Goal: Task Accomplishment & Management: Manage account settings

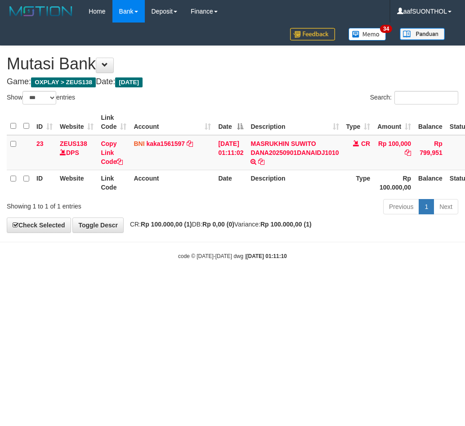
select select "***"
click at [95, 283] on html "Toggle navigation Home Bank Account List Load By Website Group [OXPLAY] ZEUS138…" at bounding box center [232, 141] width 465 height 283
drag, startPoint x: 100, startPoint y: 341, endPoint x: 118, endPoint y: 333, distance: 20.0
click at [100, 283] on html "Toggle navigation Home Bank Account List Load By Website Group [OXPLAY] ZEUS138…" at bounding box center [232, 141] width 465 height 283
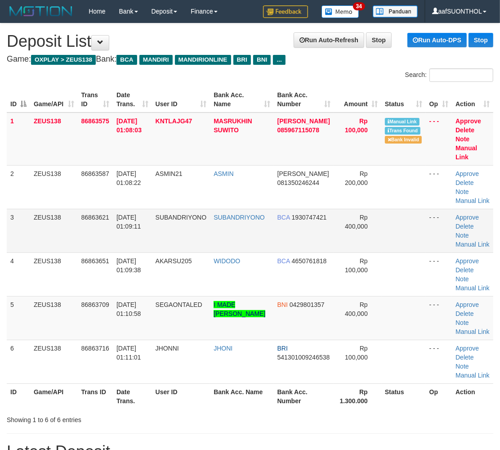
click at [380, 252] on td "Rp 400,000" at bounding box center [357, 231] width 47 height 44
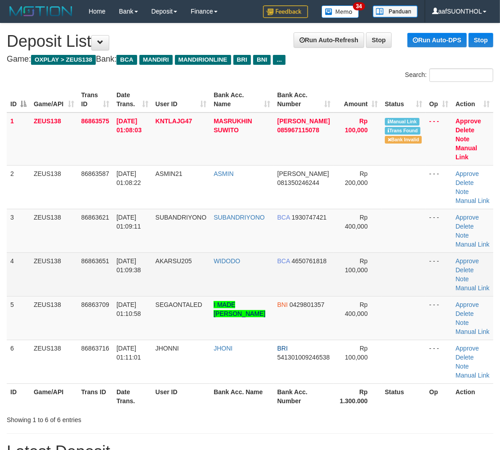
drag, startPoint x: 390, startPoint y: 267, endPoint x: 406, endPoint y: 271, distance: 16.6
click at [399, 270] on tbody "1 ZEUS138 86863575 01/09/2025 01:08:03 KNTLAJG47 MASRUKHIN SUWITO DANA 08596711…" at bounding box center [250, 247] width 487 height 271
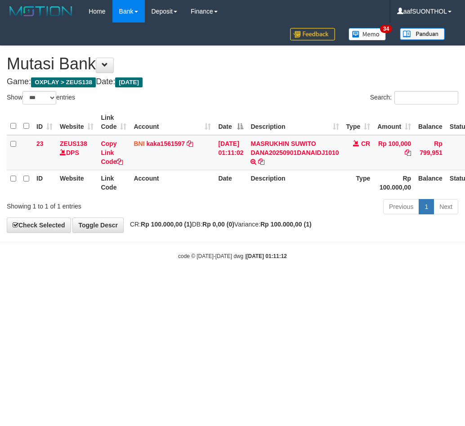
select select "***"
drag, startPoint x: 257, startPoint y: 137, endPoint x: 164, endPoint y: 221, distance: 124.9
click at [309, 147] on td "MASRUKHIN SUWITO DANA20250901DANAIDJ1010 TRF/PAY/TOP-UP ECHANNEL MASRUKHIN SUWI…" at bounding box center [294, 152] width 95 height 35
copy link "MASRUKHIN SU"
click at [171, 283] on html "Toggle navigation Home Bank Account List Load By Website Group [OXPLAY] ZEUS138…" at bounding box center [232, 141] width 465 height 283
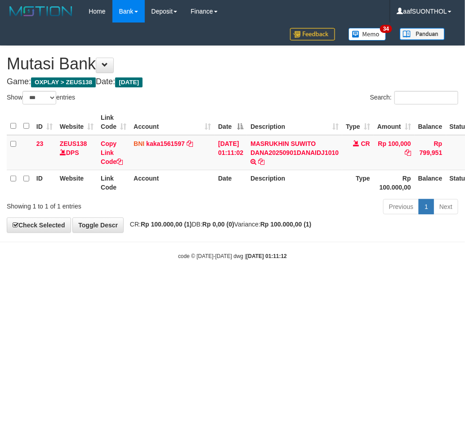
drag, startPoint x: 175, startPoint y: 321, endPoint x: 165, endPoint y: 308, distance: 16.9
click at [167, 283] on html "Toggle navigation Home Bank Account List Load By Website Group [OXPLAY] ZEUS138…" at bounding box center [232, 141] width 465 height 283
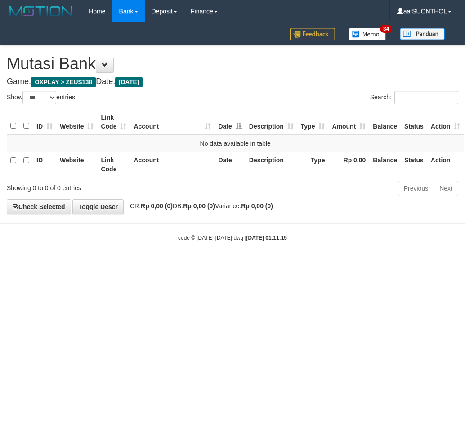
select select "***"
drag, startPoint x: 183, startPoint y: 310, endPoint x: 191, endPoint y: 312, distance: 8.4
click at [183, 265] on html "Toggle navigation Home Bank Account List Load By Website Group [OXPLAY] ZEUS138…" at bounding box center [232, 132] width 465 height 265
drag, startPoint x: 191, startPoint y: 312, endPoint x: 185, endPoint y: 282, distance: 30.7
click at [183, 265] on html "Toggle navigation Home Bank Account List Load By Website Group [OXPLAY] ZEUS138…" at bounding box center [232, 132] width 465 height 265
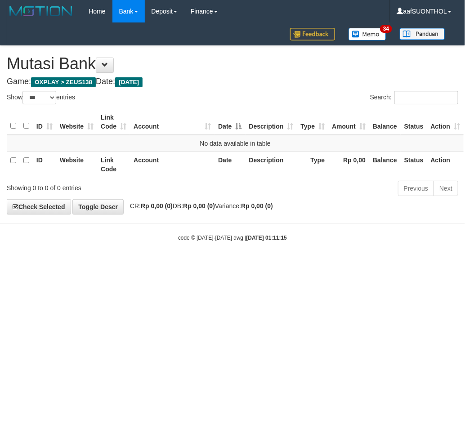
click at [213, 265] on html "Toggle navigation Home Bank Account List Load By Website Group [OXPLAY] ZEUS138…" at bounding box center [232, 132] width 465 height 265
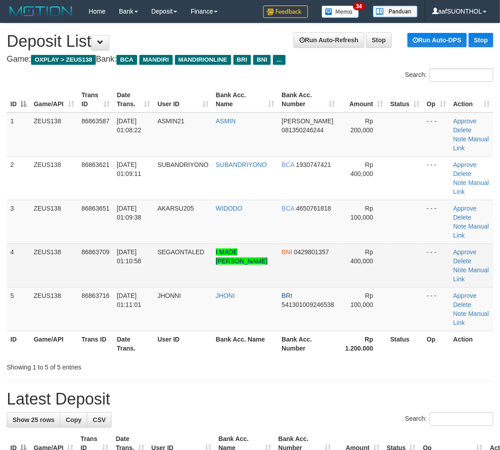
click at [406, 263] on td at bounding box center [405, 265] width 36 height 44
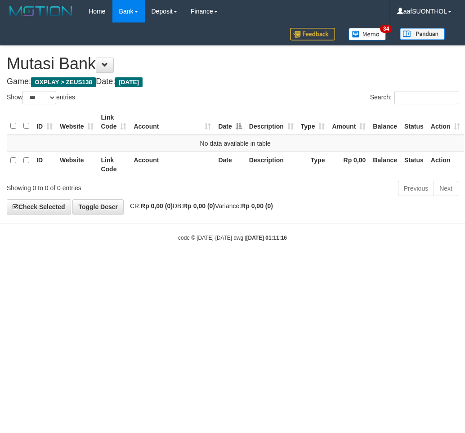
select select "***"
click at [184, 265] on html "Toggle navigation Home Bank Account List Load By Website Group [OXPLAY] ZEUS138…" at bounding box center [232, 132] width 465 height 265
drag, startPoint x: 165, startPoint y: 376, endPoint x: 160, endPoint y: 392, distance: 16.9
click at [161, 265] on html "Toggle navigation Home Bank Account List Load By Website Group [OXPLAY] ZEUS138…" at bounding box center [232, 132] width 465 height 265
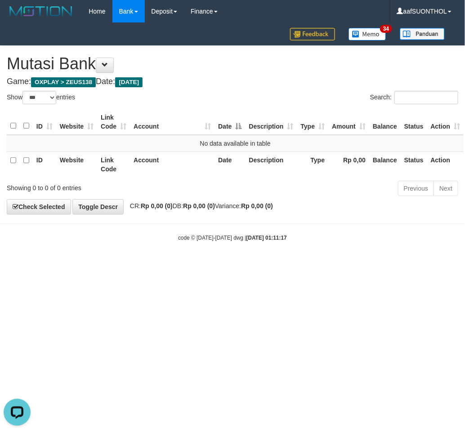
click at [145, 265] on html "Toggle navigation Home Bank Account List Load By Website Group [OXPLAY] ZEUS138…" at bounding box center [232, 132] width 465 height 265
drag, startPoint x: 124, startPoint y: 402, endPoint x: 114, endPoint y: 394, distance: 12.8
click at [114, 265] on html "Toggle navigation Home Bank Account List Load By Website Group [OXPLAY] ZEUS138…" at bounding box center [232, 132] width 465 height 265
select select "***"
click at [241, 265] on html "Toggle navigation Home Bank Account List Load By Website Group [OXPLAY] ZEUS138…" at bounding box center [232, 132] width 465 height 265
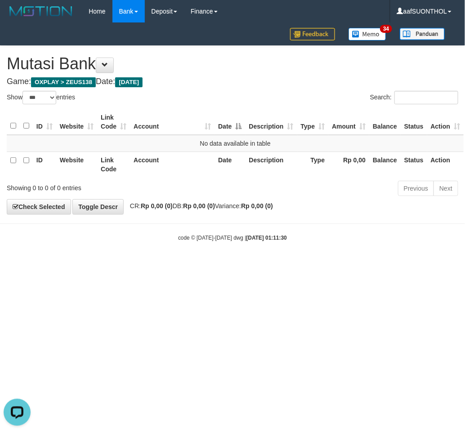
drag, startPoint x: 238, startPoint y: 342, endPoint x: 230, endPoint y: 346, distance: 8.3
click at [237, 265] on html "Toggle navigation Home Bank Account List Load By Website Group [OXPLAY] ZEUS138…" at bounding box center [232, 132] width 465 height 265
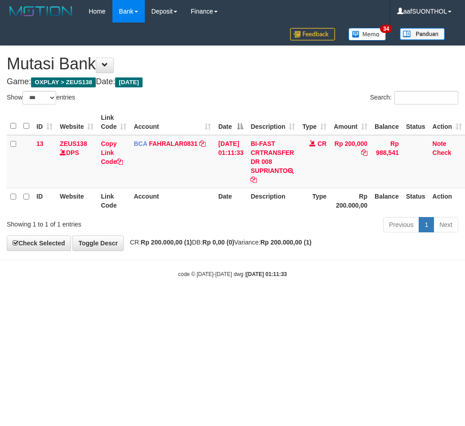
select select "***"
drag, startPoint x: 0, startPoint y: 0, endPoint x: 223, endPoint y: 349, distance: 413.8
click at [221, 301] on html "Toggle navigation Home Bank Account List Load By Website Group [OXPLAY] ZEUS138…" at bounding box center [232, 150] width 465 height 301
click at [220, 301] on html "Toggle navigation Home Bank Account List Load By Website Group [OXPLAY] ZEUS138…" at bounding box center [232, 150] width 465 height 301
click at [218, 301] on html "Toggle navigation Home Bank Account List Load By Website Group [OXPLAY] ZEUS138…" at bounding box center [232, 150] width 465 height 301
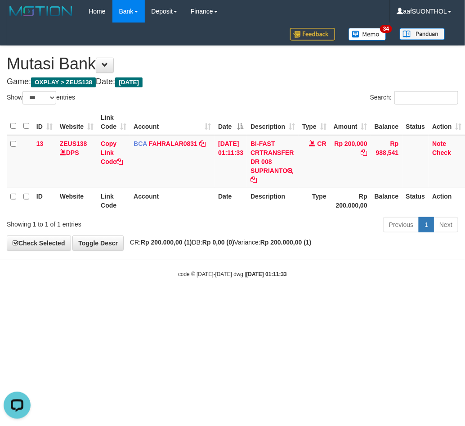
click at [221, 301] on html "Toggle navigation Home Bank Account List Load By Website Group [OXPLAY] ZEUS138…" at bounding box center [232, 150] width 465 height 301
click at [222, 301] on html "Toggle navigation Home Bank Account List Load By Website Group [OXPLAY] ZEUS138…" at bounding box center [232, 150] width 465 height 301
click at [225, 301] on html "Toggle navigation Home Bank Account List Load By Website Group [OXPLAY] ZEUS138…" at bounding box center [232, 150] width 465 height 301
click at [203, 301] on html "Toggle navigation Home Bank Account List Load By Website Group [OXPLAY] ZEUS138…" at bounding box center [232, 150] width 465 height 301
click at [209, 301] on html "Toggle navigation Home Bank Account List Load By Website Group [OXPLAY] ZEUS138…" at bounding box center [232, 150] width 465 height 301
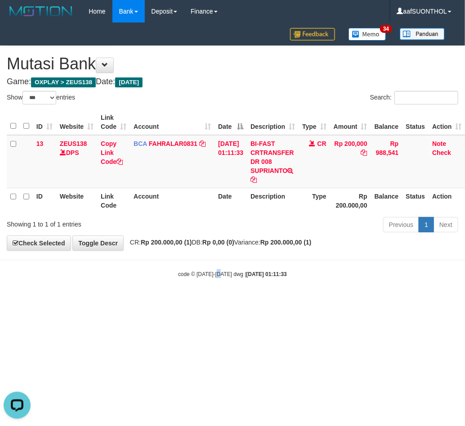
drag, startPoint x: 221, startPoint y: 366, endPoint x: 218, endPoint y: 362, distance: 5.2
click at [218, 301] on html "Toggle navigation Home Bank Account List Load By Website Group [OXPLAY] ZEUS138…" at bounding box center [232, 150] width 465 height 301
select select "***"
click at [194, 301] on html "Toggle navigation Home Bank Account List Load By Website Group [OXPLAY] ZEUS138…" at bounding box center [232, 150] width 465 height 301
drag, startPoint x: 182, startPoint y: 397, endPoint x: 90, endPoint y: 389, distance: 91.7
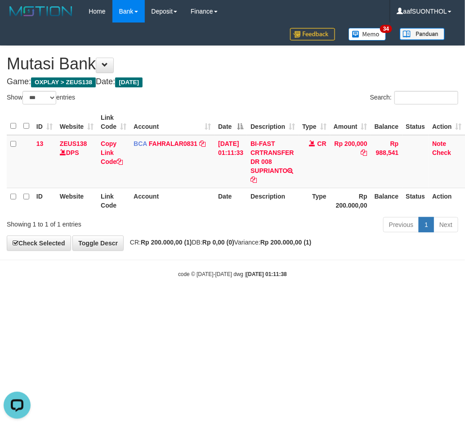
click at [179, 301] on html "Toggle navigation Home Bank Account List Load By Website Group [OXPLAY] ZEUS138…" at bounding box center [232, 150] width 465 height 301
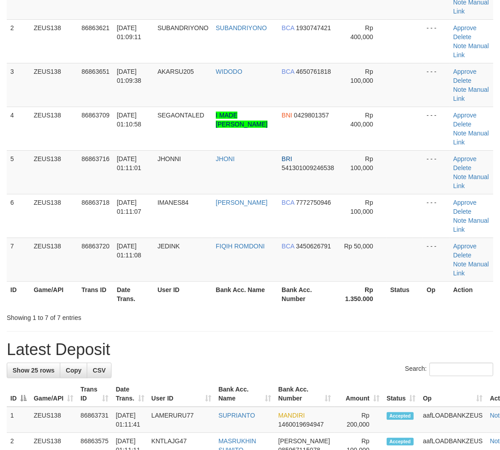
scroll to position [150, 0]
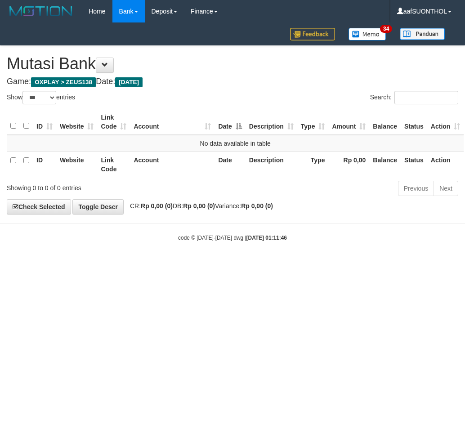
select select "***"
click at [186, 265] on html "Toggle navigation Home Bank Account List Load By Website Group [OXPLAY] ZEUS138…" at bounding box center [232, 132] width 465 height 265
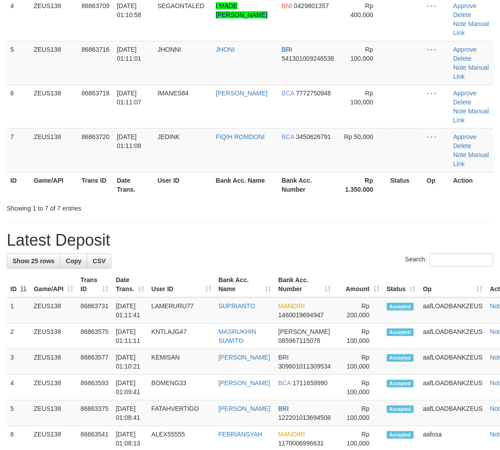
click at [295, 285] on th "Bank Acc. Number" at bounding box center [305, 285] width 60 height 26
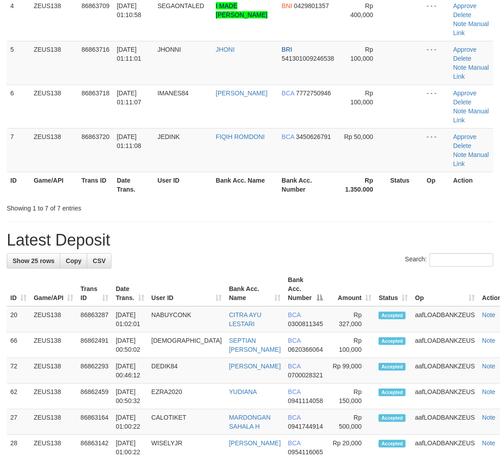
scroll to position [150, 0]
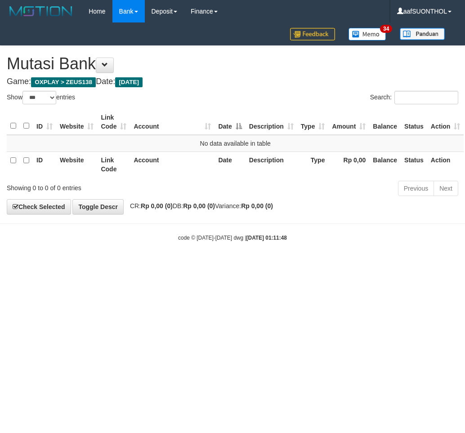
select select "***"
click at [198, 265] on html "Toggle navigation Home Bank Account List Load By Website Group [OXPLAY] ZEUS138…" at bounding box center [232, 132] width 465 height 265
select select "***"
drag, startPoint x: 123, startPoint y: 305, endPoint x: 135, endPoint y: 318, distance: 17.9
click at [120, 265] on html "Toggle navigation Home Bank Account List Load By Website Group [OXPLAY] ZEUS138…" at bounding box center [232, 132] width 465 height 265
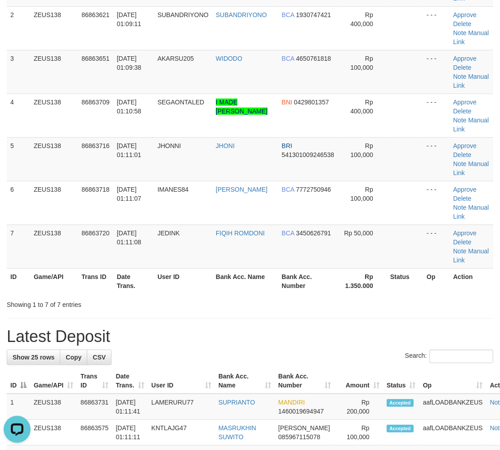
drag, startPoint x: 263, startPoint y: 274, endPoint x: 282, endPoint y: 280, distance: 20.3
click at [264, 274] on th "Bank Acc. Name" at bounding box center [245, 281] width 66 height 26
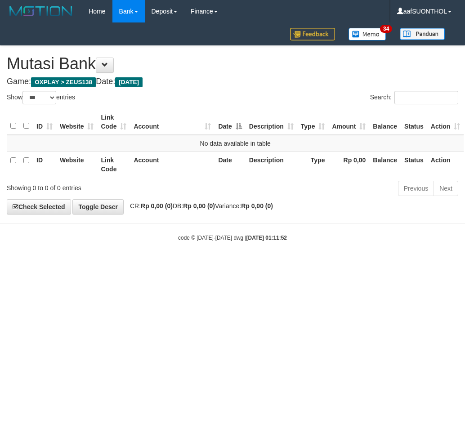
select select "***"
drag, startPoint x: 357, startPoint y: 279, endPoint x: 333, endPoint y: 282, distance: 23.5
click at [341, 265] on html "Toggle navigation Home Bank Account List Load By Website Group [OXPLAY] ZEUS138…" at bounding box center [232, 132] width 465 height 265
click at [340, 265] on html "Toggle navigation Home Bank Account List Load By Website Group [OXPLAY] ZEUS138…" at bounding box center [232, 132] width 465 height 265
click at [294, 265] on html "Toggle navigation Home Bank Account List Load By Website Group [OXPLAY] ZEUS138…" at bounding box center [232, 132] width 465 height 265
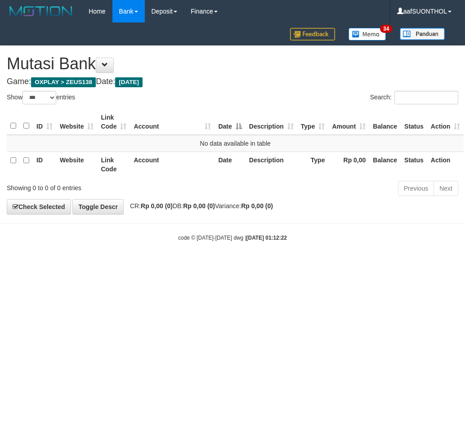
select select "***"
drag, startPoint x: 114, startPoint y: 288, endPoint x: 106, endPoint y: 286, distance: 8.7
click at [104, 265] on html "Toggle navigation Home Bank Account List Load By Website Group [OXPLAY] ZEUS138…" at bounding box center [232, 132] width 465 height 265
drag, startPoint x: 65, startPoint y: 268, endPoint x: 59, endPoint y: 274, distance: 8.3
click at [56, 264] on html "Toggle navigation Home Bank Account List Load By Website Group [OXPLAY] ZEUS138…" at bounding box center [232, 132] width 465 height 265
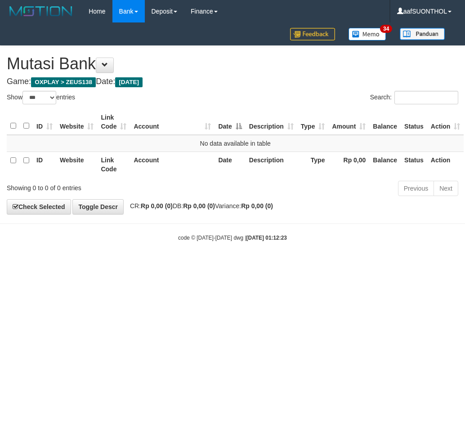
select select "***"
click at [50, 265] on html "Toggle navigation Home Bank Account List Load By Website Group [OXPLAY] ZEUS138…" at bounding box center [232, 132] width 465 height 265
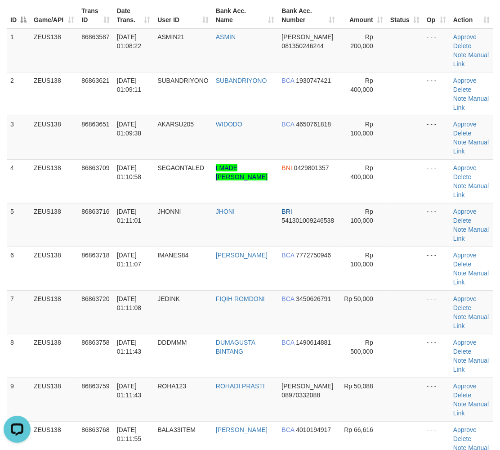
scroll to position [73, 0]
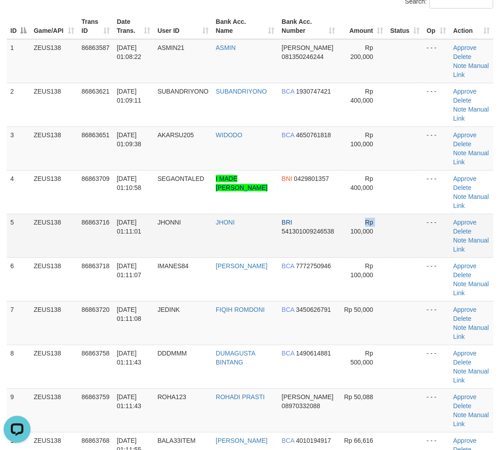
click at [320, 241] on tr "5 ZEUS138 86863716 01/09/2025 01:11:01 JHONNI JHONI BRI 541301009246538 Rp 100,…" at bounding box center [250, 236] width 487 height 44
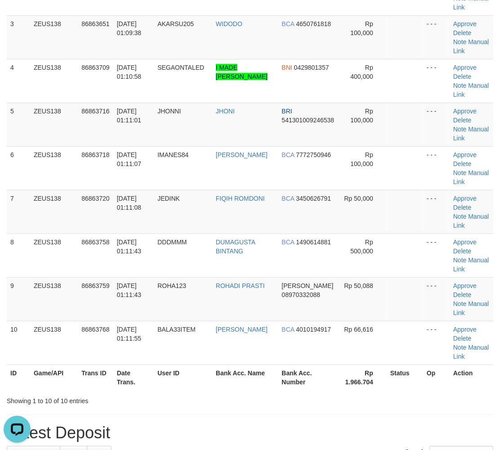
scroll to position [223, 0]
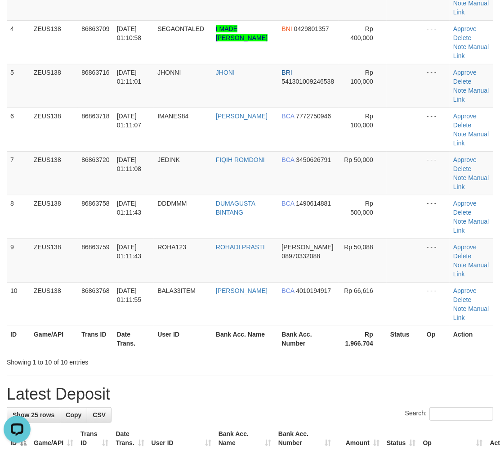
click at [303, 357] on div "Showing 1 to 10 of 10 entries" at bounding box center [250, 360] width 500 height 13
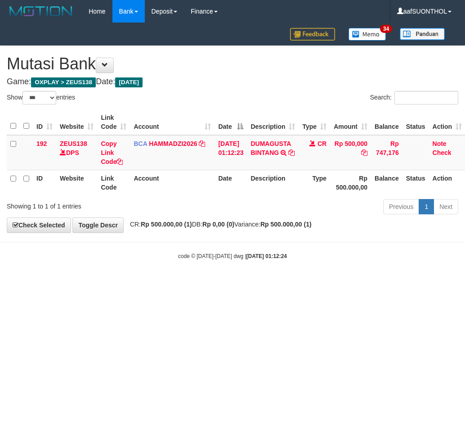
select select "***"
drag, startPoint x: 52, startPoint y: 272, endPoint x: 61, endPoint y: 277, distance: 9.9
click at [52, 271] on body "Toggle navigation Home Bank Account List Load By Website Group [OXPLAY] ZEUS138…" at bounding box center [232, 141] width 465 height 283
drag, startPoint x: 54, startPoint y: 272, endPoint x: 49, endPoint y: 269, distance: 6.6
click at [52, 270] on body "Toggle navigation Home Bank Account List Load By Website Group [OXPLAY] ZEUS138…" at bounding box center [232, 141] width 465 height 283
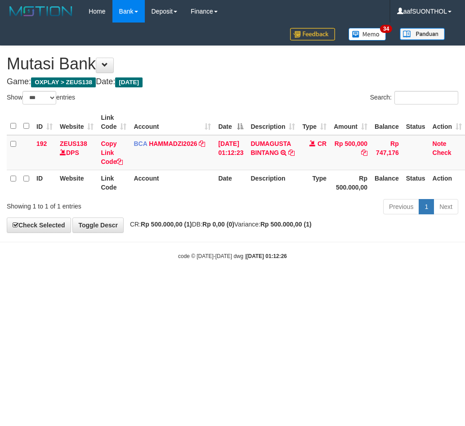
select select "***"
drag, startPoint x: 107, startPoint y: 268, endPoint x: 101, endPoint y: 258, distance: 11.5
click at [101, 258] on body "Toggle navigation Home Bank Account List Load By Website Group [OXPLAY] ZEUS138…" at bounding box center [232, 141] width 465 height 283
click at [121, 267] on body "Toggle navigation Home Bank Account List Load By Website Group [OXPLAY] ZEUS138…" at bounding box center [232, 141] width 465 height 283
select select "***"
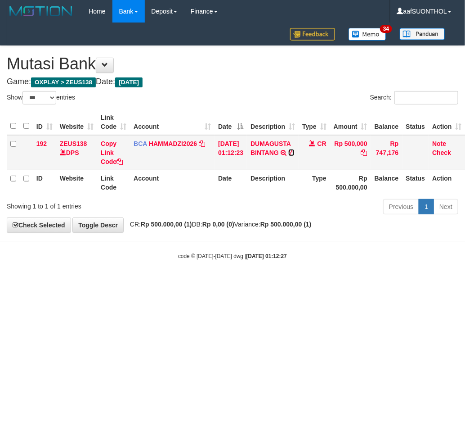
click at [295, 152] on icon at bounding box center [291, 152] width 6 height 6
click at [226, 283] on html "Toggle navigation Home Bank Account List Load By Website Group [OXPLAY] ZEUS138…" at bounding box center [232, 141] width 465 height 283
click at [215, 283] on html "Toggle navigation Home Bank Account List Load By Website Group [OXPLAY] ZEUS138…" at bounding box center [232, 141] width 465 height 283
drag, startPoint x: 197, startPoint y: 295, endPoint x: 182, endPoint y: 303, distance: 17.1
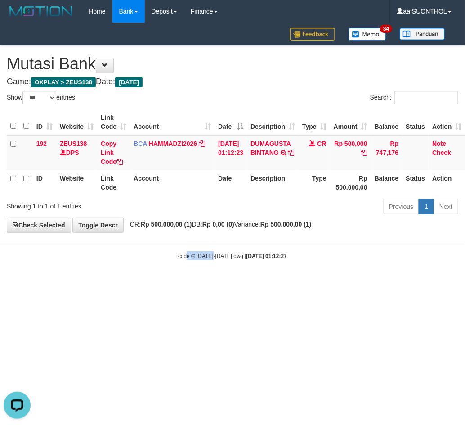
click at [177, 283] on html "Toggle navigation Home Bank Account List Load By Website Group [OXPLAY] ZEUS138…" at bounding box center [232, 141] width 465 height 283
click at [205, 283] on html "Toggle navigation Home Bank Account List Load By Website Group [OXPLAY] ZEUS138…" at bounding box center [232, 141] width 465 height 283
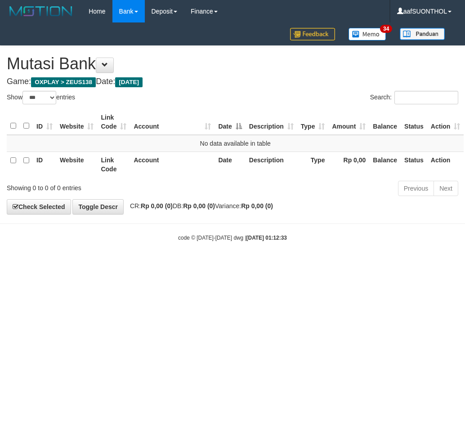
select select "***"
click at [212, 265] on html "Toggle navigation Home Bank Account List Load By Website Group [OXPLAY] ZEUS138…" at bounding box center [232, 132] width 465 height 265
select select "***"
click at [126, 265] on html "Toggle navigation Home Bank Account List Load By Website Group [OXPLAY] ZEUS138…" at bounding box center [232, 132] width 465 height 265
click at [114, 265] on html "Toggle navigation Home Bank Account List Load By Website Group [OXPLAY] ZEUS138…" at bounding box center [232, 132] width 465 height 265
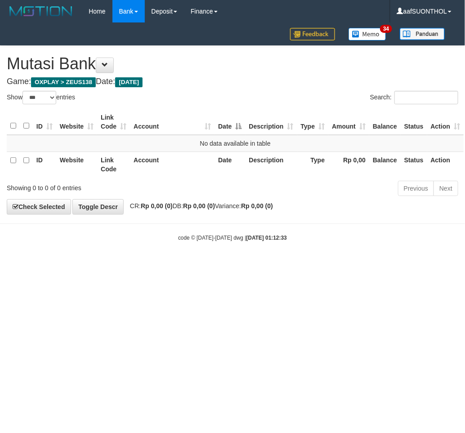
click at [114, 265] on html "Toggle navigation Home Bank Account List Load By Website Group [OXPLAY] ZEUS138…" at bounding box center [232, 132] width 465 height 265
select select "***"
click at [304, 265] on html "Toggle navigation Home Bank Account List Load By Website Group [OXPLAY] ZEUS138…" at bounding box center [232, 132] width 465 height 265
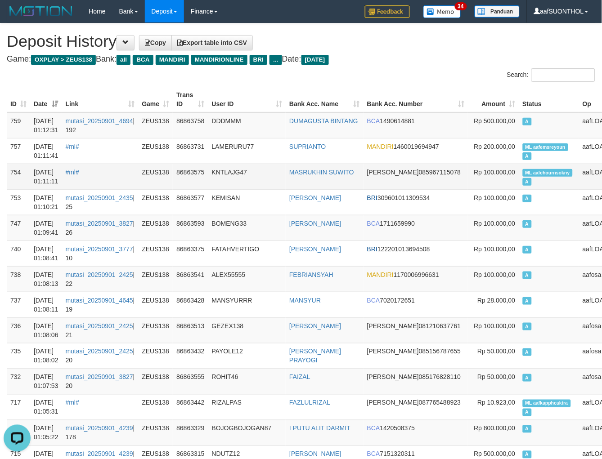
click at [523, 172] on span "ML aafchournsokny" at bounding box center [548, 173] width 50 height 8
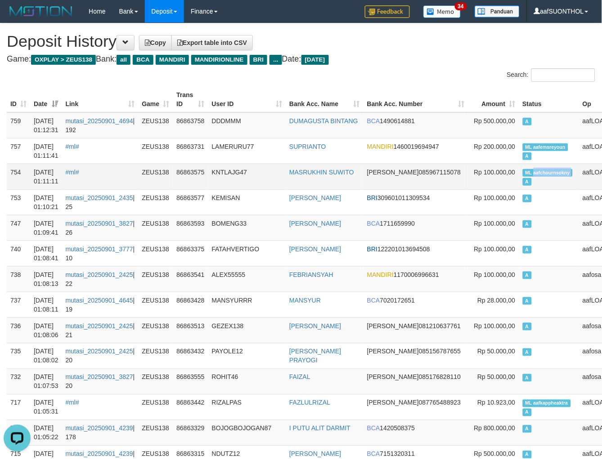
click at [523, 172] on span "ML aafchournsokny" at bounding box center [548, 173] width 50 height 8
copy td "ML aafchournsokny A"
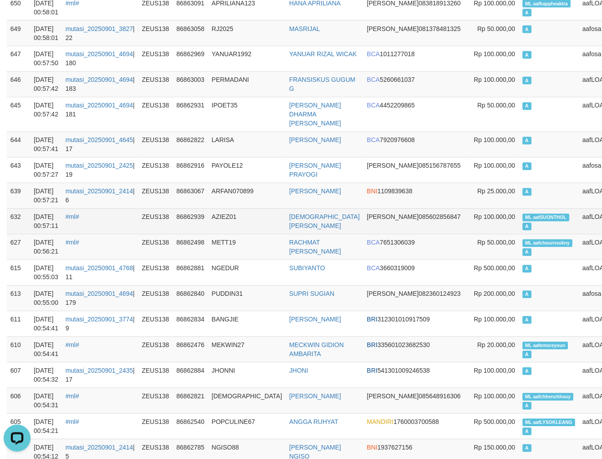
click at [523, 214] on span "ML aafSUONTHOL" at bounding box center [546, 218] width 47 height 8
copy td "ML aafSUONTHOL A"
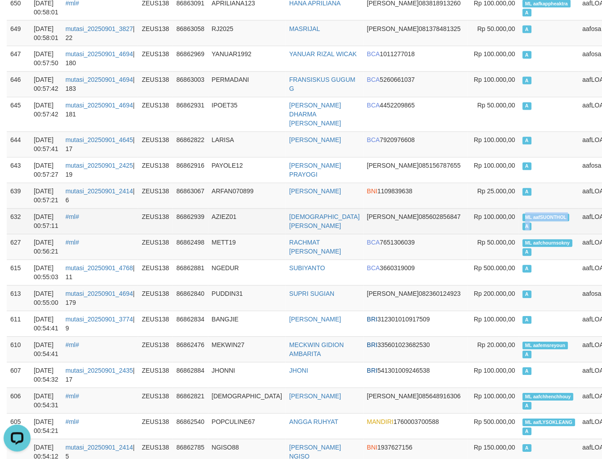
click at [523, 214] on span "ML aafSUONTHOL" at bounding box center [546, 218] width 47 height 8
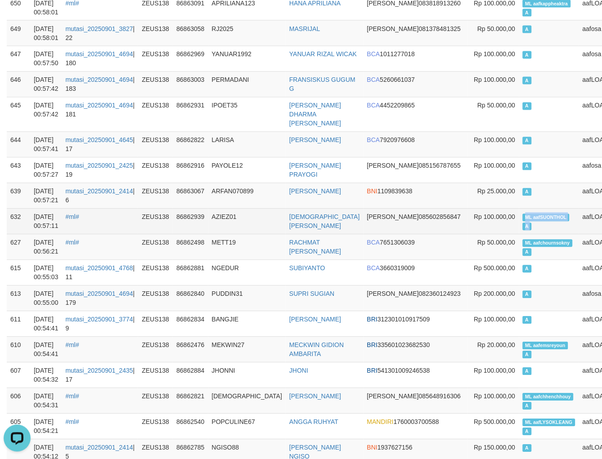
click at [523, 214] on span "ML aafSUONTHOL" at bounding box center [546, 218] width 47 height 8
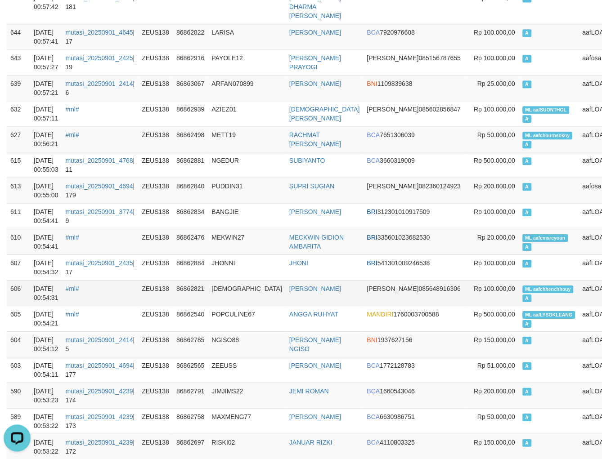
scroll to position [1173, 0]
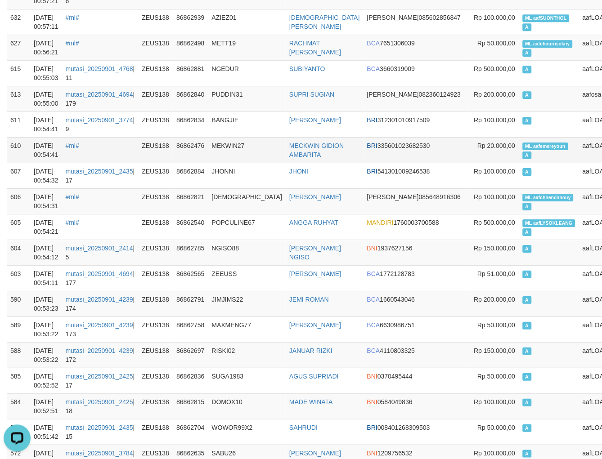
click at [523, 143] on span "ML aafemsreyoun" at bounding box center [546, 147] width 46 height 8
copy td "ML aafemsreyoun A"
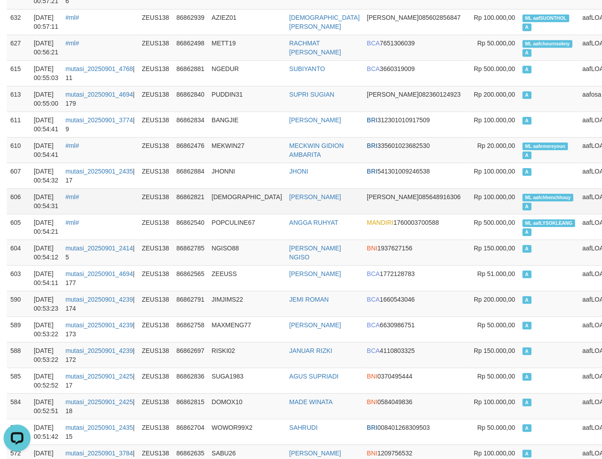
click at [523, 194] on span "ML aafchhenchhouy" at bounding box center [548, 198] width 51 height 8
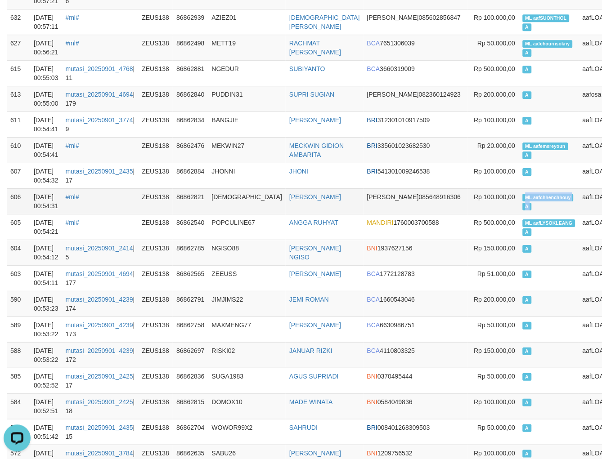
copy td "ML aafchhenchhouy A"
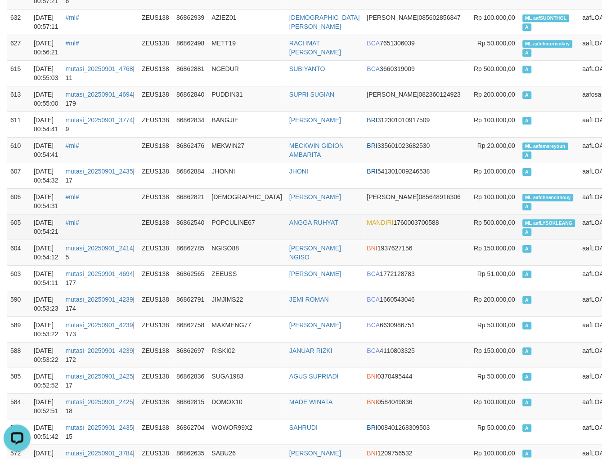
click at [523, 220] on span "ML aafLYSOKLEANG" at bounding box center [549, 224] width 53 height 8
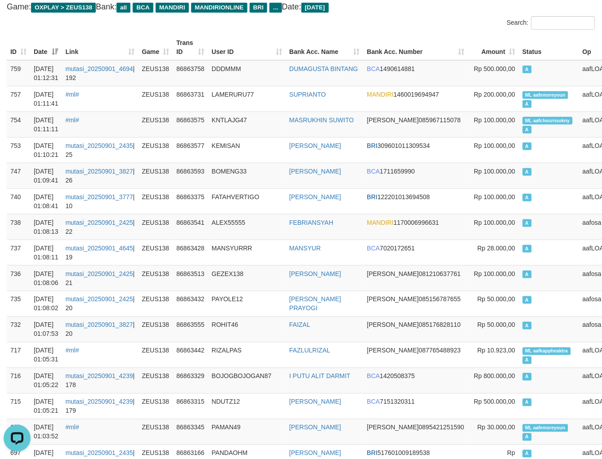
scroll to position [0, 0]
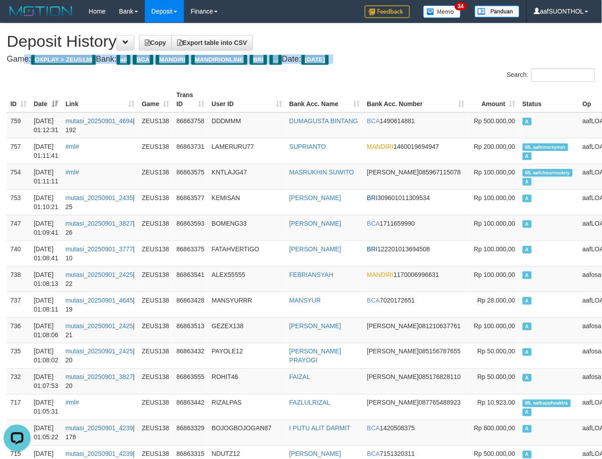
drag, startPoint x: 439, startPoint y: 49, endPoint x: 445, endPoint y: 65, distance: 16.5
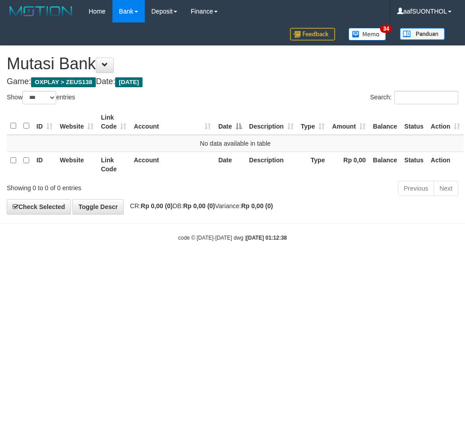
select select "***"
click at [348, 265] on html "Toggle navigation Home Bank Account List Load By Website Group [OXPLAY] ZEUS138…" at bounding box center [232, 132] width 465 height 265
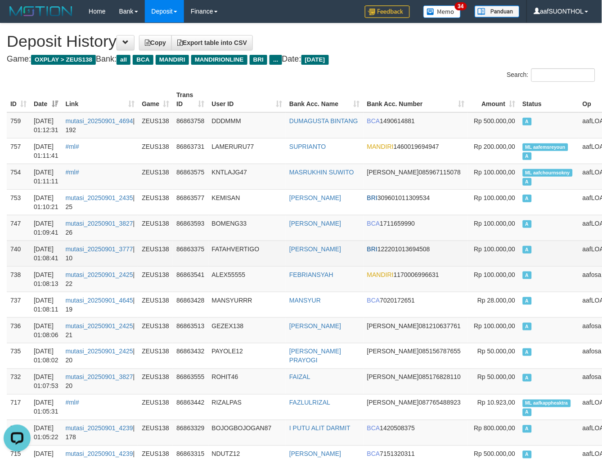
click at [245, 260] on td "FATAHVERTIGO" at bounding box center [247, 254] width 78 height 26
drag, startPoint x: 257, startPoint y: 262, endPoint x: 253, endPoint y: 242, distance: 20.7
click at [259, 246] on td "FATAHVERTIGO" at bounding box center [247, 254] width 78 height 26
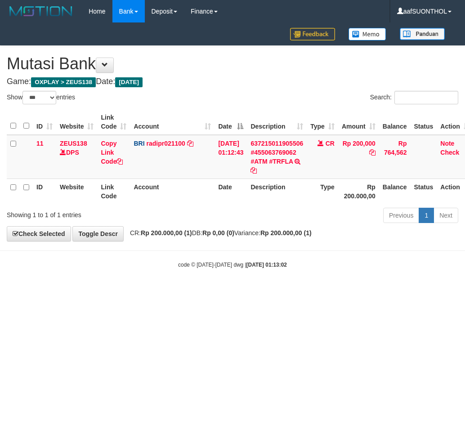
select select "***"
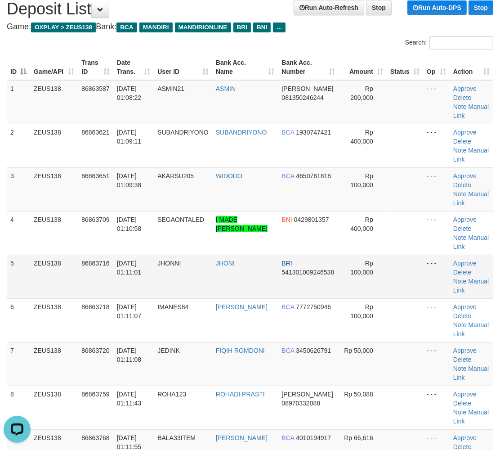
scroll to position [50, 0]
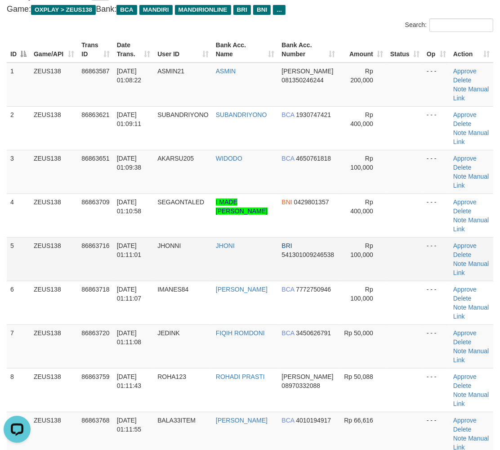
click at [338, 249] on td "BRI 541301009246538" at bounding box center [309, 259] width 60 height 44
drag, startPoint x: 373, startPoint y: 248, endPoint x: 408, endPoint y: 261, distance: 37.9
click at [368, 250] on td "Rp 100,000" at bounding box center [363, 259] width 48 height 44
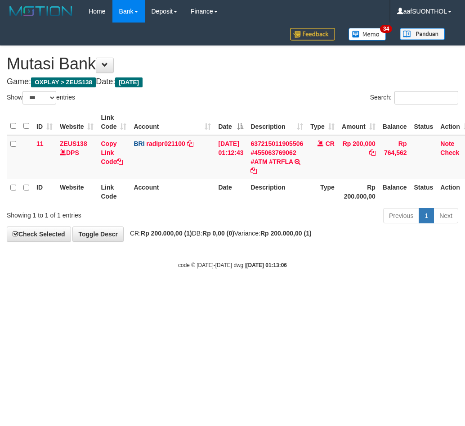
select select "***"
click at [236, 292] on html "Toggle navigation Home Bank Account List Load By Website Group [OXPLAY] ZEUS138…" at bounding box center [232, 146] width 465 height 292
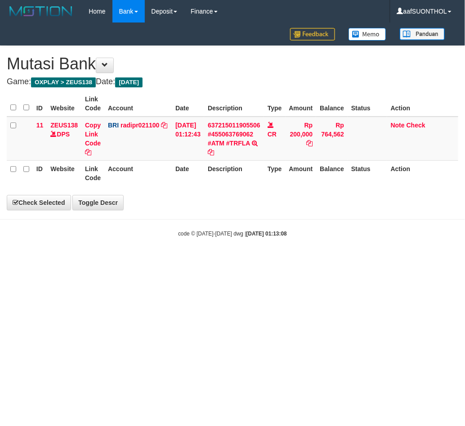
select select "***"
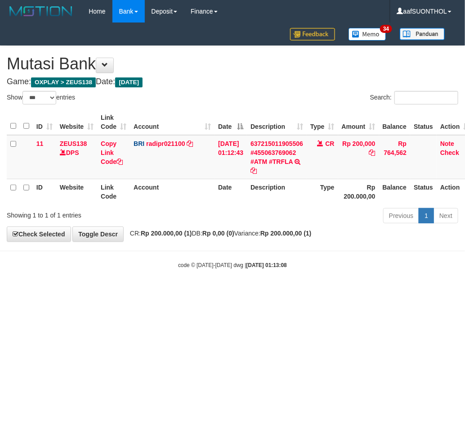
click at [174, 290] on body "Toggle navigation Home Bank Account List Load By Website Group [OXPLAY] ZEUS138…" at bounding box center [232, 146] width 465 height 292
drag, startPoint x: 166, startPoint y: 290, endPoint x: 161, endPoint y: 290, distance: 5.4
click at [161, 290] on body "Toggle navigation Home Bank Account List Load By Website Group [OXPLAY] ZEUS138…" at bounding box center [232, 146] width 465 height 292
select select "***"
click at [165, 287] on body "Toggle navigation Home Bank Account List Load By Website Group [OXPLAY] ZEUS138…" at bounding box center [232, 146] width 465 height 292
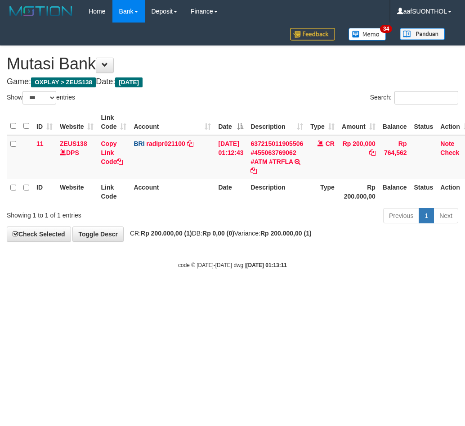
select select "***"
drag, startPoint x: 219, startPoint y: 332, endPoint x: 214, endPoint y: 331, distance: 5.0
click at [218, 292] on html "Toggle navigation Home Bank Account List Load By Website Group [OXPLAY] ZEUS138…" at bounding box center [232, 146] width 465 height 292
click at [204, 292] on html "Toggle navigation Home Bank Account List Load By Website Group [OXPLAY] ZEUS138…" at bounding box center [232, 146] width 465 height 292
select select "***"
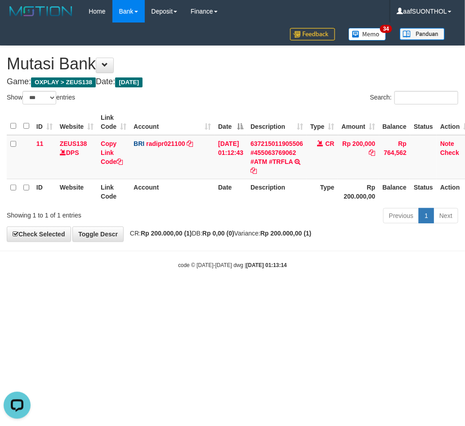
click at [280, 280] on body "Toggle navigation Home Bank Account List Load By Website Group [OXPLAY] ZEUS138…" at bounding box center [232, 146] width 465 height 292
click at [251, 280] on body "Toggle navigation Home Bank Account List Load By Website Group [OXPLAY] ZEUS138…" at bounding box center [232, 146] width 465 height 292
drag, startPoint x: 242, startPoint y: 276, endPoint x: 234, endPoint y: 276, distance: 7.7
click at [240, 276] on body "Toggle navigation Home Bank Account List Load By Website Group [OXPLAY] ZEUS138…" at bounding box center [232, 146] width 465 height 292
drag, startPoint x: 229, startPoint y: 275, endPoint x: 225, endPoint y: 277, distance: 4.7
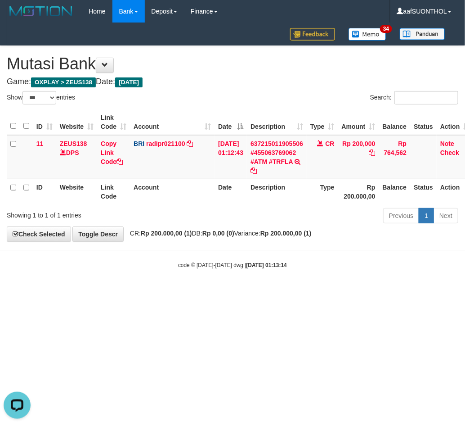
click at [229, 275] on body "Toggle navigation Home Bank Account List Load By Website Group [OXPLAY] ZEUS138…" at bounding box center [232, 146] width 465 height 292
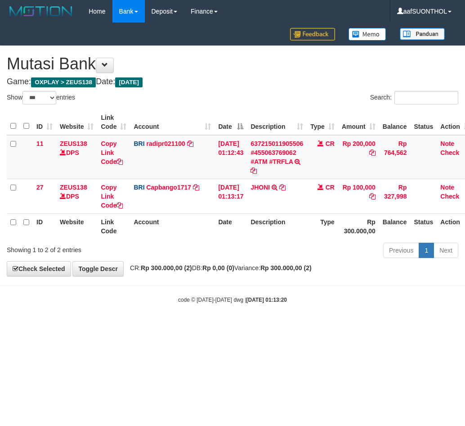
select select "***"
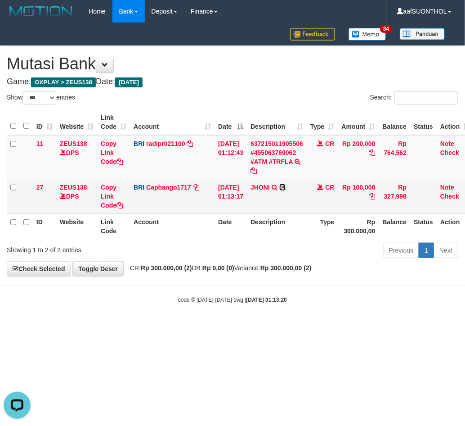
click at [286, 184] on icon at bounding box center [282, 187] width 6 height 6
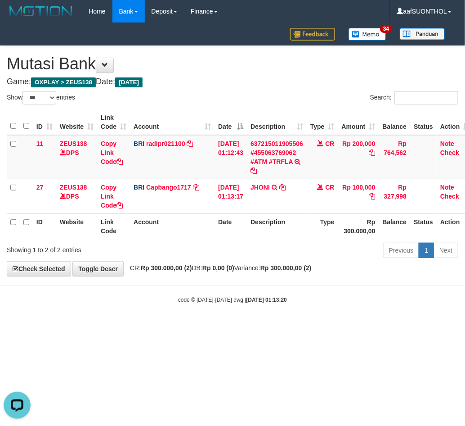
click at [270, 292] on body "Toggle navigation Home Bank Account List Load By Website Group [OXPLAY] ZEUS138…" at bounding box center [232, 163] width 465 height 326
click at [249, 299] on strong "2025/09/01 01:13:20" at bounding box center [267, 300] width 40 height 6
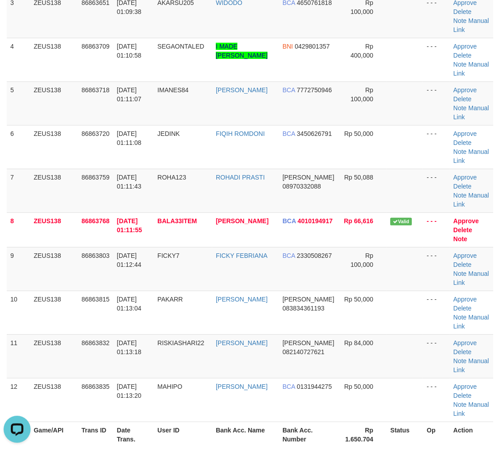
scroll to position [300, 0]
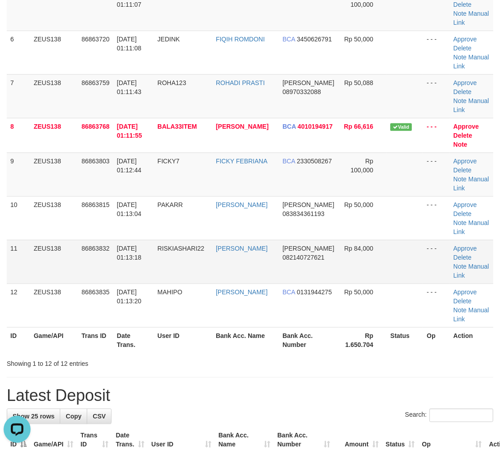
click at [419, 260] on td at bounding box center [405, 262] width 36 height 44
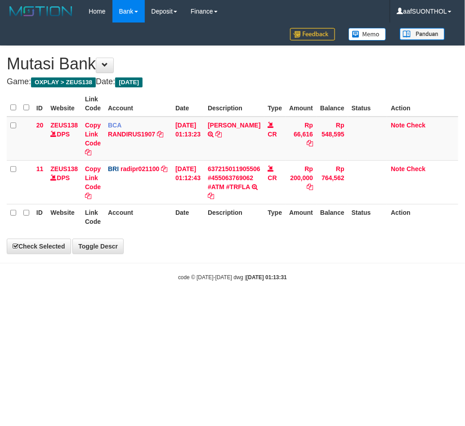
select select "***"
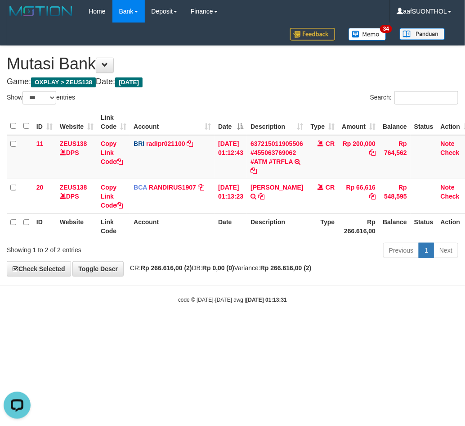
click at [349, 321] on body "Toggle navigation Home Bank Account List Load By Website Group [OXPLAY] ZEUS138…" at bounding box center [232, 163] width 465 height 326
click at [307, 235] on th "Description" at bounding box center [277, 226] width 60 height 26
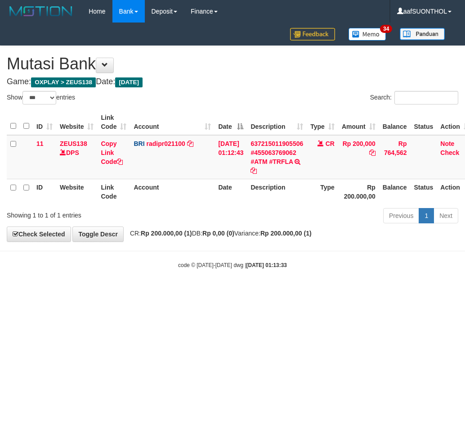
select select "***"
click at [327, 243] on body "Toggle navigation Home Bank Account List Load By Website Group [OXPLAY] ZEUS138…" at bounding box center [232, 146] width 465 height 292
select select "***"
drag, startPoint x: 265, startPoint y: 336, endPoint x: 260, endPoint y: 335, distance: 5.5
click at [264, 292] on html "Toggle navigation Home Bank Account List Load By Website Group [OXPLAY] ZEUS138…" at bounding box center [232, 146] width 465 height 292
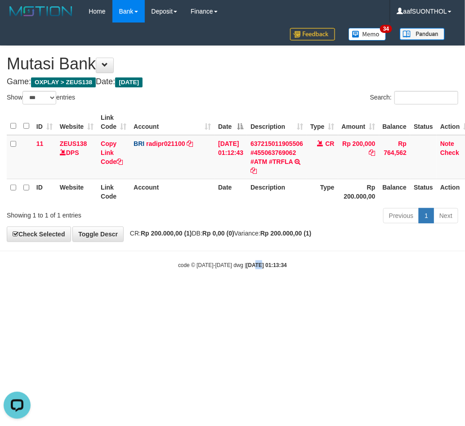
drag, startPoint x: 252, startPoint y: 341, endPoint x: 245, endPoint y: 319, distance: 22.6
click at [245, 292] on html "Toggle navigation Home Bank Account List Load By Website Group [OXPLAY] ZEUS138…" at bounding box center [232, 146] width 465 height 292
select select "***"
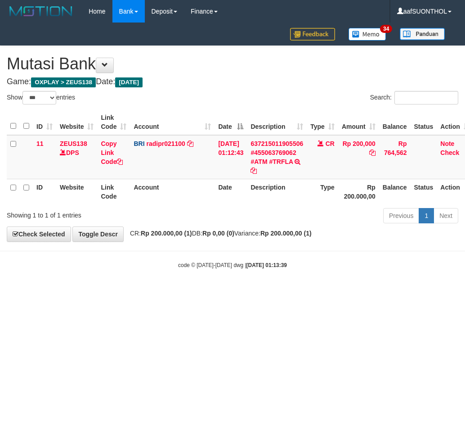
click at [100, 292] on html "Toggle navigation Home Bank Account List Load By Website Group [OXPLAY] ZEUS138…" at bounding box center [232, 146] width 465 height 292
drag, startPoint x: 214, startPoint y: 263, endPoint x: 2, endPoint y: 320, distance: 220.1
click at [214, 271] on body "Toggle navigation Home Bank Account List Load By Website Group [OXPLAY] ZEUS138…" at bounding box center [232, 146] width 465 height 292
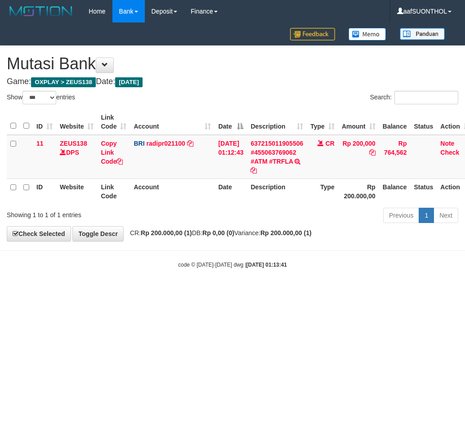
select select "***"
click at [260, 292] on html "Toggle navigation Home Bank Account List Load By Website Group [OXPLAY] ZEUS138…" at bounding box center [232, 146] width 465 height 292
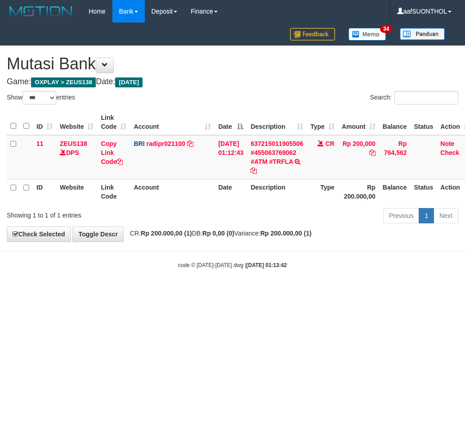
select select "***"
click at [129, 292] on html "Toggle navigation Home Bank Account List Load By Website Group [OXPLAY] ZEUS138…" at bounding box center [232, 146] width 465 height 292
drag, startPoint x: 128, startPoint y: 315, endPoint x: 142, endPoint y: 340, distance: 28.0
click at [118, 292] on html "Toggle navigation Home Bank Account List Load By Website Group [OXPLAY] ZEUS138…" at bounding box center [232, 146] width 465 height 292
select select "***"
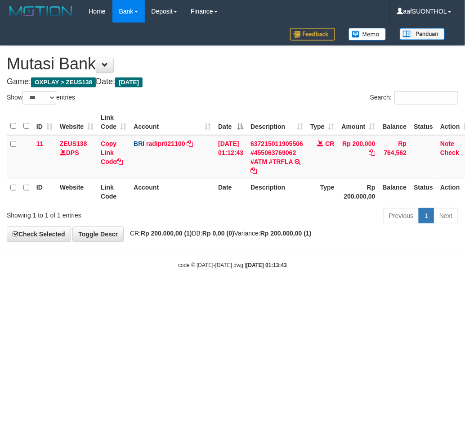
click at [144, 292] on html "Toggle navigation Home Bank Account List Load By Website Group [OXPLAY] ZEUS138…" at bounding box center [232, 146] width 465 height 292
click at [151, 292] on html "Toggle navigation Home Bank Account List Load By Website Group [OXPLAY] ZEUS138…" at bounding box center [232, 146] width 465 height 292
drag, startPoint x: 176, startPoint y: 348, endPoint x: 188, endPoint y: 346, distance: 11.3
click at [185, 292] on html "Toggle navigation Home Bank Account List Load By Website Group [OXPLAY] ZEUS138…" at bounding box center [232, 146] width 465 height 292
drag, startPoint x: 188, startPoint y: 346, endPoint x: 194, endPoint y: 344, distance: 7.1
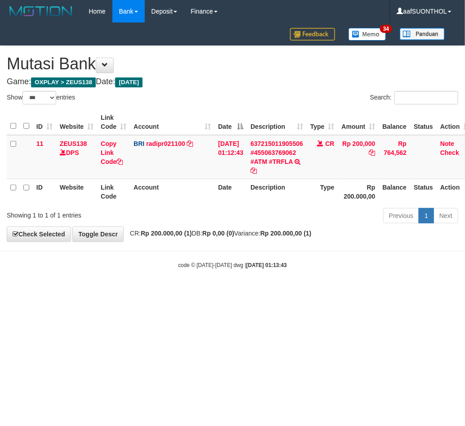
click at [188, 292] on html "Toggle navigation Home Bank Account List Load By Website Group [OXPLAY] ZEUS138…" at bounding box center [232, 146] width 465 height 292
click at [194, 292] on html "Toggle navigation Home Bank Account List Load By Website Group [OXPLAY] ZEUS138…" at bounding box center [232, 146] width 465 height 292
drag, startPoint x: 218, startPoint y: 335, endPoint x: 215, endPoint y: 329, distance: 6.9
click at [218, 292] on html "Toggle navigation Home Bank Account List Load By Website Group [OXPLAY] ZEUS138…" at bounding box center [232, 146] width 465 height 292
click at [214, 292] on html "Toggle navigation Home Bank Account List Load By Website Group [OXPLAY] ZEUS138…" at bounding box center [232, 146] width 465 height 292
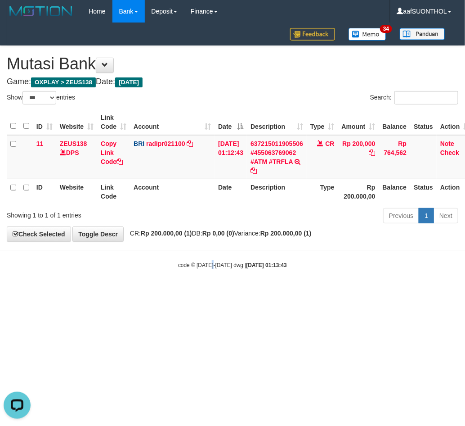
drag, startPoint x: 211, startPoint y: 323, endPoint x: 199, endPoint y: 328, distance: 12.7
click at [198, 292] on html "Toggle navigation Home Bank Account List Load By Website Group [OXPLAY] ZEUS138…" at bounding box center [232, 146] width 465 height 292
drag, startPoint x: 203, startPoint y: 320, endPoint x: 213, endPoint y: 317, distance: 10.8
click at [204, 292] on html "Toggle navigation Home Bank Account List Load By Website Group [OXPLAY] ZEUS138…" at bounding box center [232, 146] width 465 height 292
click at [215, 292] on html "Toggle navigation Home Bank Account List Load By Website Group [OXPLAY] ZEUS138…" at bounding box center [232, 146] width 465 height 292
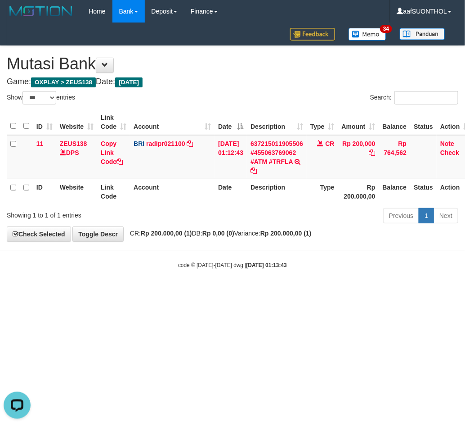
click at [225, 292] on html "Toggle navigation Home Bank Account List Load By Website Group [OXPLAY] ZEUS138…" at bounding box center [232, 146] width 465 height 292
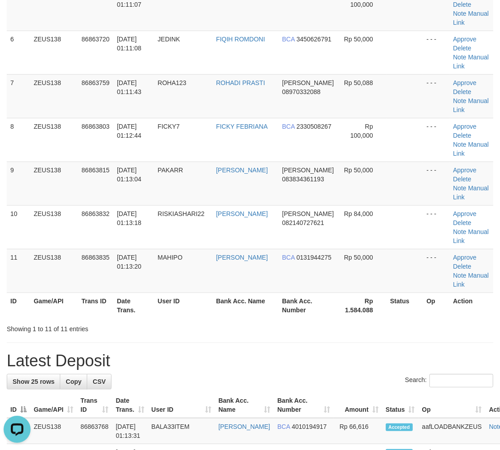
click at [320, 331] on div "Showing 1 to 11 of 11 entries" at bounding box center [250, 327] width 500 height 13
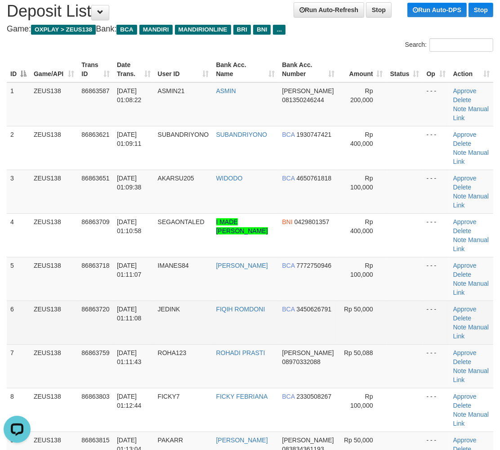
drag, startPoint x: 379, startPoint y: 299, endPoint x: 454, endPoint y: 292, distance: 75.5
click at [381, 301] on td "Rp 50,000" at bounding box center [362, 323] width 48 height 44
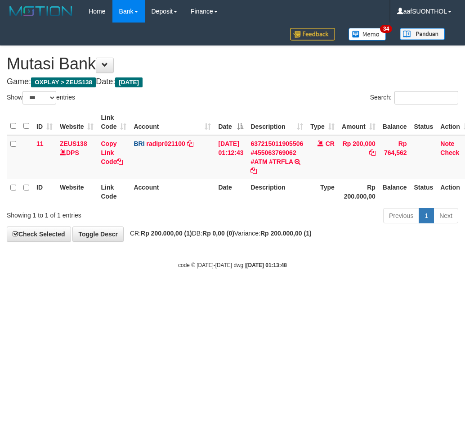
select select "***"
click at [234, 292] on html "Toggle navigation Home Bank Account List Load By Website Group [OXPLAY] ZEUS138…" at bounding box center [232, 146] width 465 height 292
select select "***"
click at [206, 292] on html "Toggle navigation Home Bank Account List Load By Website Group [OXPLAY] ZEUS138…" at bounding box center [232, 146] width 465 height 292
click at [210, 292] on html "Toggle navigation Home Bank Account List Load By Website Group [OXPLAY] ZEUS138…" at bounding box center [232, 146] width 465 height 292
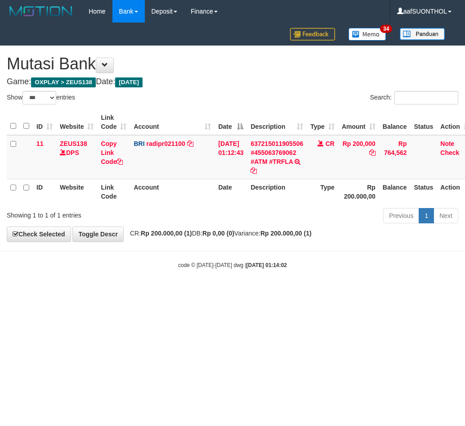
select select "***"
drag, startPoint x: 220, startPoint y: 292, endPoint x: 240, endPoint y: 292, distance: 20.7
click at [219, 292] on html "Toggle navigation Home Bank Account List Load By Website Group [OXPLAY] ZEUS138…" at bounding box center [232, 146] width 465 height 292
select select "***"
click at [235, 285] on html "Toggle navigation Home Bank Account List Load By Website Group [OXPLAY] ZEUS138…" at bounding box center [232, 146] width 465 height 292
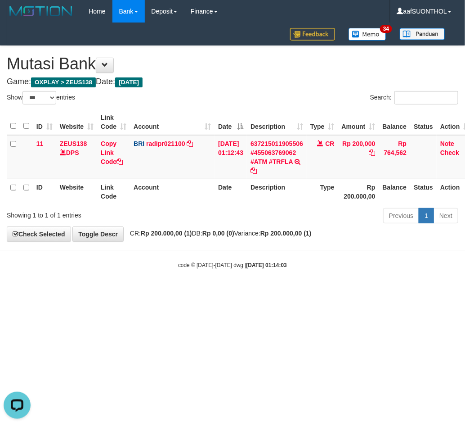
click at [218, 281] on body "Toggle navigation Home Bank Account List Load By Website Group [OXPLAY] ZEUS138…" at bounding box center [232, 146] width 465 height 292
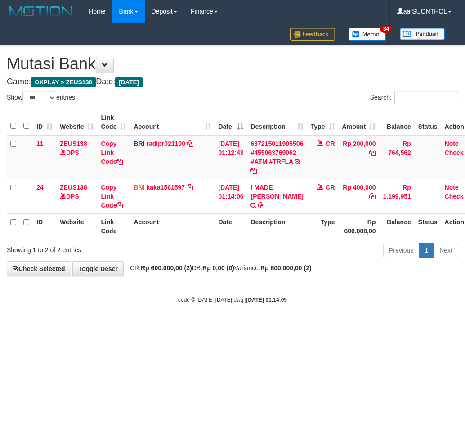
select select "***"
click at [220, 278] on body "Toggle navigation Home Bank Account List Load By Website Group [OXPLAY] ZEUS138…" at bounding box center [232, 163] width 465 height 326
select select "***"
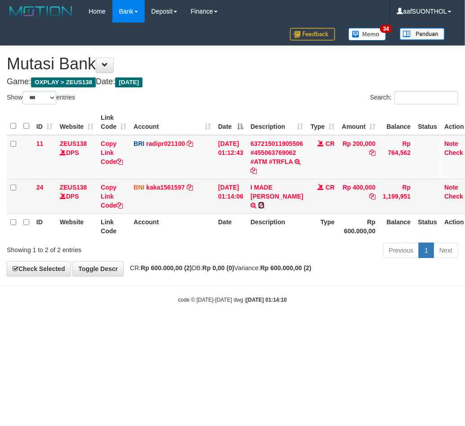
click at [265, 202] on icon at bounding box center [261, 205] width 6 height 6
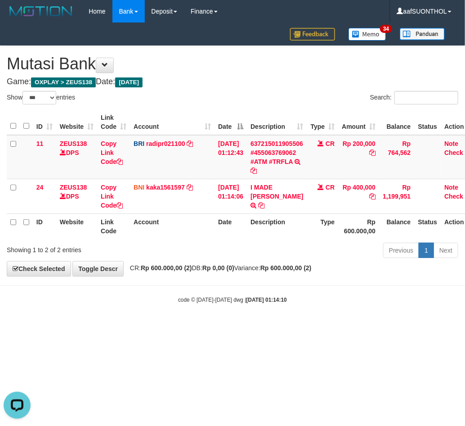
click at [233, 297] on small "code © 2012-2018 dwg | 2025/09/01 01:14:10" at bounding box center [232, 300] width 109 height 6
drag, startPoint x: 235, startPoint y: 292, endPoint x: 258, endPoint y: 299, distance: 24.5
click at [235, 291] on body "Toggle navigation Home Bank Account List Load By Website Group [OXPLAY] ZEUS138…" at bounding box center [232, 163] width 465 height 326
drag, startPoint x: 249, startPoint y: 290, endPoint x: 251, endPoint y: 332, distance: 41.9
click at [244, 315] on body "Toggle navigation Home Bank Account List Load By Website Group [OXPLAY] ZEUS138…" at bounding box center [232, 163] width 465 height 326
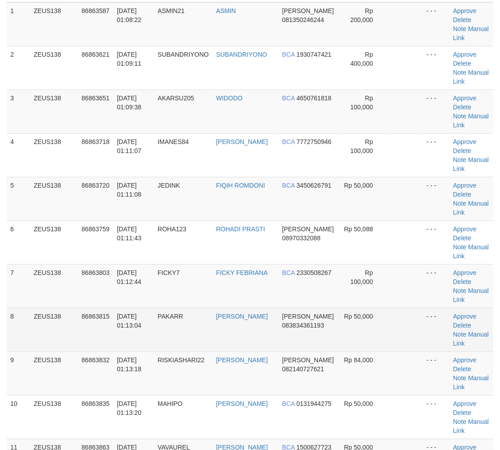
scroll to position [130, 0]
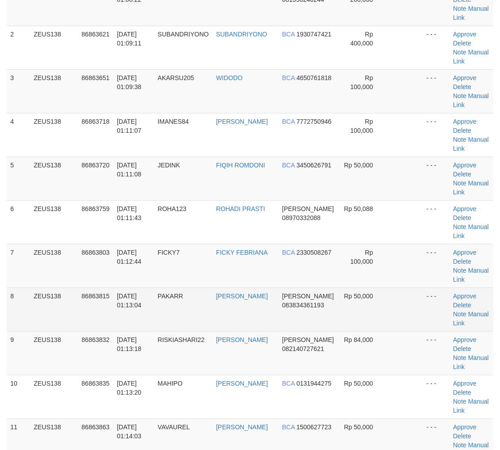
drag, startPoint x: 425, startPoint y: 307, endPoint x: 425, endPoint y: 301, distance: 6.7
click at [425, 301] on td "- - -" at bounding box center [436, 310] width 27 height 44
click at [421, 307] on td at bounding box center [405, 310] width 36 height 44
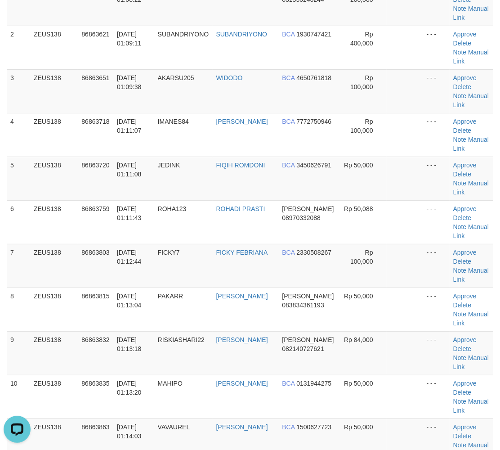
scroll to position [0, 0]
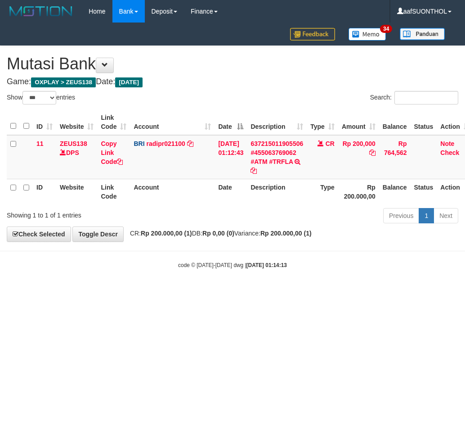
select select "***"
click at [261, 292] on html "Toggle navigation Home Bank Account List Load By Website Group [OXPLAY] ZEUS138…" at bounding box center [232, 146] width 465 height 292
click at [185, 292] on html "Toggle navigation Home Bank Account List Load By Website Group [OXPLAY] ZEUS138…" at bounding box center [232, 146] width 465 height 292
select select "***"
click at [331, 292] on html "Toggle navigation Home Bank Account List Load By Website Group [OXPLAY] ZEUS138…" at bounding box center [232, 146] width 465 height 292
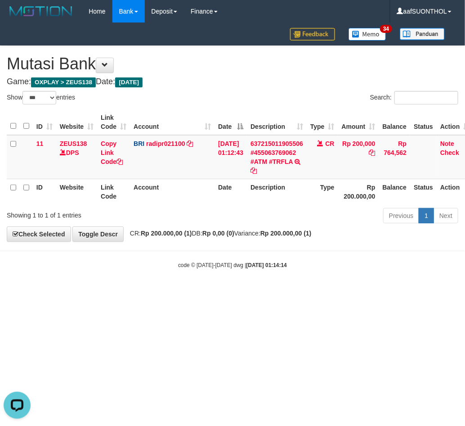
drag, startPoint x: 266, startPoint y: 317, endPoint x: 264, endPoint y: 305, distance: 12.4
click at [262, 292] on html "Toggle navigation Home Bank Account List Load By Website Group [OXPLAY] ZEUS138…" at bounding box center [232, 146] width 465 height 292
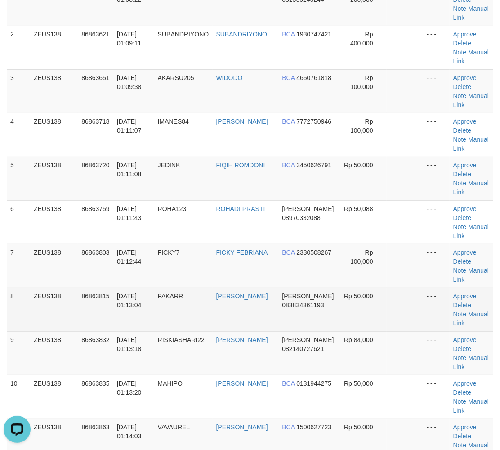
drag, startPoint x: 402, startPoint y: 292, endPoint x: 411, endPoint y: 292, distance: 9.0
click at [402, 292] on td at bounding box center [405, 310] width 36 height 44
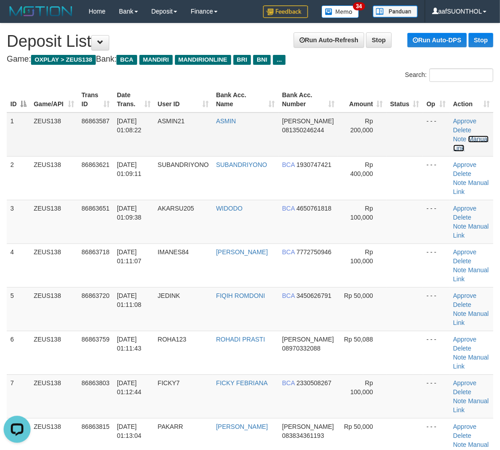
click at [471, 138] on link "Manual Link" at bounding box center [472, 143] width 36 height 16
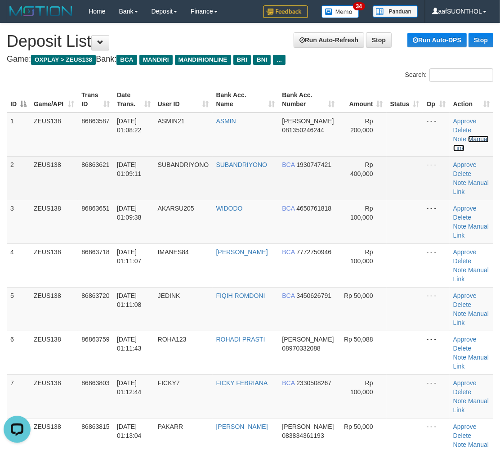
click at [454, 135] on link "Manual Link" at bounding box center [472, 143] width 36 height 16
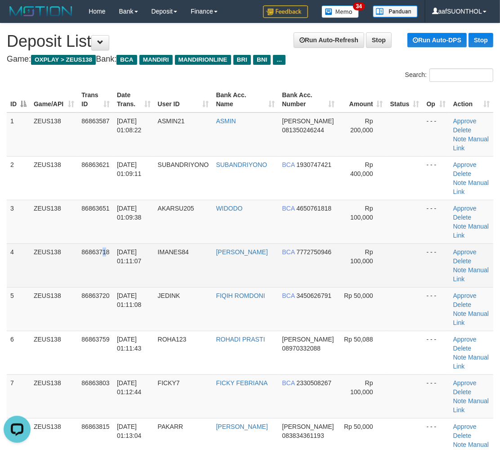
drag, startPoint x: 104, startPoint y: 265, endPoint x: 123, endPoint y: 269, distance: 19.2
click at [122, 269] on tr "4 ZEUS138 86863718 01/09/2025 01:11:07 IMANES84 SANTIKA SARI BCA 7772750946 Rp …" at bounding box center [250, 265] width 487 height 44
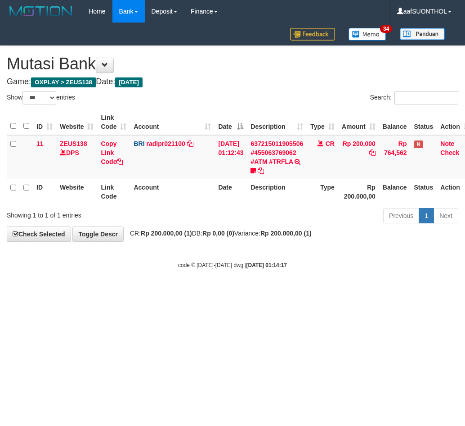
select select "***"
click at [242, 292] on html "Toggle navigation Home Bank Account List Load By Website Group [OXPLAY] ZEUS138…" at bounding box center [232, 146] width 465 height 292
select select "***"
click at [256, 169] on icon at bounding box center [253, 170] width 5 height 6
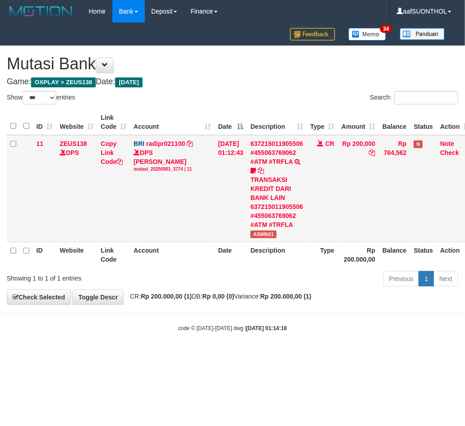
click at [273, 228] on td "637215011905506 #455063769062 #ATM #TRFLA TRANSAKSI KREDIT DARI BANK LAIN 63721…" at bounding box center [277, 188] width 60 height 107
copy span "ASMIN21"
click at [106, 158] on link "Copy Link Code" at bounding box center [112, 152] width 22 height 25
copy span "ASMIN21"
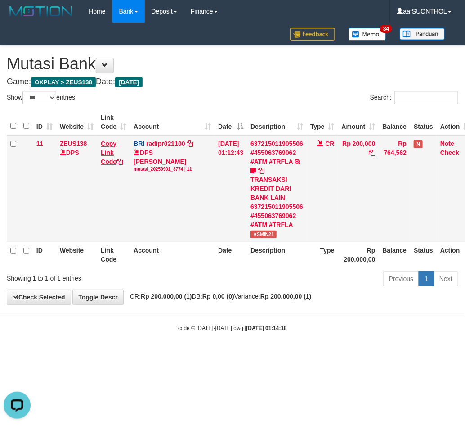
scroll to position [123, 0]
drag, startPoint x: 303, startPoint y: 363, endPoint x: 309, endPoint y: 363, distance: 5.4
click at [308, 355] on html "Toggle navigation Home Bank Account List Load By Website Group [OXPLAY] ZEUS138…" at bounding box center [232, 177] width 465 height 355
drag, startPoint x: 269, startPoint y: 356, endPoint x: 290, endPoint y: 364, distance: 23.2
click at [271, 355] on html "Toggle navigation Home Bank Account List Load By Website Group [OXPLAY] ZEUS138…" at bounding box center [232, 177] width 465 height 355
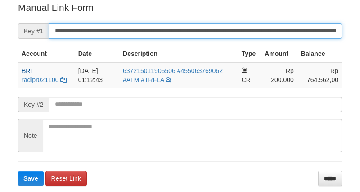
scroll to position [182, 0]
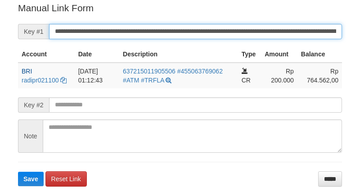
click at [18, 171] on button "Save" at bounding box center [31, 178] width 26 height 14
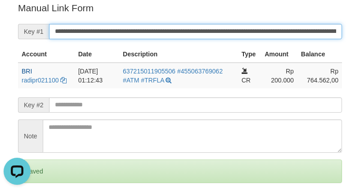
scroll to position [0, 0]
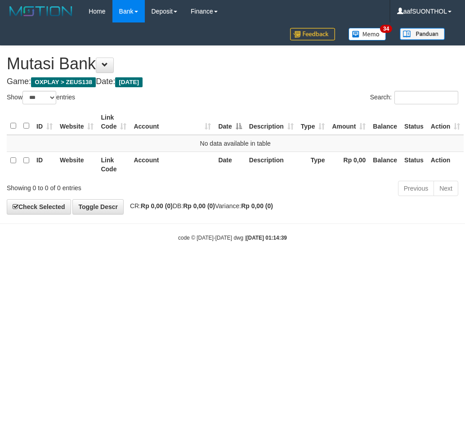
select select "***"
drag, startPoint x: 247, startPoint y: 334, endPoint x: 247, endPoint y: 326, distance: 8.1
click at [247, 265] on html "Toggle navigation Home Bank Account List Load By Website Group [OXPLAY] ZEUS138…" at bounding box center [232, 132] width 465 height 265
click at [258, 265] on html "Toggle navigation Home Bank Account List Load By Website Group [OXPLAY] ZEUS138…" at bounding box center [232, 132] width 465 height 265
click at [272, 265] on html "Toggle navigation Home Bank Account List Load By Website Group [OXPLAY] ZEUS138…" at bounding box center [232, 132] width 465 height 265
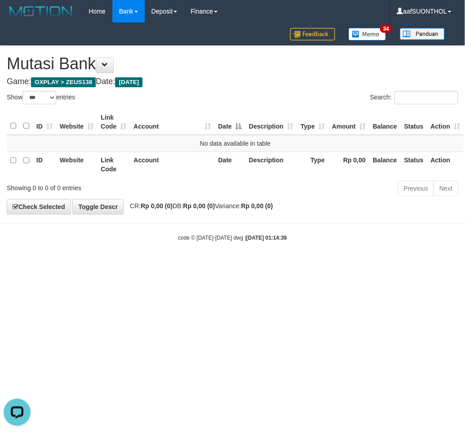
click at [277, 265] on html "Toggle navigation Home Bank Account List Load By Website Group [OXPLAY] ZEUS138…" at bounding box center [232, 132] width 465 height 265
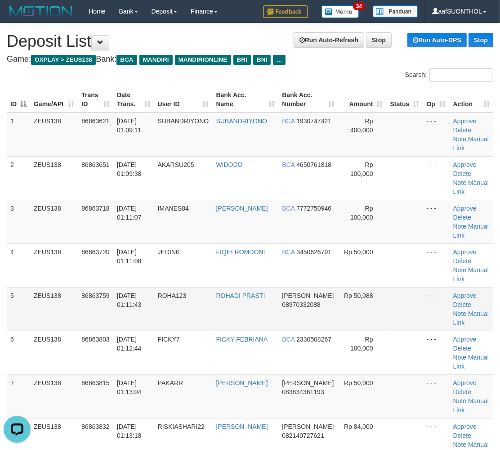
click at [430, 311] on td "- - -" at bounding box center [436, 309] width 27 height 44
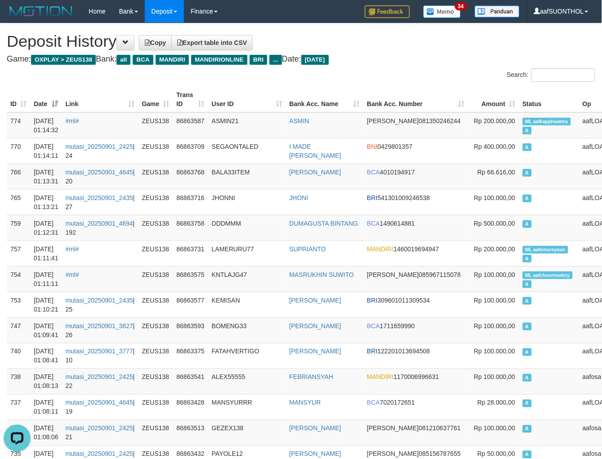
drag, startPoint x: 413, startPoint y: 74, endPoint x: 419, endPoint y: 73, distance: 6.8
click at [412, 74] on div "Search:" at bounding box center [452, 76] width 288 height 16
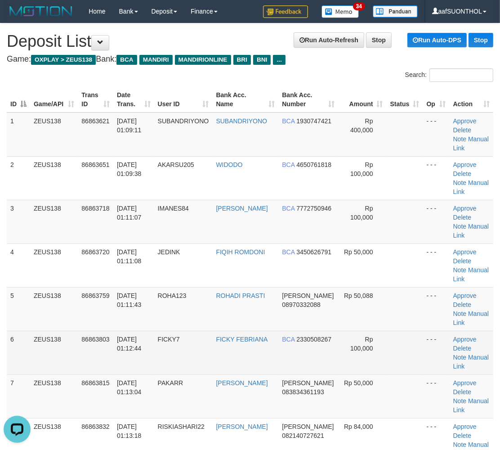
drag, startPoint x: 359, startPoint y: 343, endPoint x: 366, endPoint y: 346, distance: 7.7
click at [360, 344] on td "Rp 100,000" at bounding box center [362, 353] width 48 height 44
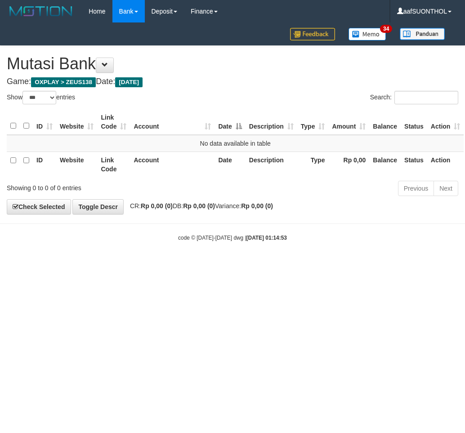
select select "***"
click at [354, 265] on html "Toggle navigation Home Bank Account List Load By Website Group [OXPLAY] ZEUS138…" at bounding box center [232, 132] width 465 height 265
drag, startPoint x: 355, startPoint y: 307, endPoint x: 357, endPoint y: 302, distance: 5.3
click at [349, 265] on html "Toggle navigation Home Bank Account List Load By Website Group [OXPLAY] ZEUS138…" at bounding box center [232, 132] width 465 height 265
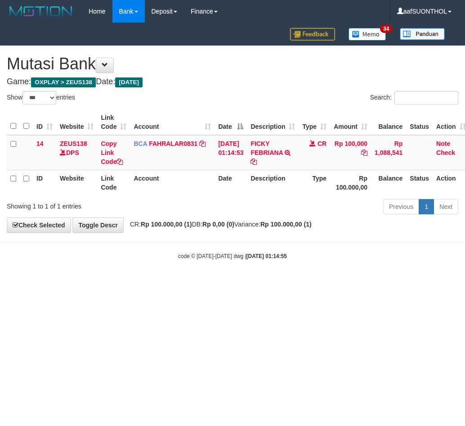
select select "***"
click at [253, 283] on html "Toggle navigation Home Bank Account List Load By Website Group [OXPLAY] ZEUS138…" at bounding box center [232, 141] width 465 height 283
drag, startPoint x: 262, startPoint y: 317, endPoint x: 265, endPoint y: 310, distance: 6.9
click at [255, 283] on html "Toggle navigation Home Bank Account List Load By Website Group [OXPLAY] ZEUS138…" at bounding box center [232, 141] width 465 height 283
select select "***"
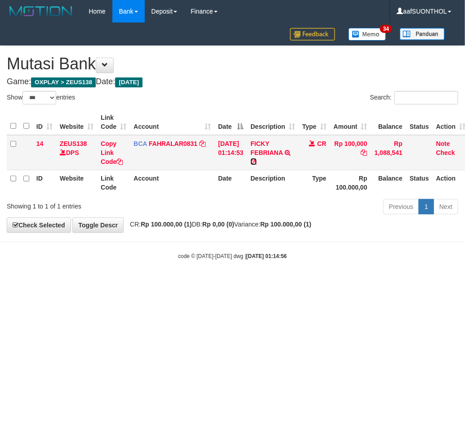
click at [257, 158] on icon at bounding box center [254, 161] width 6 height 6
drag, startPoint x: 204, startPoint y: 293, endPoint x: 198, endPoint y: 286, distance: 9.3
click at [198, 283] on html "Toggle navigation Home Bank Account List Load By Website Group [OXPLAY] ZEUS138…" at bounding box center [232, 141] width 465 height 283
drag, startPoint x: 219, startPoint y: 285, endPoint x: 214, endPoint y: 281, distance: 6.7
click at [214, 281] on html "Toggle navigation Home Bank Account List Load By Website Group [OXPLAY] ZEUS138…" at bounding box center [232, 141] width 465 height 283
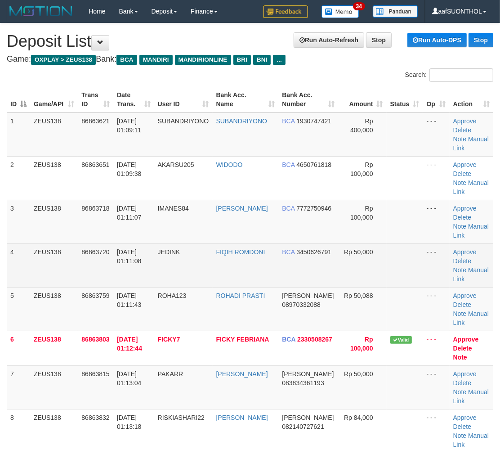
click at [342, 264] on td "Rp 50,000" at bounding box center [362, 265] width 48 height 44
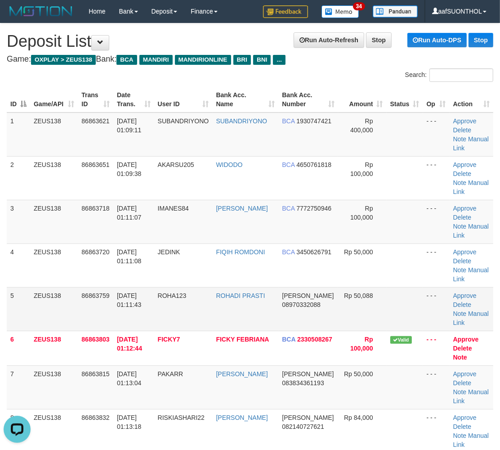
drag, startPoint x: 303, startPoint y: 292, endPoint x: 358, endPoint y: 290, distance: 55.4
click at [302, 292] on span "[PERSON_NAME]" at bounding box center [308, 295] width 52 height 7
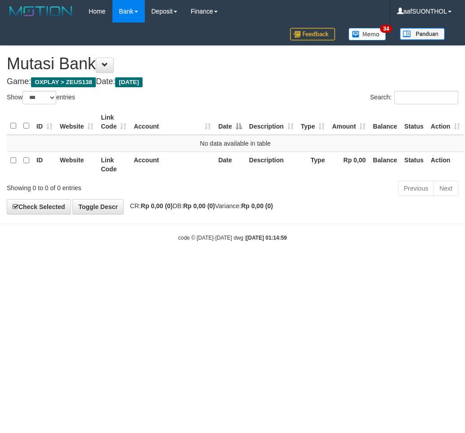
select select "***"
click at [215, 265] on html "Toggle navigation Home Bank Account List Load By Website Group [OXPLAY] ZEUS138…" at bounding box center [232, 132] width 465 height 265
select select "***"
drag, startPoint x: 336, startPoint y: 356, endPoint x: 331, endPoint y: 356, distance: 5.4
click at [334, 265] on html "Toggle navigation Home Bank Account List Load By Website Group [OXPLAY] ZEUS138…" at bounding box center [232, 132] width 465 height 265
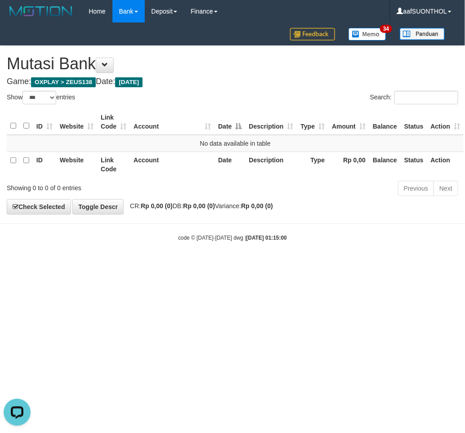
drag, startPoint x: 325, startPoint y: 352, endPoint x: 321, endPoint y: 351, distance: 4.6
click at [321, 265] on html "Toggle navigation Home Bank Account List Load By Website Group [OXPLAY] ZEUS138…" at bounding box center [232, 132] width 465 height 265
click at [316, 265] on html "Toggle navigation Home Bank Account List Load By Website Group [OXPLAY] ZEUS138…" at bounding box center [232, 132] width 465 height 265
select select "***"
click at [314, 265] on html "Toggle navigation Home Bank Account List Load By Website Group [OXPLAY] ZEUS138…" at bounding box center [232, 132] width 465 height 265
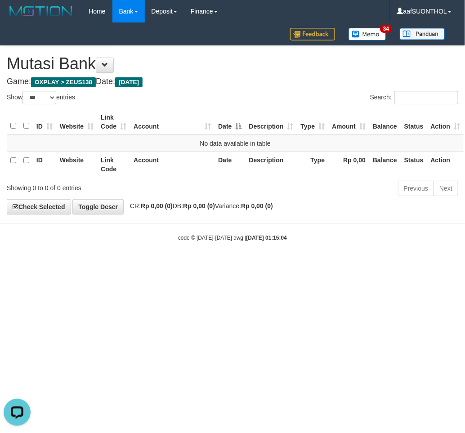
click at [309, 265] on html "Toggle navigation Home Bank Account List Load By Website Group [OXPLAY] ZEUS138…" at bounding box center [232, 132] width 465 height 265
select select "***"
click at [199, 265] on html "Toggle navigation Home Bank Account List Load By Website Group [OXPLAY] ZEUS138…" at bounding box center [232, 132] width 465 height 265
click at [203, 265] on html "Toggle navigation Home Bank Account List Load By Website Group [OXPLAY] ZEUS138…" at bounding box center [232, 132] width 465 height 265
click at [199, 265] on html "Toggle navigation Home Bank Account List Load By Website Group [OXPLAY] ZEUS138…" at bounding box center [232, 132] width 465 height 265
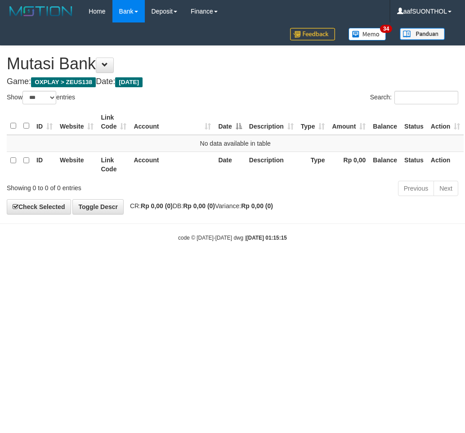
select select "***"
click at [170, 265] on html "Toggle navigation Home Bank Account List Load By Website Group [OXPLAY] ZEUS138…" at bounding box center [232, 132] width 465 height 265
click at [163, 265] on html "Toggle navigation Home Bank Account List Load By Website Group [OXPLAY] ZEUS138…" at bounding box center [232, 132] width 465 height 265
drag, startPoint x: 167, startPoint y: 290, endPoint x: 161, endPoint y: 291, distance: 5.9
click at [166, 265] on html "Toggle navigation Home Bank Account List Load By Website Group [OXPLAY] ZEUS138…" at bounding box center [232, 132] width 465 height 265
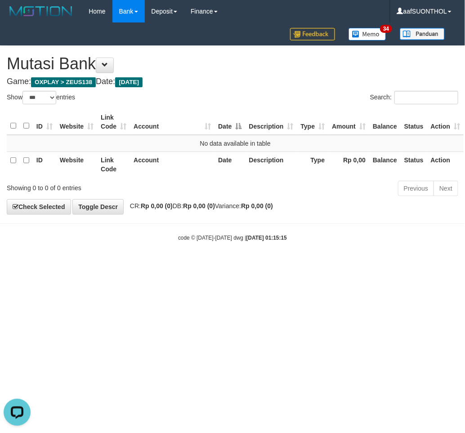
drag, startPoint x: 144, startPoint y: 297, endPoint x: 127, endPoint y: 291, distance: 17.8
click at [130, 265] on html "Toggle navigation Home Bank Account List Load By Website Group [OXPLAY] ZEUS138…" at bounding box center [232, 132] width 465 height 265
select select "***"
click at [211, 265] on html "Toggle navigation Home Bank Account List Load By Website Group [OXPLAY] ZEUS138…" at bounding box center [232, 132] width 465 height 265
click at [207, 265] on html "Toggle navigation Home Bank Account List Load By Website Group [OXPLAY] ZEUS138…" at bounding box center [232, 132] width 465 height 265
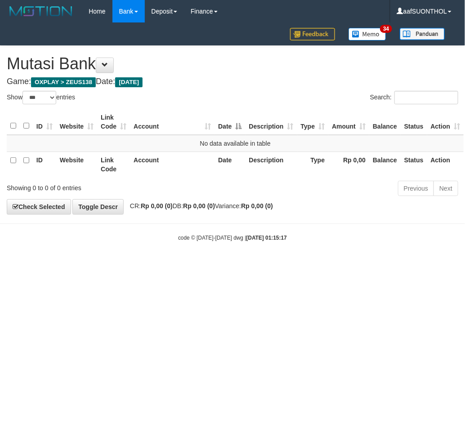
click at [190, 265] on html "Toggle navigation Home Bank Account List Load By Website Group [OXPLAY] ZEUS138…" at bounding box center [232, 132] width 465 height 265
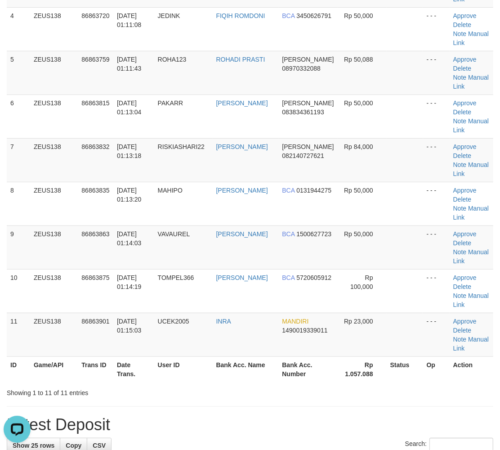
scroll to position [250, 0]
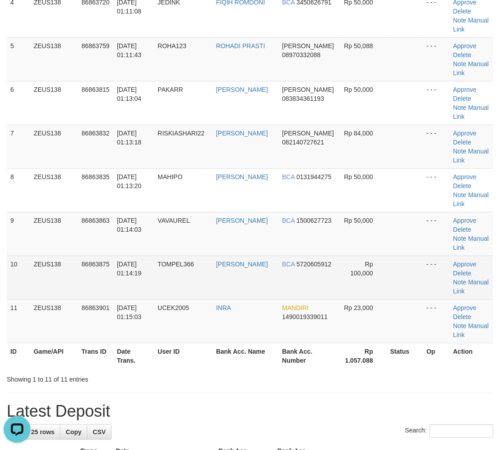
drag, startPoint x: 419, startPoint y: 270, endPoint x: 410, endPoint y: 270, distance: 9.0
click at [410, 270] on td at bounding box center [405, 278] width 36 height 44
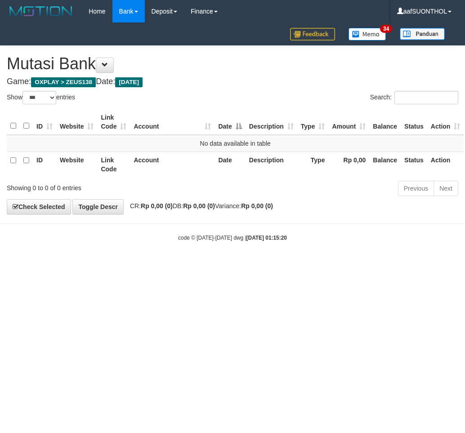
select select "***"
click at [167, 265] on html "Toggle navigation Home Bank Account List Load By Website Group [OXPLAY] ZEUS138…" at bounding box center [232, 132] width 465 height 265
select select "***"
click at [171, 265] on html "Toggle navigation Home Bank Account List Load By Website Group [OXPLAY] ZEUS138…" at bounding box center [232, 132] width 465 height 265
click at [172, 265] on html "Toggle navigation Home Bank Account List Load By Website Group [OXPLAY] ZEUS138…" at bounding box center [232, 132] width 465 height 265
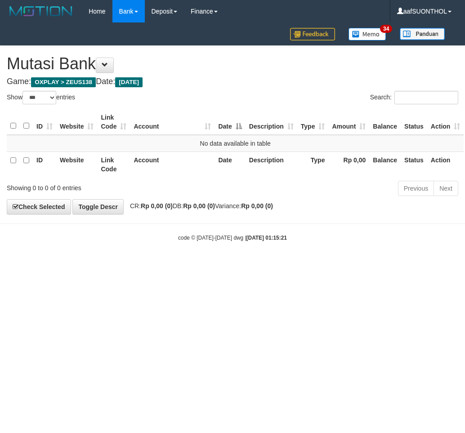
select select "***"
click at [189, 265] on html "Toggle navigation Home Bank Account List Load By Website Group [OXPLAY] ZEUS138…" at bounding box center [232, 132] width 465 height 265
click at [179, 265] on html "Toggle navigation Home Bank Account List Load By Website Group [OXPLAY] ZEUS138…" at bounding box center [232, 132] width 465 height 265
select select "***"
click at [240, 265] on html "Toggle navigation Home Bank Account List Load By Website Group [OXPLAY] ZEUS138…" at bounding box center [232, 132] width 465 height 265
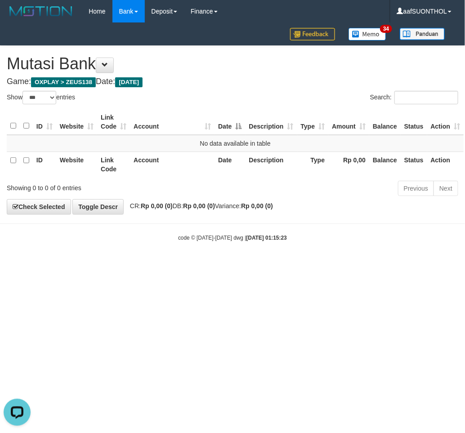
click at [258, 265] on html "Toggle navigation Home Bank Account List Load By Website Group [OXPLAY] ZEUS138…" at bounding box center [232, 132] width 465 height 265
select select "***"
click at [254, 265] on html "Toggle navigation Home Bank Account List Load By Website Group [OXPLAY] ZEUS138…" at bounding box center [232, 132] width 465 height 265
click at [244, 265] on html "Toggle navigation Home Bank Account List Load By Website Group [OXPLAY] ZEUS138…" at bounding box center [232, 132] width 465 height 265
drag, startPoint x: 245, startPoint y: 327, endPoint x: 221, endPoint y: 329, distance: 23.9
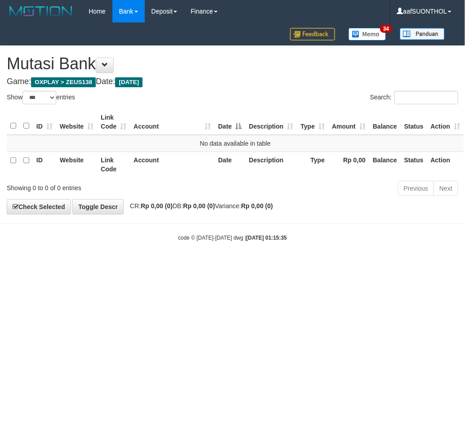
click at [237, 265] on html "Toggle navigation Home Bank Account List Load By Website Group [OXPLAY] ZEUS138…" at bounding box center [232, 132] width 465 height 265
click at [210, 265] on html "Toggle navigation Home Bank Account List Load By Website Group [OXPLAY] ZEUS138…" at bounding box center [232, 132] width 465 height 265
click at [209, 265] on html "Toggle navigation Home Bank Account List Load By Website Group [OXPLAY] ZEUS138…" at bounding box center [232, 132] width 465 height 265
click at [213, 265] on html "Toggle navigation Home Bank Account List Load By Website Group [OXPLAY] ZEUS138…" at bounding box center [232, 132] width 465 height 265
drag, startPoint x: 215, startPoint y: 345, endPoint x: 205, endPoint y: 355, distance: 14.0
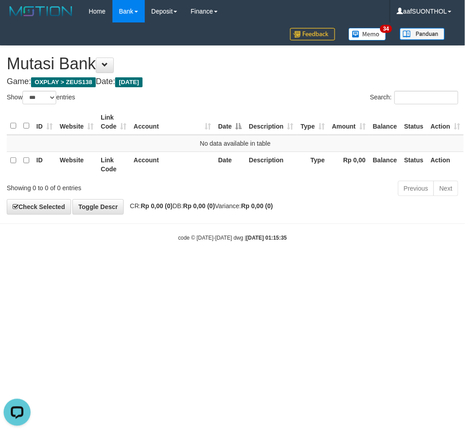
click at [211, 265] on html "Toggle navigation Home Bank Account List Load By Website Group [OXPLAY] ZEUS138…" at bounding box center [232, 132] width 465 height 265
drag, startPoint x: 218, startPoint y: 389, endPoint x: 230, endPoint y: 378, distance: 16.6
click at [219, 265] on html "Toggle navigation Home Bank Account List Load By Website Group [OXPLAY] ZEUS138…" at bounding box center [232, 132] width 465 height 265
click at [234, 265] on html "Toggle navigation Home Bank Account List Load By Website Group [OXPLAY] ZEUS138…" at bounding box center [232, 132] width 465 height 265
select select "***"
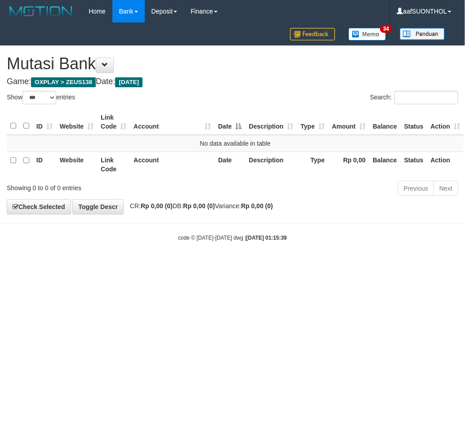
click at [321, 265] on html "Toggle navigation Home Bank Account List Load By Website Group [OXPLAY] ZEUS138…" at bounding box center [232, 132] width 465 height 265
click at [327, 265] on html "Toggle navigation Home Bank Account List Load By Website Group [OXPLAY] ZEUS138…" at bounding box center [232, 132] width 465 height 265
select select "***"
drag, startPoint x: 363, startPoint y: 286, endPoint x: 355, endPoint y: 284, distance: 8.8
click at [360, 265] on html "Toggle navigation Home Bank Account List Load By Website Group [OXPLAY] ZEUS138…" at bounding box center [232, 132] width 465 height 265
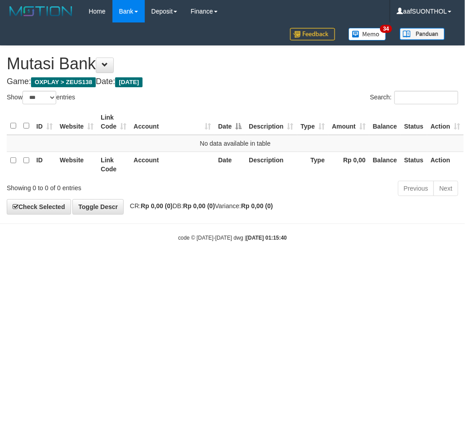
drag, startPoint x: 349, startPoint y: 287, endPoint x: 339, endPoint y: 289, distance: 10.5
click at [341, 265] on html "Toggle navigation Home Bank Account List Load By Website Group [OXPLAY] ZEUS138…" at bounding box center [232, 132] width 465 height 265
select select "***"
click at [322, 265] on html "Toggle navigation Home Bank Account List Load By Website Group [OXPLAY] ZEUS138…" at bounding box center [232, 132] width 465 height 265
select select "***"
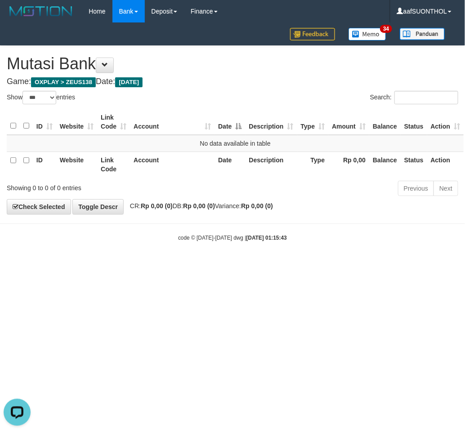
drag, startPoint x: 158, startPoint y: 295, endPoint x: 156, endPoint y: 289, distance: 6.3
click at [156, 265] on html "Toggle navigation Home Bank Account List Load By Website Group [OXPLAY] ZEUS138…" at bounding box center [232, 132] width 465 height 265
click at [196, 265] on html "Toggle navigation Home Bank Account List Load By Website Group [OXPLAY] ZEUS138…" at bounding box center [232, 132] width 465 height 265
select select "***"
drag, startPoint x: 224, startPoint y: 295, endPoint x: 217, endPoint y: 297, distance: 7.1
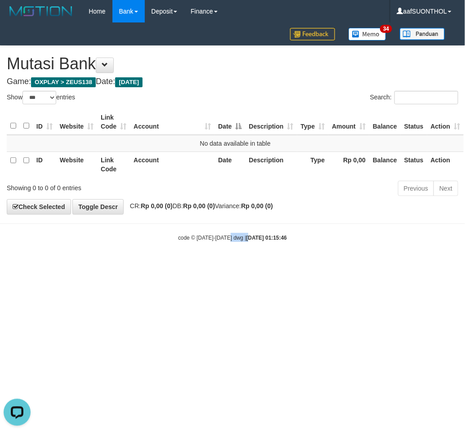
click at [221, 265] on html "Toggle navigation Home Bank Account List Load By Website Group [OXPLAY] ZEUS138…" at bounding box center [232, 132] width 465 height 265
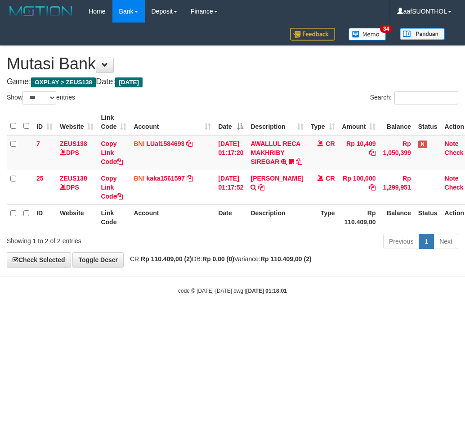
select select "***"
click at [260, 252] on div "Previous 1 Next" at bounding box center [330, 242] width 258 height 19
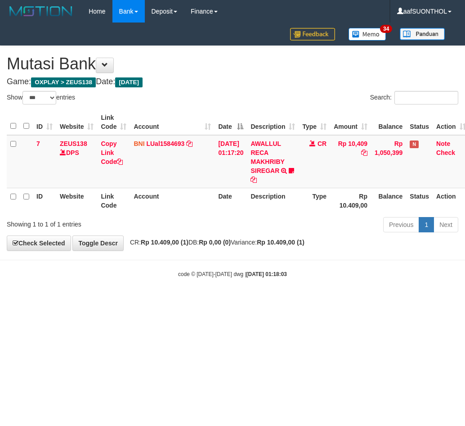
select select "***"
drag, startPoint x: 144, startPoint y: 292, endPoint x: 149, endPoint y: 292, distance: 5.0
click at [147, 292] on body "Toggle navigation Home Bank Account List Load By Website Group [OXPLAY] ZEUS138…" at bounding box center [232, 150] width 465 height 301
drag, startPoint x: 153, startPoint y: 297, endPoint x: 158, endPoint y: 299, distance: 5.6
click at [152, 297] on body "Toggle navigation Home Bank Account List Load By Website Group [OXPLAY] ZEUS138…" at bounding box center [232, 150] width 465 height 301
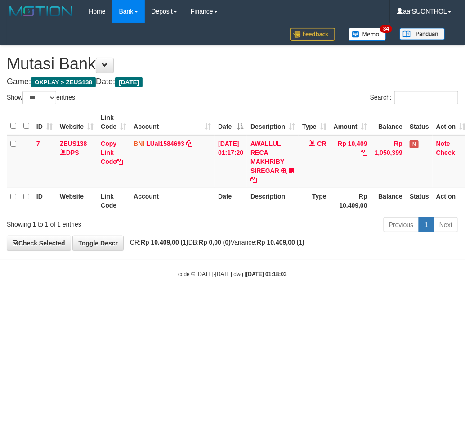
drag, startPoint x: 153, startPoint y: 301, endPoint x: 162, endPoint y: 302, distance: 9.5
click at [167, 301] on html "Toggle navigation Home Bank Account List Load By Website Group [OXPLAY] ZEUS138…" at bounding box center [232, 150] width 465 height 301
click at [158, 301] on html "Toggle navigation Home Bank Account List Load By Website Group [OXPLAY] ZEUS138…" at bounding box center [232, 150] width 465 height 301
click at [153, 301] on html "Toggle navigation Home Bank Account List Load By Website Group [OXPLAY] ZEUS138…" at bounding box center [232, 150] width 465 height 301
click at [147, 297] on body "Toggle navigation Home Bank Account List Load By Website Group [OXPLAY] ZEUS138…" at bounding box center [232, 150] width 465 height 301
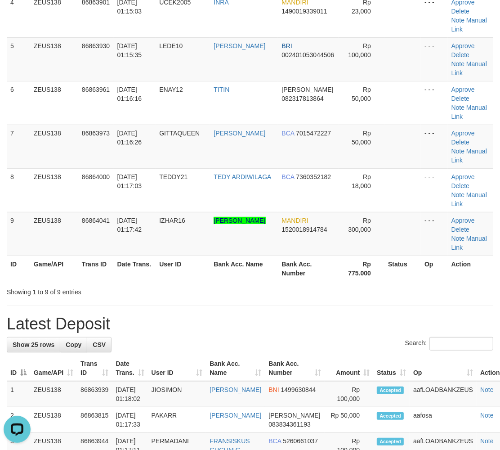
click at [356, 315] on h1 "Latest Deposit" at bounding box center [250, 324] width 487 height 18
drag, startPoint x: 198, startPoint y: 209, endPoint x: 224, endPoint y: 218, distance: 27.3
click at [204, 284] on div "Showing 1 to 9 of 9 entries" at bounding box center [104, 290] width 208 height 13
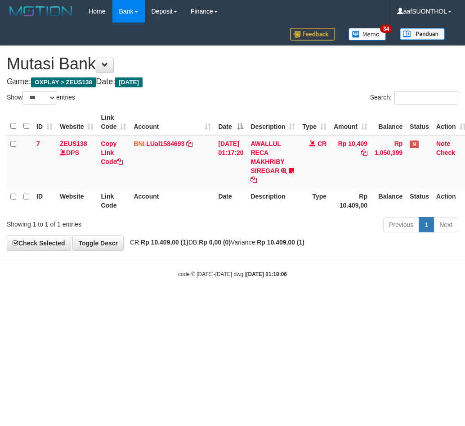
select select "***"
drag, startPoint x: 154, startPoint y: 295, endPoint x: 171, endPoint y: 296, distance: 17.1
click at [170, 296] on body "Toggle navigation Home Bank Account List Load By Website Group [OXPLAY] ZEUS138…" at bounding box center [232, 150] width 465 height 301
drag, startPoint x: 158, startPoint y: 300, endPoint x: 192, endPoint y: 299, distance: 33.8
click at [166, 292] on body "Toggle navigation Home Bank Account List Load By Website Group [OXPLAY] ZEUS138…" at bounding box center [232, 150] width 465 height 301
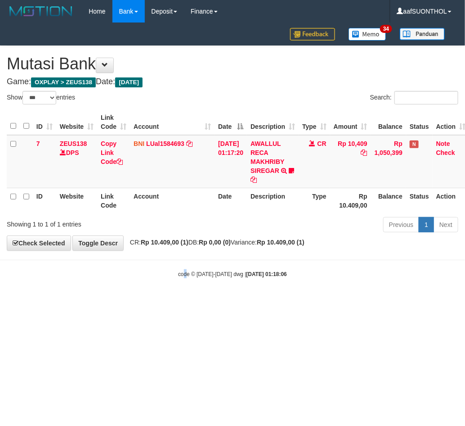
click at [190, 301] on html "Toggle navigation Home Bank Account List Load By Website Group [OXPLAY] ZEUS138…" at bounding box center [232, 150] width 465 height 301
drag, startPoint x: 185, startPoint y: 298, endPoint x: 193, endPoint y: 306, distance: 11.1
click at [187, 300] on body "Toggle navigation Home Bank Account List Load By Website Group [OXPLAY] ZEUS138…" at bounding box center [232, 150] width 465 height 301
drag, startPoint x: 189, startPoint y: 293, endPoint x: 185, endPoint y: 286, distance: 8.3
click at [185, 287] on body "Toggle navigation Home Bank Account List Load By Website Group [OXPLAY] ZEUS138…" at bounding box center [232, 150] width 465 height 301
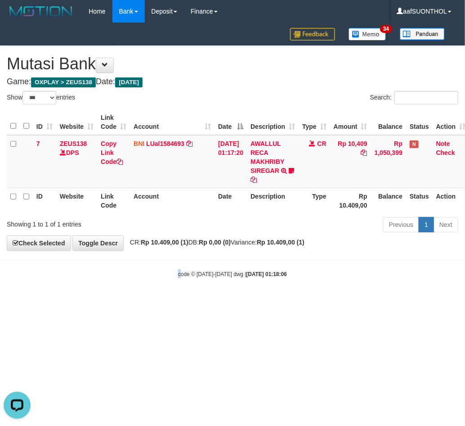
click at [179, 279] on body "Toggle navigation Home Bank Account List Load By Website Group [OXPLAY] ZEUS138…" at bounding box center [232, 150] width 465 height 301
click at [174, 279] on body "Toggle navigation Home Bank Account List Load By Website Group [OXPLAY] ZEUS138…" at bounding box center [232, 150] width 465 height 301
drag, startPoint x: 177, startPoint y: 288, endPoint x: 181, endPoint y: 292, distance: 6.1
click at [175, 289] on body "Toggle navigation Home Bank Account List Load By Website Group [OXPLAY] ZEUS138…" at bounding box center [232, 150] width 465 height 301
select select "***"
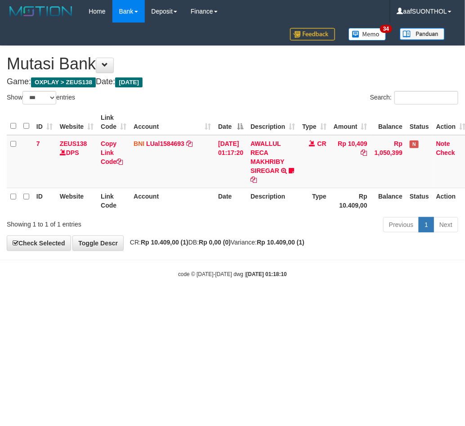
click at [202, 286] on body "Toggle navigation Home Bank Account List Load By Website Group [OXPLAY] ZEUS138…" at bounding box center [232, 150] width 465 height 301
select select "***"
drag, startPoint x: 162, startPoint y: 279, endPoint x: 174, endPoint y: 284, distance: 12.7
click at [164, 279] on body "Toggle navigation Home Bank Account List Load By Website Group [OXPLAY] ZEUS138…" at bounding box center [232, 150] width 465 height 301
select select "***"
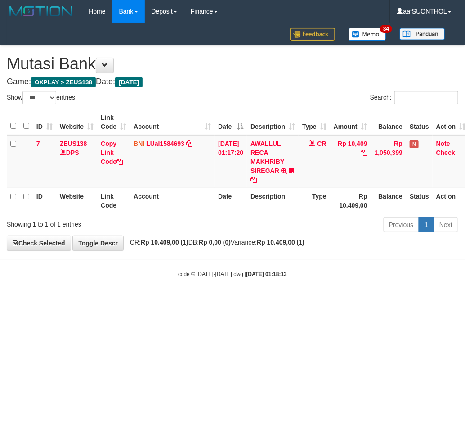
click at [132, 263] on body "Toggle navigation Home Bank Account List Load By Website Group [OXPLAY] ZEUS138…" at bounding box center [232, 150] width 465 height 301
drag, startPoint x: 166, startPoint y: 271, endPoint x: 195, endPoint y: 271, distance: 29.3
click at [165, 270] on div "code © 2012-2018 dwg | 2025/09/01 01:18:13" at bounding box center [232, 273] width 465 height 9
drag, startPoint x: 178, startPoint y: 261, endPoint x: 186, endPoint y: 263, distance: 8.7
click at [177, 261] on body "Toggle navigation Home Bank Account List Load By Website Group [OXPLAY] ZEUS138…" at bounding box center [232, 150] width 465 height 301
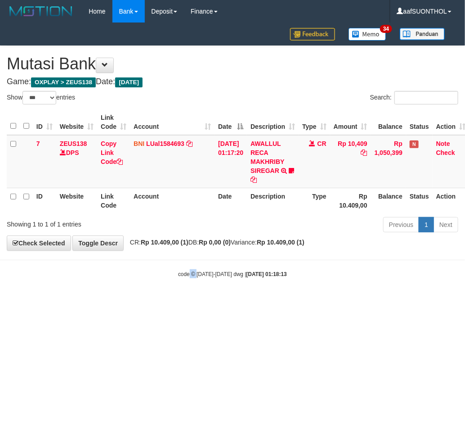
click at [181, 272] on small "code © 2012-2018 dwg | 2025/09/01 01:18:13" at bounding box center [232, 274] width 109 height 6
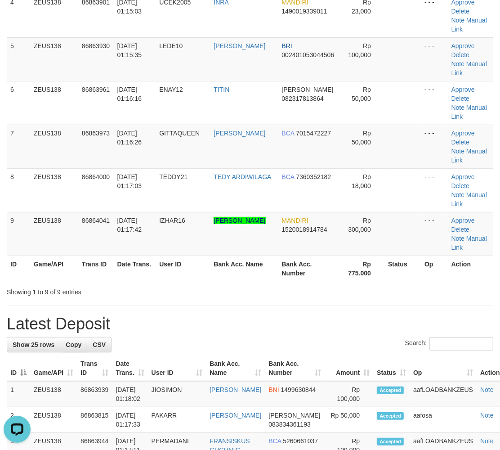
drag, startPoint x: 290, startPoint y: 241, endPoint x: 320, endPoint y: 252, distance: 32.6
click at [309, 315] on h1 "Latest Deposit" at bounding box center [250, 324] width 487 height 18
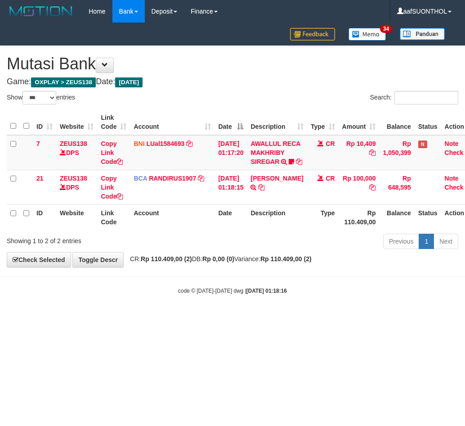
select select "***"
click at [189, 286] on body "Toggle navigation Home Bank Account List Load By Website Group [OXPLAY] ZEUS138…" at bounding box center [232, 158] width 465 height 317
drag, startPoint x: 196, startPoint y: 285, endPoint x: 208, endPoint y: 292, distance: 13.7
click at [202, 289] on body "Toggle navigation Home Bank Account List Load By Website Group [OXPLAY] ZEUS138…" at bounding box center [232, 158] width 465 height 317
drag, startPoint x: 208, startPoint y: 289, endPoint x: 227, endPoint y: 292, distance: 19.0
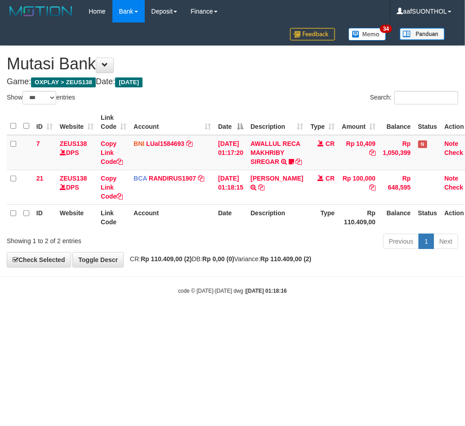
click at [223, 293] on body "Toggle navigation Home Bank Account List Load By Website Group [OXPLAY] ZEUS138…" at bounding box center [232, 158] width 465 height 317
select select "***"
drag, startPoint x: 116, startPoint y: 297, endPoint x: 55, endPoint y: 273, distance: 65.3
click at [134, 300] on body "Toggle navigation Home Bank Account List Load By Website Group [OXPLAY] ZEUS138…" at bounding box center [232, 158] width 465 height 317
select select "***"
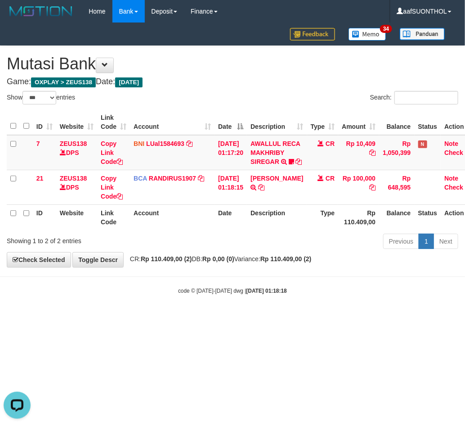
drag, startPoint x: 178, startPoint y: 324, endPoint x: 201, endPoint y: 325, distance: 22.5
click at [177, 317] on body "Toggle navigation Home Bank Account List Load By Website Group [OXPLAY] ZEUS138…" at bounding box center [232, 158] width 465 height 317
click at [189, 317] on body "Toggle navigation Home Bank Account List Load By Website Group [OXPLAY] ZEUS138…" at bounding box center [232, 158] width 465 height 317
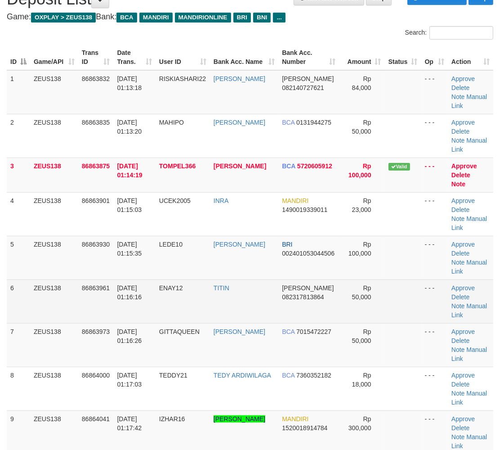
scroll to position [35, 0]
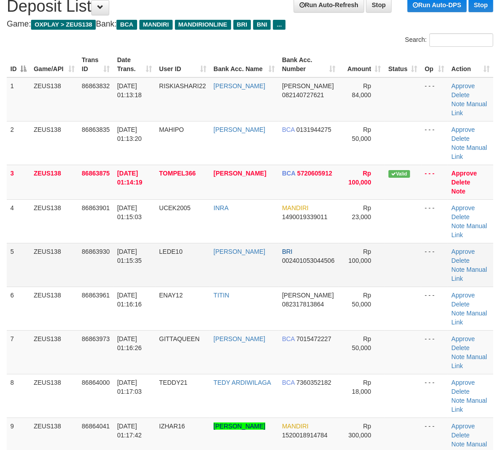
drag, startPoint x: 436, startPoint y: 245, endPoint x: 420, endPoint y: 247, distance: 15.4
click at [432, 246] on td "- - -" at bounding box center [435, 265] width 27 height 44
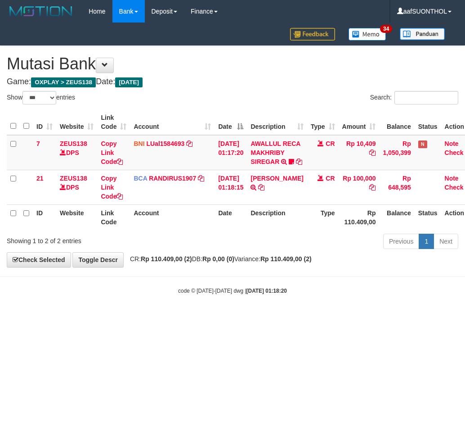
select select "***"
click at [197, 317] on body "Toggle navigation Home Bank Account List Load By Website Group [OXPLAY] ZEUS138…" at bounding box center [232, 158] width 465 height 317
drag, startPoint x: 202, startPoint y: 317, endPoint x: 220, endPoint y: 321, distance: 18.4
click at [217, 317] on body "Toggle navigation Home Bank Account List Load By Website Group [OXPLAY] ZEUS138…" at bounding box center [232, 158] width 465 height 317
click at [212, 317] on body "Toggle navigation Home Bank Account List Load By Website Group [OXPLAY] ZEUS138…" at bounding box center [232, 158] width 465 height 317
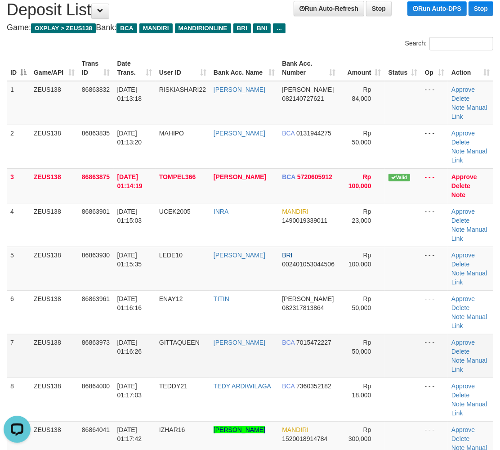
drag, startPoint x: 385, startPoint y: 301, endPoint x: 391, endPoint y: 303, distance: 5.6
click at [380, 334] on tr "7 ZEUS138 86863973 01/09/2025 01:16:26 GITTAQUEEN AKHMAD RIJALI BCA 7015472227 …" at bounding box center [250, 356] width 487 height 44
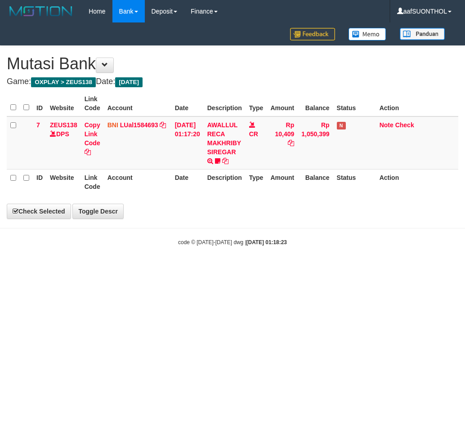
click at [171, 269] on html "Toggle navigation Home Bank Account List Load By Website Group [OXPLAY] ZEUS138…" at bounding box center [232, 134] width 465 height 269
drag, startPoint x: 172, startPoint y: 340, endPoint x: 181, endPoint y: 338, distance: 9.2
click at [171, 269] on html "Toggle navigation Home Bank Account List Load By Website Group [OXPLAY] ZEUS138…" at bounding box center [232, 134] width 465 height 269
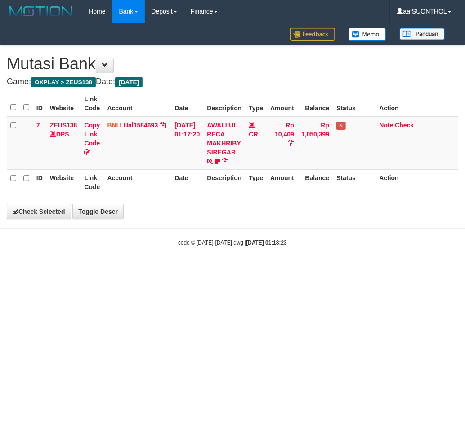
click at [175, 269] on html "Toggle navigation Home Bank Account List Load By Website Group [OXPLAY] ZEUS138…" at bounding box center [232, 134] width 465 height 269
select select "***"
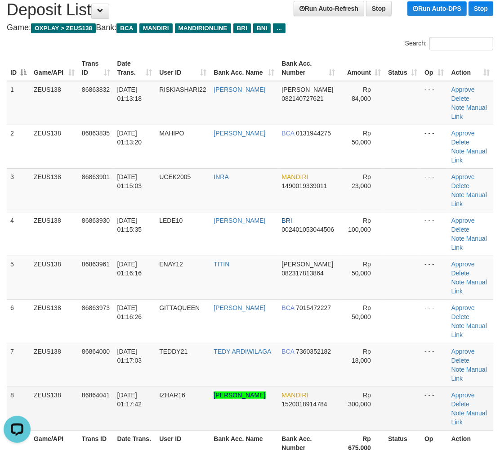
click at [393, 387] on td at bounding box center [403, 409] width 36 height 44
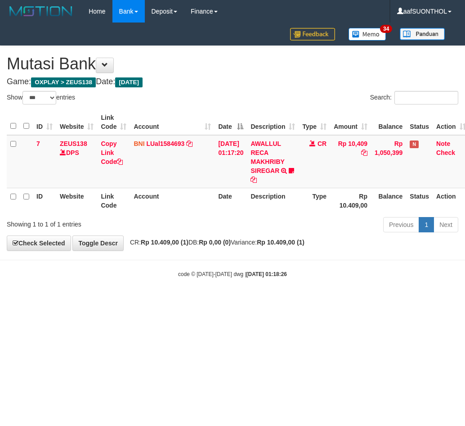
select select "***"
drag, startPoint x: 277, startPoint y: 343, endPoint x: 271, endPoint y: 345, distance: 6.0
click at [275, 301] on html "Toggle navigation Home Bank Account List Load By Website Group [OXPLAY] ZEUS138…" at bounding box center [232, 150] width 465 height 301
click at [268, 301] on html "Toggle navigation Home Bank Account List Load By Website Group [OXPLAY] ZEUS138…" at bounding box center [232, 150] width 465 height 301
select select "***"
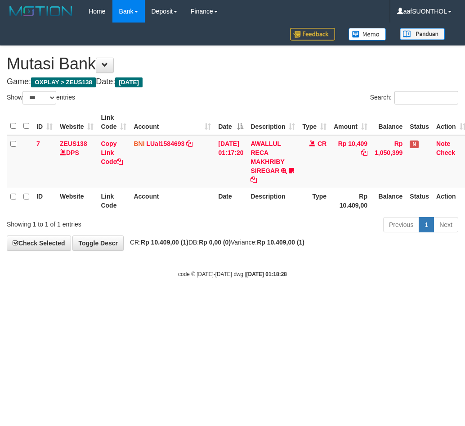
select select "***"
click at [283, 301] on html "Toggle navigation Home Bank Account List Load By Website Group [OXPLAY] ZEUS138…" at bounding box center [232, 150] width 465 height 301
select select "***"
click at [283, 301] on html "Toggle navigation Home Bank Account List Load By Website Group [OXPLAY] ZEUS138…" at bounding box center [232, 150] width 465 height 301
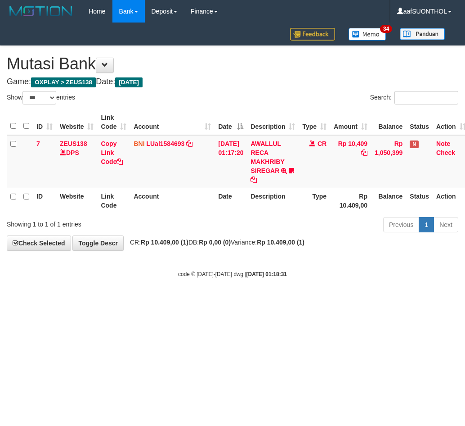
select select "***"
click at [285, 301] on html "Toggle navigation Home Bank Account List Load By Website Group [OXPLAY] ZEUS138…" at bounding box center [232, 150] width 465 height 301
drag, startPoint x: 289, startPoint y: 330, endPoint x: 284, endPoint y: 325, distance: 7.3
click at [289, 301] on html "Toggle navigation Home Bank Account List Load By Website Group [OXPLAY] ZEUS138…" at bounding box center [232, 150] width 465 height 301
select select "***"
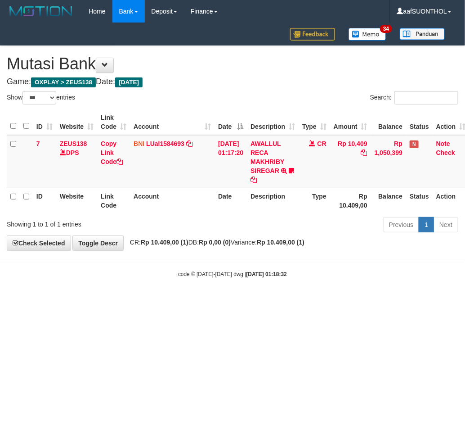
click at [226, 301] on html "Toggle navigation Home Bank Account List Load By Website Group [OXPLAY] ZEUS138…" at bounding box center [232, 150] width 465 height 301
click at [204, 301] on html "Toggle navigation Home Bank Account List Load By Website Group [OXPLAY] ZEUS138…" at bounding box center [232, 150] width 465 height 301
click at [217, 301] on html "Toggle navigation Home Bank Account List Load By Website Group [OXPLAY] ZEUS138…" at bounding box center [232, 150] width 465 height 301
drag, startPoint x: 214, startPoint y: 362, endPoint x: 218, endPoint y: 361, distance: 4.5
click at [218, 301] on html "Toggle navigation Home Bank Account List Load By Website Group [OXPLAY] ZEUS138…" at bounding box center [232, 150] width 465 height 301
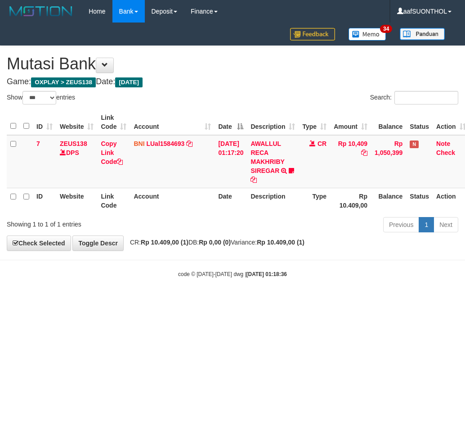
select select "***"
click at [187, 301] on html "Toggle navigation Home Bank Account List Load By Website Group [OXPLAY] ZEUS138…" at bounding box center [232, 150] width 465 height 301
click at [185, 301] on html "Toggle navigation Home Bank Account List Load By Website Group [OXPLAY] ZEUS138…" at bounding box center [232, 150] width 465 height 301
click at [186, 301] on html "Toggle navigation Home Bank Account List Load By Website Group [OXPLAY] ZEUS138…" at bounding box center [232, 150] width 465 height 301
select select "***"
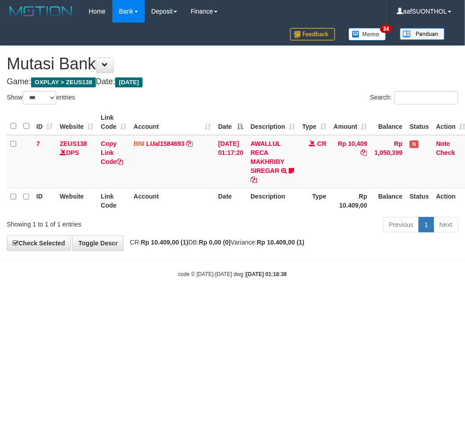
click at [228, 301] on html "Toggle navigation Home Bank Account List Load By Website Group [OXPLAY] ZEUS138…" at bounding box center [232, 150] width 465 height 301
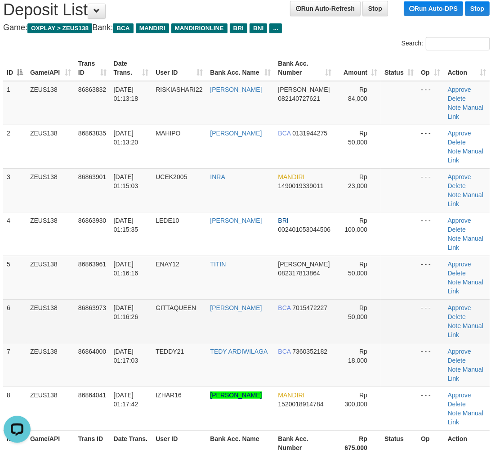
click at [404, 299] on td at bounding box center [399, 321] width 36 height 44
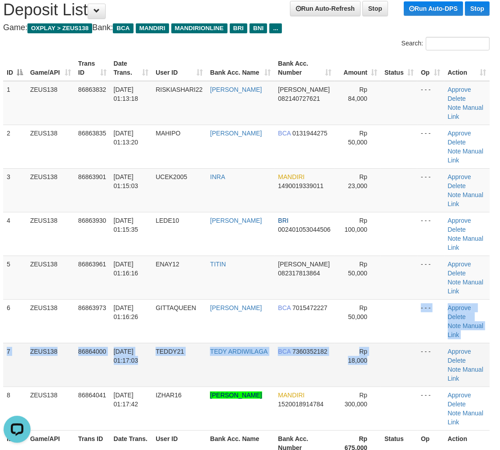
click at [386, 291] on tbody "1 ZEUS138 86863832 01/09/2025 01:13:18 RISKIASHARI22 RIZKY ASHARI DANA 08214072…" at bounding box center [246, 256] width 487 height 350
click at [387, 343] on td at bounding box center [399, 365] width 36 height 44
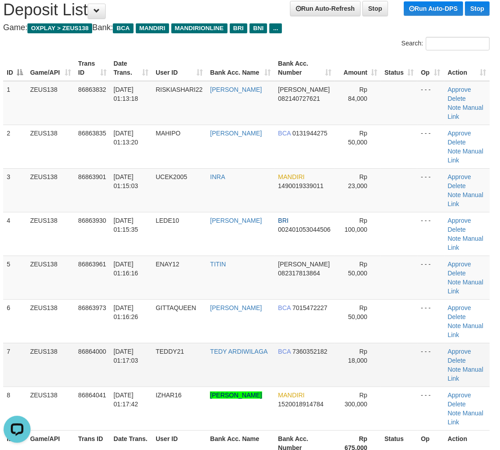
click at [387, 343] on td at bounding box center [399, 365] width 36 height 44
click at [390, 343] on td at bounding box center [399, 365] width 36 height 44
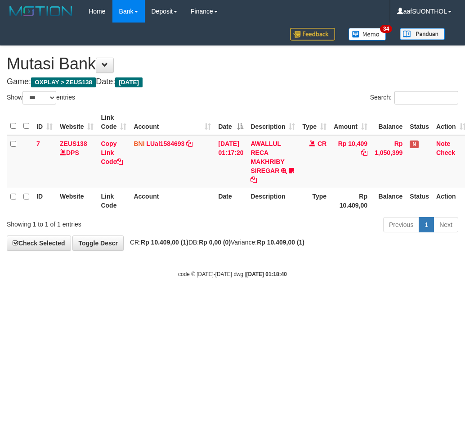
select select "***"
click at [156, 301] on html "Toggle navigation Home Bank Account List Load By Website Group [OXPLAY] ZEUS138…" at bounding box center [232, 150] width 465 height 301
select select "***"
click at [294, 301] on html "Toggle navigation Home Bank Account List Load By Website Group [OXPLAY] ZEUS138…" at bounding box center [232, 150] width 465 height 301
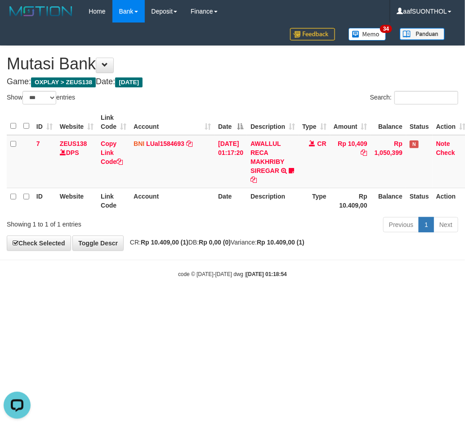
click at [295, 301] on html "Toggle navigation Home Bank Account List Load By Website Group [OXPLAY] ZEUS138…" at bounding box center [232, 150] width 465 height 301
click at [300, 301] on html "Toggle navigation Home Bank Account List Load By Website Group [OXPLAY] ZEUS138…" at bounding box center [232, 150] width 465 height 301
click at [298, 301] on html "Toggle navigation Home Bank Account List Load By Website Group [OXPLAY] ZEUS138…" at bounding box center [232, 150] width 465 height 301
drag, startPoint x: 291, startPoint y: 332, endPoint x: 294, endPoint y: 336, distance: 5.2
click at [293, 301] on html "Toggle navigation Home Bank Account List Load By Website Group [OXPLAY] ZEUS138…" at bounding box center [232, 150] width 465 height 301
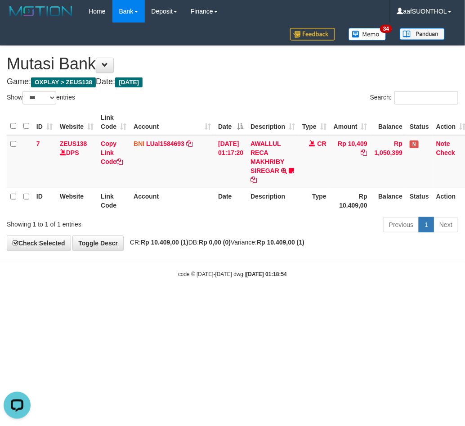
click at [290, 301] on html "Toggle navigation Home Bank Account List Load By Website Group [OXPLAY] ZEUS138…" at bounding box center [232, 150] width 465 height 301
click at [295, 301] on html "Toggle navigation Home Bank Account List Load By Website Group [OXPLAY] ZEUS138…" at bounding box center [232, 150] width 465 height 301
drag, startPoint x: 283, startPoint y: 325, endPoint x: 296, endPoint y: 330, distance: 13.8
click at [287, 301] on html "Toggle navigation Home Bank Account List Load By Website Group [OXPLAY] ZEUS138…" at bounding box center [232, 150] width 465 height 301
click at [294, 301] on html "Toggle navigation Home Bank Account List Load By Website Group [OXPLAY] ZEUS138…" at bounding box center [232, 150] width 465 height 301
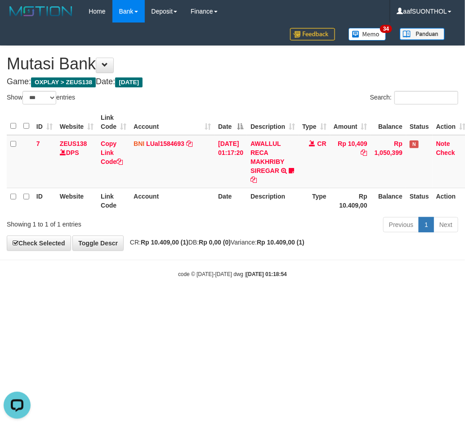
click at [292, 301] on html "Toggle navigation Home Bank Account List Load By Website Group [OXPLAY] ZEUS138…" at bounding box center [232, 150] width 465 height 301
click at [293, 301] on html "Toggle navigation Home Bank Account List Load By Website Group [OXPLAY] ZEUS138…" at bounding box center [232, 150] width 465 height 301
click at [294, 301] on html "Toggle navigation Home Bank Account List Load By Website Group [OXPLAY] ZEUS138…" at bounding box center [232, 150] width 465 height 301
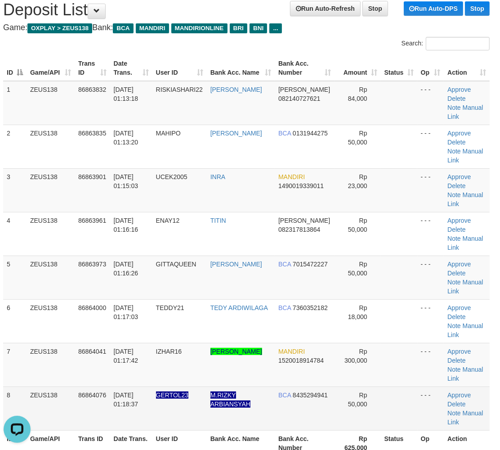
click at [376, 387] on td "Rp 50,000" at bounding box center [358, 409] width 46 height 44
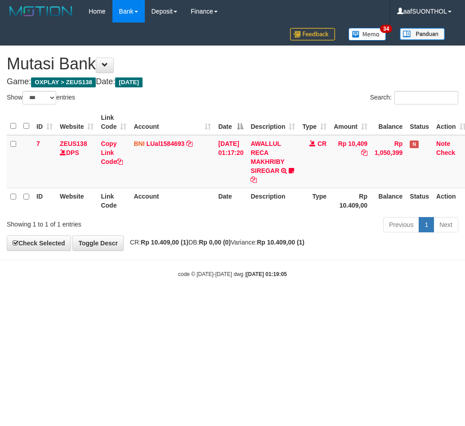
select select "***"
click at [275, 301] on html "Toggle navigation Home Bank Account List Load By Website Group [OXPLAY] ZEUS138…" at bounding box center [232, 150] width 465 height 301
drag, startPoint x: 267, startPoint y: 328, endPoint x: 270, endPoint y: 323, distance: 5.5
click at [264, 301] on html "Toggle navigation Home Bank Account List Load By Website Group [OXPLAY] ZEUS138…" at bounding box center [232, 150] width 465 height 301
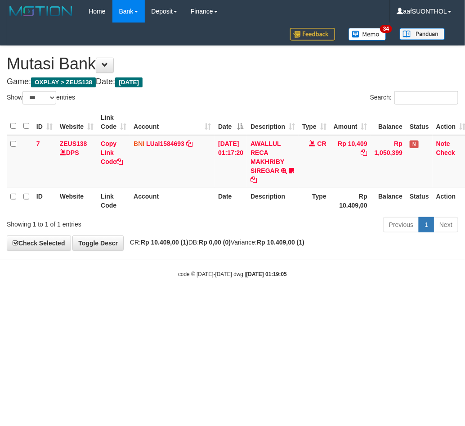
click at [280, 301] on html "Toggle navigation Home Bank Account List Load By Website Group [OXPLAY] ZEUS138…" at bounding box center [232, 150] width 465 height 301
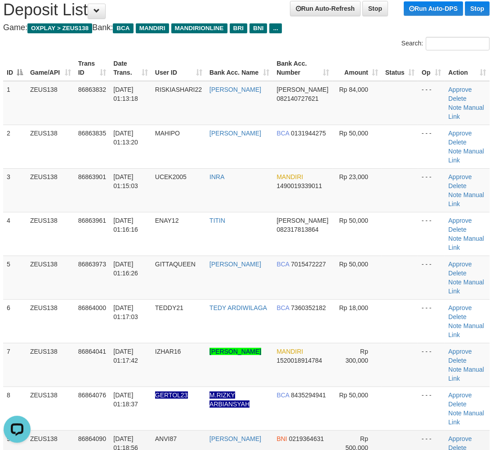
click at [275, 430] on td "BNI 0219364631" at bounding box center [303, 452] width 60 height 44
click at [327, 414] on table "ID Game/API Trans ID Date Trans. User ID Bank Acc. Name Bank Acc. Number Amount…" at bounding box center [246, 277] width 487 height 444
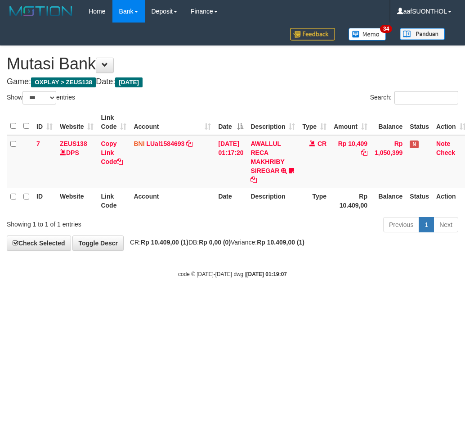
select select "***"
click at [269, 301] on html "Toggle navigation Home Bank Account List Load By Website Group [OXPLAY] ZEUS138…" at bounding box center [232, 150] width 465 height 301
click at [273, 301] on html "Toggle navigation Home Bank Account List Load By Website Group [OXPLAY] ZEUS138…" at bounding box center [232, 150] width 465 height 301
select select "***"
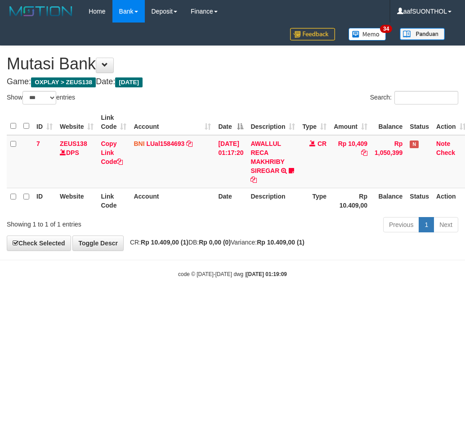
click at [250, 301] on html "Toggle navigation Home Bank Account List Load By Website Group [OXPLAY] ZEUS138…" at bounding box center [232, 150] width 465 height 301
click at [255, 301] on html "Toggle navigation Home Bank Account List Load By Website Group [OXPLAY] ZEUS138…" at bounding box center [232, 150] width 465 height 301
click at [256, 301] on html "Toggle navigation Home Bank Account List Load By Website Group [OXPLAY] ZEUS138…" at bounding box center [232, 150] width 465 height 301
select select "***"
click at [345, 301] on html "Toggle navigation Home Bank Account List Load By Website Group [OXPLAY] ZEUS138…" at bounding box center [232, 150] width 465 height 301
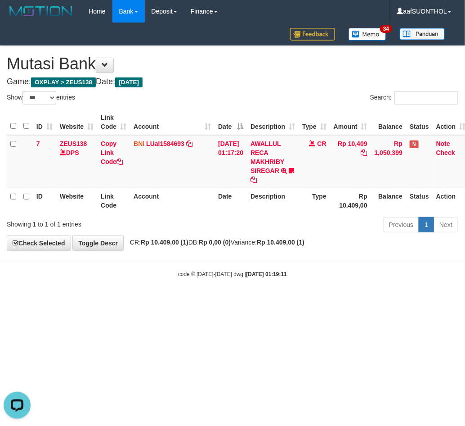
click at [342, 301] on html "Toggle navigation Home Bank Account List Load By Website Group [OXPLAY] ZEUS138…" at bounding box center [232, 150] width 465 height 301
select select "***"
drag, startPoint x: 243, startPoint y: 305, endPoint x: 265, endPoint y: 318, distance: 25.9
click at [265, 301] on html "Toggle navigation Home Bank Account List Load By Website Group [OXPLAY] ZEUS138…" at bounding box center [232, 150] width 465 height 301
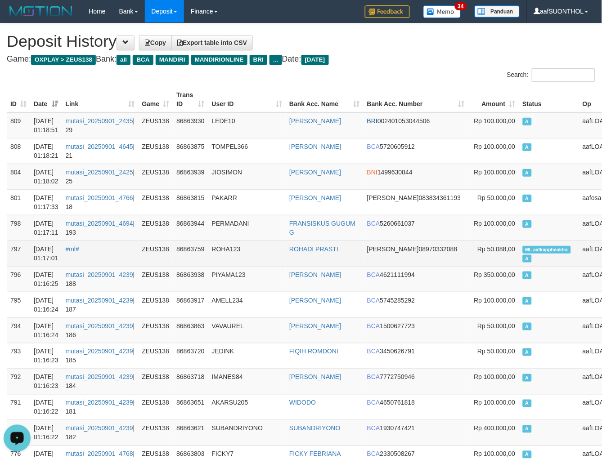
click at [118, 258] on td "#ml#" at bounding box center [100, 254] width 76 height 26
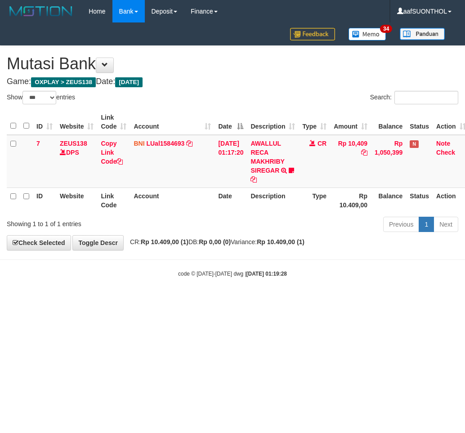
select select "***"
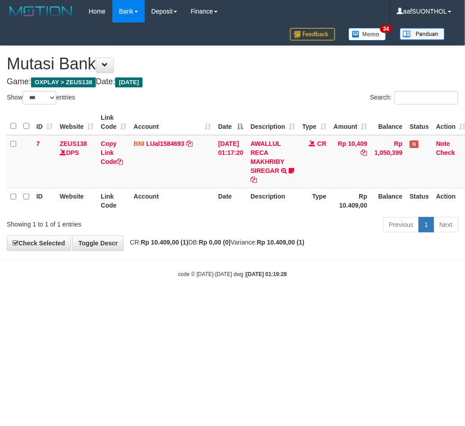
click at [287, 301] on html "Toggle navigation Home Bank Account List Load By Website Group [OXPLAY] ZEUS138…" at bounding box center [232, 150] width 465 height 301
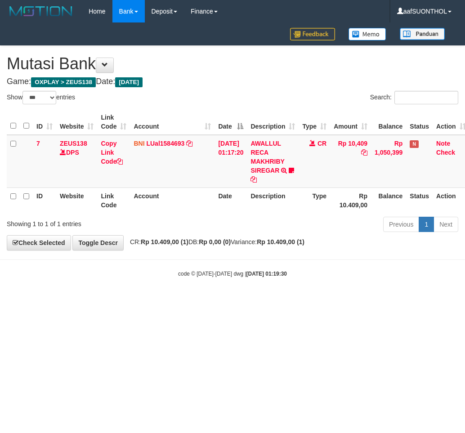
select select "***"
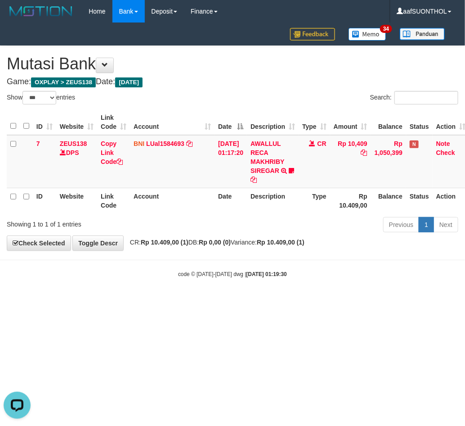
drag, startPoint x: 279, startPoint y: 360, endPoint x: 288, endPoint y: 371, distance: 13.7
click at [279, 301] on html "Toggle navigation Home Bank Account List Load By Website Group [OXPLAY] ZEUS138…" at bounding box center [232, 150] width 465 height 301
click at [291, 301] on html "Toggle navigation Home Bank Account List Load By Website Group [OXPLAY] ZEUS138…" at bounding box center [232, 150] width 465 height 301
select select "***"
drag, startPoint x: 392, startPoint y: 363, endPoint x: 396, endPoint y: 367, distance: 5.4
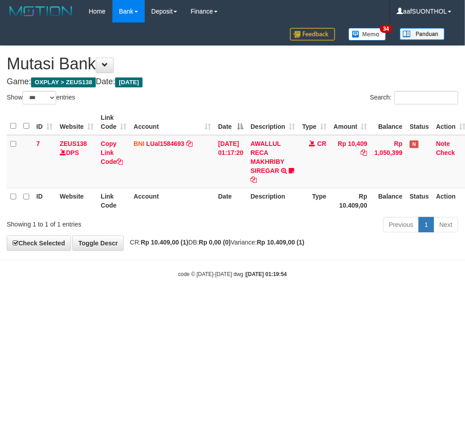
click at [396, 301] on html "Toggle navigation Home Bank Account List Load By Website Group [OXPLAY] ZEUS138…" at bounding box center [232, 150] width 465 height 301
select select "***"
click at [304, 301] on html "Toggle navigation Home Bank Account List Load By Website Group [OXPLAY] ZEUS138…" at bounding box center [232, 150] width 465 height 301
click at [309, 301] on html "Toggle navigation Home Bank Account List Load By Website Group [OXPLAY] ZEUS138…" at bounding box center [232, 150] width 465 height 301
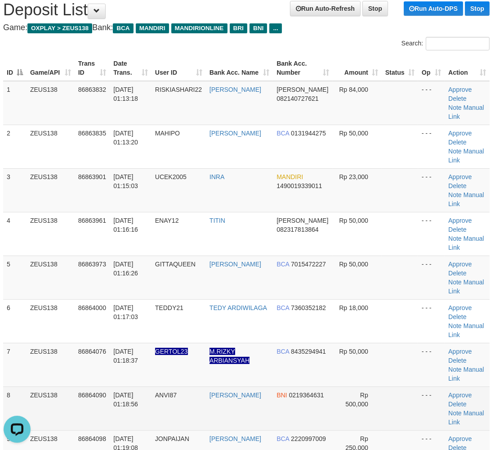
drag, startPoint x: 397, startPoint y: 338, endPoint x: 391, endPoint y: 336, distance: 5.8
click at [391, 387] on td at bounding box center [400, 409] width 36 height 44
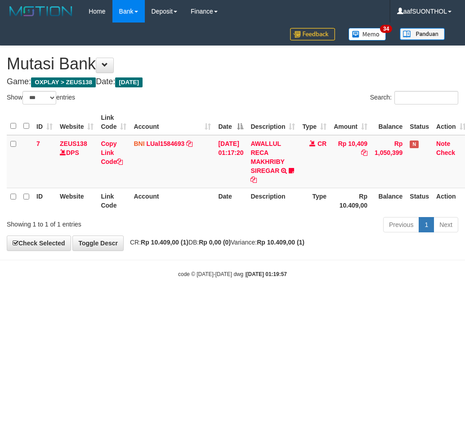
select select "***"
drag, startPoint x: 128, startPoint y: 309, endPoint x: 127, endPoint y: 314, distance: 5.4
click at [127, 301] on html "Toggle navigation Home Bank Account List Load By Website Group [OXPLAY] ZEUS138…" at bounding box center [232, 150] width 465 height 301
drag, startPoint x: 116, startPoint y: 318, endPoint x: 133, endPoint y: 327, distance: 19.1
click at [136, 301] on html "Toggle navigation Home Bank Account List Load By Website Group [OXPLAY] ZEUS138…" at bounding box center [232, 150] width 465 height 301
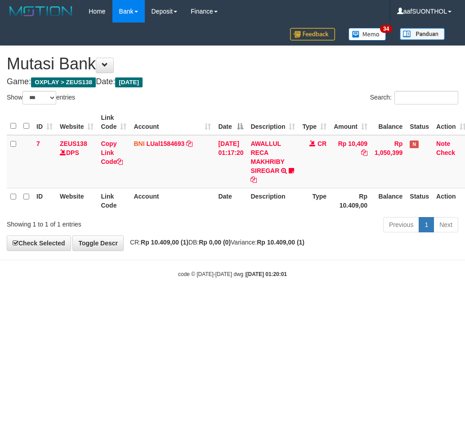
select select "***"
drag, startPoint x: 306, startPoint y: 317, endPoint x: 303, endPoint y: 323, distance: 7.0
click at [302, 301] on html "Toggle navigation Home Bank Account List Load By Website Group [OXPLAY] ZEUS138…" at bounding box center [232, 150] width 465 height 301
drag, startPoint x: 306, startPoint y: 319, endPoint x: 312, endPoint y: 317, distance: 6.0
click at [312, 301] on html "Toggle navigation Home Bank Account List Load By Website Group [OXPLAY] ZEUS138…" at bounding box center [232, 150] width 465 height 301
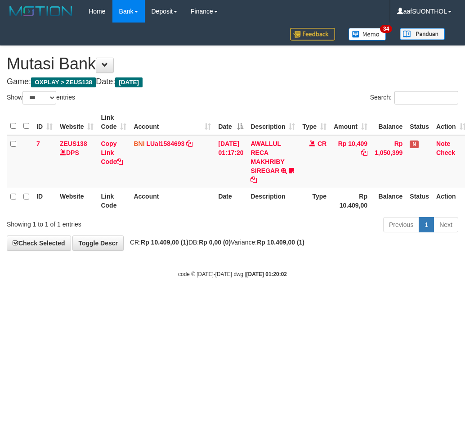
select select "***"
click at [376, 301] on html "Toggle navigation Home Bank Account List Load By Website Group [OXPLAY] ZEUS138…" at bounding box center [232, 150] width 465 height 301
drag, startPoint x: 387, startPoint y: 365, endPoint x: 381, endPoint y: 365, distance: 6.3
click at [381, 301] on html "Toggle navigation Home Bank Account List Load By Website Group [OXPLAY] ZEUS138…" at bounding box center [232, 150] width 465 height 301
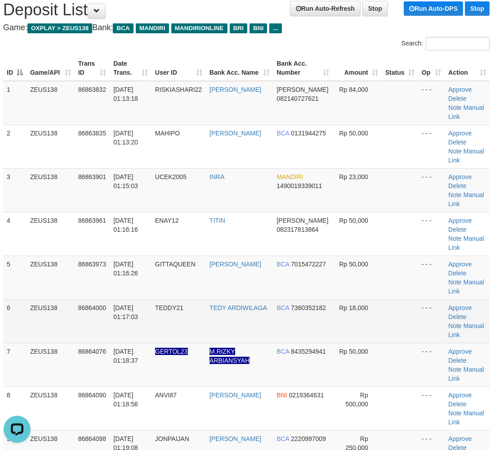
drag, startPoint x: 346, startPoint y: 277, endPoint x: 439, endPoint y: 270, distance: 92.9
click at [346, 299] on td "Rp 18,000" at bounding box center [357, 321] width 49 height 44
click at [386, 299] on td at bounding box center [400, 321] width 36 height 44
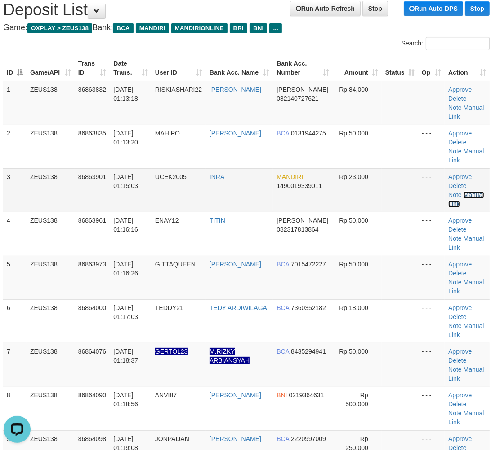
click at [461, 191] on link "Manual Link" at bounding box center [467, 199] width 36 height 16
click at [449, 191] on link "Manual Link" at bounding box center [467, 199] width 36 height 16
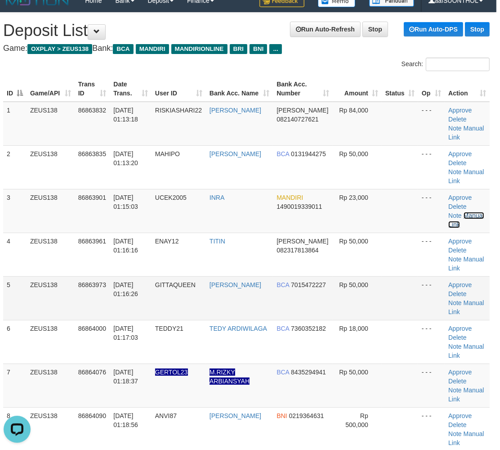
scroll to position [0, 4]
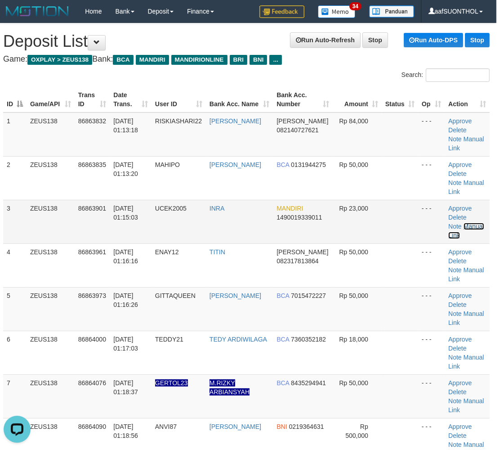
click at [457, 223] on link "Manual Link" at bounding box center [467, 231] width 36 height 16
click at [374, 287] on td "Rp 50,000" at bounding box center [357, 309] width 49 height 44
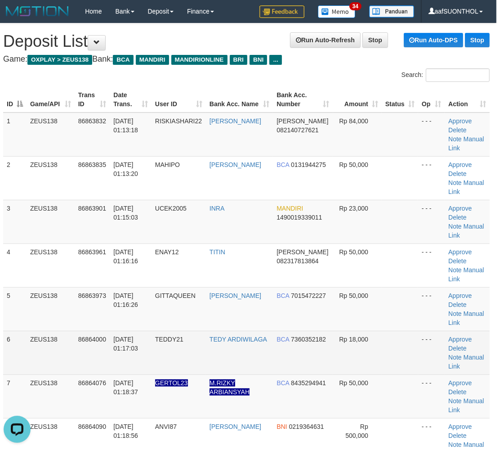
drag, startPoint x: 389, startPoint y: 287, endPoint x: 378, endPoint y: 295, distance: 13.8
click at [382, 331] on td at bounding box center [400, 353] width 36 height 44
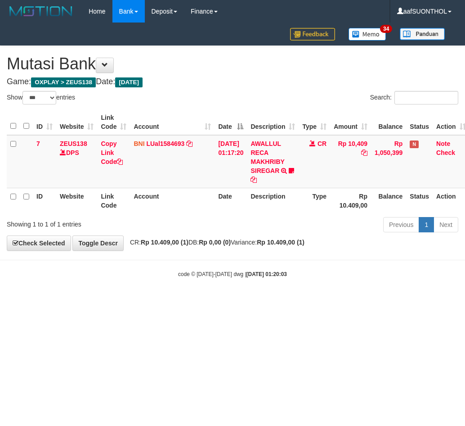
select select "***"
click at [213, 301] on html "Toggle navigation Home Bank Account List Load By Website Group [OXPLAY] ZEUS138…" at bounding box center [232, 150] width 465 height 301
drag, startPoint x: 226, startPoint y: 343, endPoint x: 234, endPoint y: 352, distance: 12.4
click at [234, 301] on html "Toggle navigation Home Bank Account List Load By Website Group [OXPLAY] ZEUS138…" at bounding box center [232, 150] width 465 height 301
select select "***"
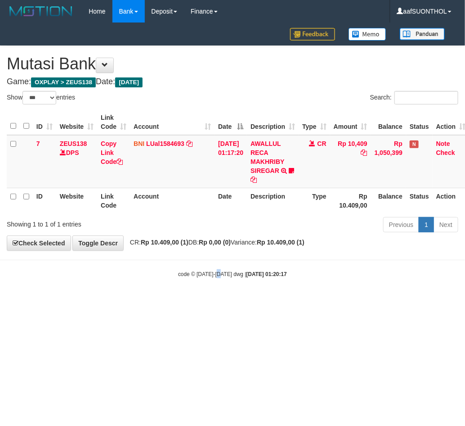
drag, startPoint x: 221, startPoint y: 319, endPoint x: 225, endPoint y: 319, distance: 4.6
click at [220, 301] on html "Toggle navigation Home Bank Account List Load By Website Group [OXPLAY] ZEUS138…" at bounding box center [232, 150] width 465 height 301
select select "***"
click at [166, 301] on html "Toggle navigation Home Bank Account List Load By Website Group [OXPLAY] ZEUS138…" at bounding box center [232, 150] width 465 height 301
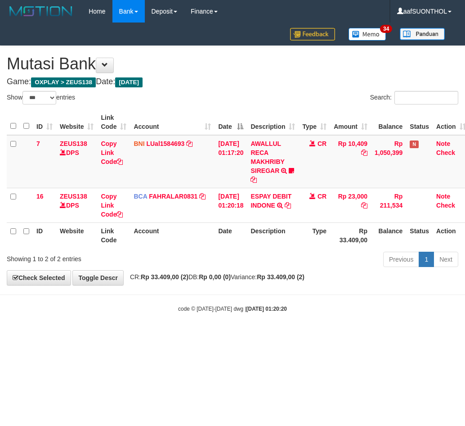
select select "***"
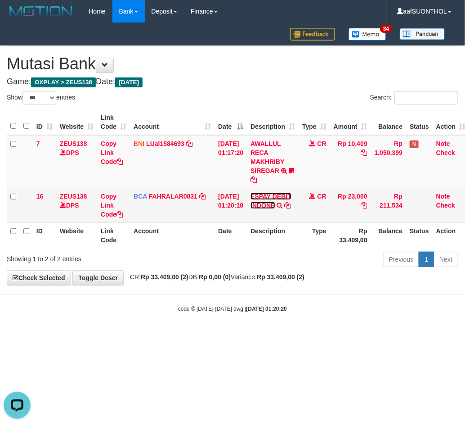
click at [281, 195] on link "ESPAY DEBIT INDONE" at bounding box center [271, 201] width 41 height 16
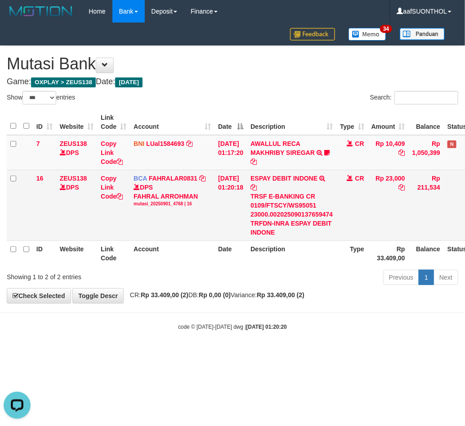
click at [290, 221] on div "TRSF E-BANKING CR 0109/FTSCY/WS95051 23000.002025090137659474 TRFDN-INRA ESPAY …" at bounding box center [292, 214] width 82 height 45
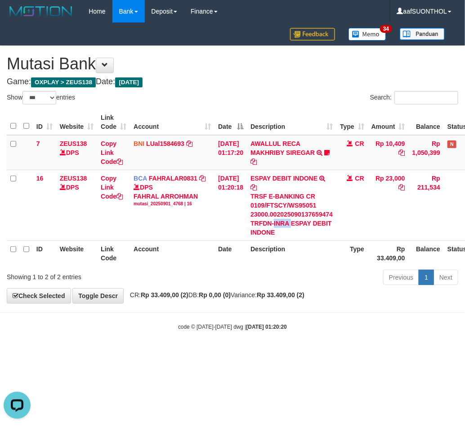
copy div "INRA"
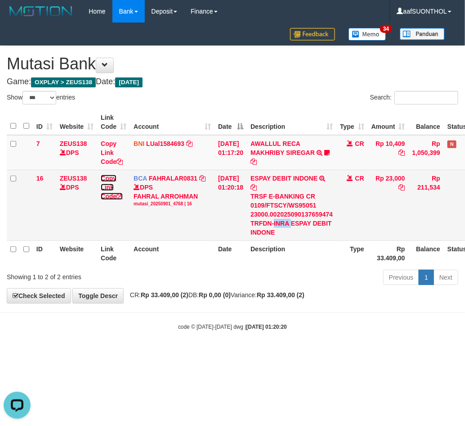
click at [108, 194] on link "Copy Link Code" at bounding box center [112, 187] width 22 height 25
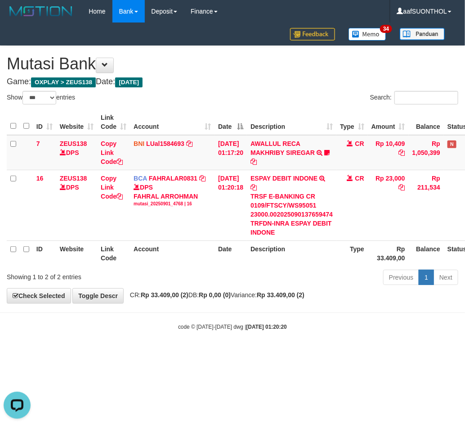
scroll to position [123, 0]
drag, startPoint x: 285, startPoint y: 352, endPoint x: 278, endPoint y: 347, distance: 9.1
click at [276, 346] on body "Toggle navigation Home Bank Account List Load By Website Group [OXPLAY] ZEUS138…" at bounding box center [232, 176] width 465 height 353
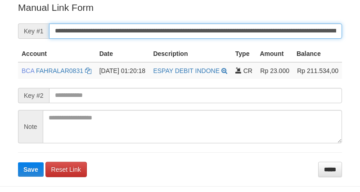
click at [18, 162] on button "Save" at bounding box center [31, 169] width 26 height 14
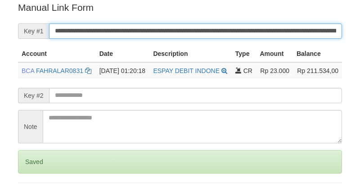
scroll to position [182, 0]
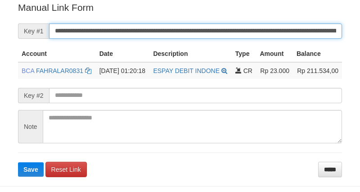
click at [18, 162] on button "Save" at bounding box center [31, 169] width 26 height 14
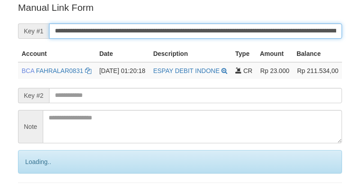
scroll to position [182, 0]
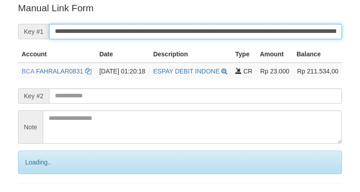
drag, startPoint x: 0, startPoint y: 0, endPoint x: 122, endPoint y: 34, distance: 127.1
click at [122, 34] on input "**********" at bounding box center [195, 31] width 293 height 15
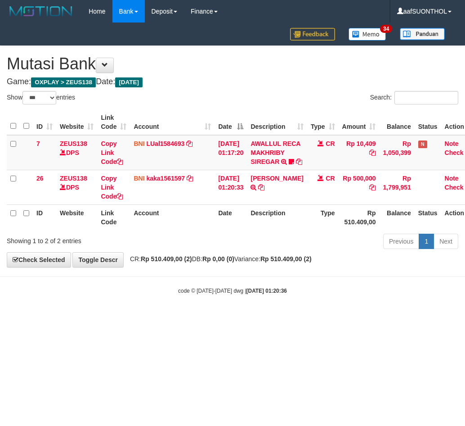
select select "***"
click at [298, 317] on html "Toggle navigation Home Bank Account List Load By Website Group [OXPLAY] ZEUS138…" at bounding box center [232, 158] width 465 height 317
select select "***"
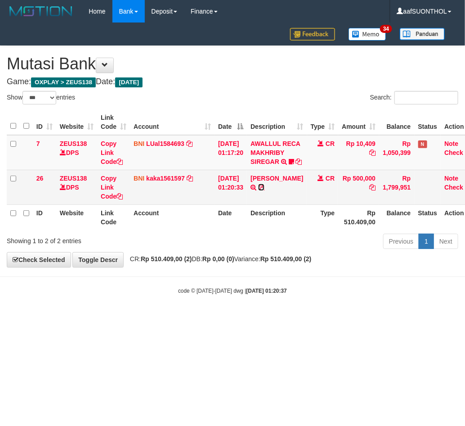
click at [265, 190] on icon at bounding box center [261, 187] width 6 height 6
drag, startPoint x: 298, startPoint y: 204, endPoint x: 4, endPoint y: 284, distance: 304.4
click at [265, 190] on icon at bounding box center [261, 187] width 6 height 6
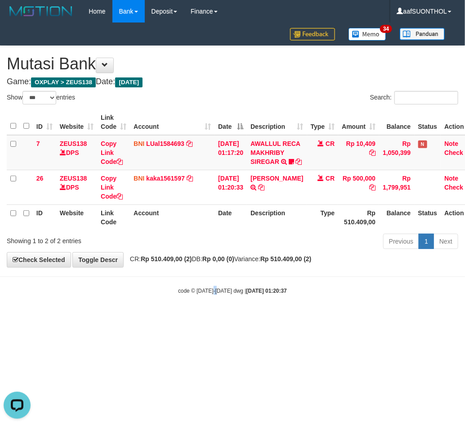
drag, startPoint x: 220, startPoint y: 323, endPoint x: 213, endPoint y: 326, distance: 7.6
click at [213, 317] on body "Toggle navigation Home Bank Account List Load By Website Group [OXPLAY] ZEUS138…" at bounding box center [232, 158] width 465 height 317
select select "***"
click at [233, 301] on body "Toggle navigation Home Bank Account List Load By Website Group [OXPLAY] ZEUS138…" at bounding box center [232, 158] width 465 height 317
click at [232, 298] on body "Toggle navigation Home Bank Account List Load By Website Group [OXPLAY] ZEUS138…" at bounding box center [232, 158] width 465 height 317
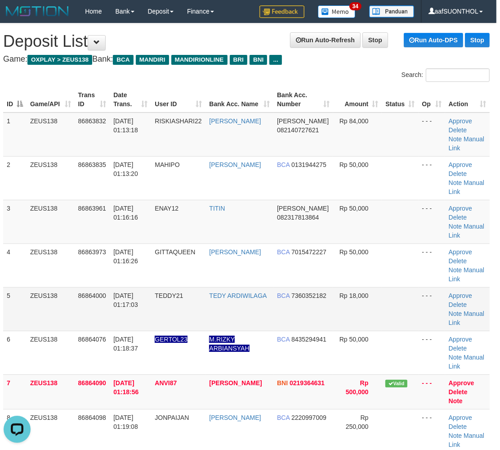
drag, startPoint x: 384, startPoint y: 276, endPoint x: 401, endPoint y: 276, distance: 17.6
click at [383, 287] on td at bounding box center [400, 309] width 36 height 44
drag, startPoint x: 378, startPoint y: 257, endPoint x: 451, endPoint y: 266, distance: 73.9
click at [382, 287] on td at bounding box center [400, 309] width 36 height 44
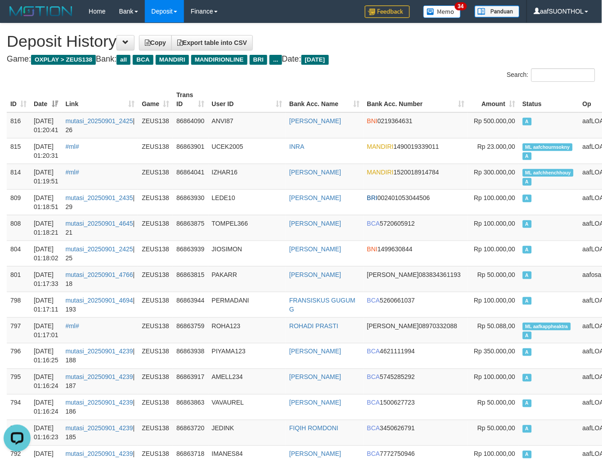
drag, startPoint x: 431, startPoint y: 62, endPoint x: 444, endPoint y: 89, distance: 29.6
click at [428, 63] on h4 "Game: OXPLAY > ZEUS138 Bank: all BCA MANDIRI MANDIRIONLINE BRI ... Date: Today" at bounding box center [301, 59] width 589 height 9
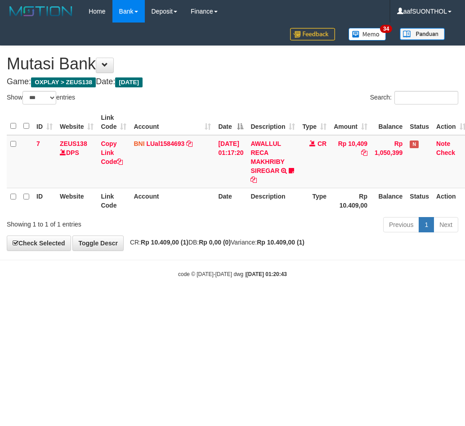
select select "***"
click at [234, 301] on html "Toggle navigation Home Bank Account List Load By Website Group [OXPLAY] ZEUS138…" at bounding box center [232, 150] width 465 height 301
click at [229, 301] on html "Toggle navigation Home Bank Account List Load By Website Group [OXPLAY] ZEUS138…" at bounding box center [232, 150] width 465 height 301
drag, startPoint x: 236, startPoint y: 333, endPoint x: 234, endPoint y: 339, distance: 5.7
click at [234, 301] on html "Toggle navigation Home Bank Account List Load By Website Group [OXPLAY] ZEUS138…" at bounding box center [232, 150] width 465 height 301
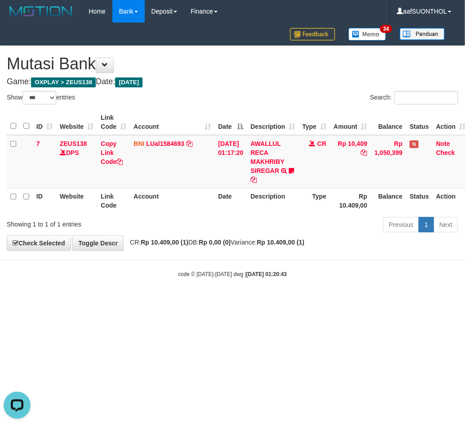
click at [223, 301] on html "Toggle navigation Home Bank Account List Load By Website Group [OXPLAY] ZEUS138…" at bounding box center [232, 150] width 465 height 301
drag, startPoint x: 218, startPoint y: 333, endPoint x: 212, endPoint y: 332, distance: 6.0
click at [212, 301] on html "Toggle navigation Home Bank Account List Load By Website Group [OXPLAY] ZEUS138…" at bounding box center [232, 150] width 465 height 301
click at [205, 301] on html "Toggle navigation Home Bank Account List Load By Website Group [OXPLAY] ZEUS138…" at bounding box center [232, 150] width 465 height 301
click at [206, 301] on html "Toggle navigation Home Bank Account List Load By Website Group [OXPLAY] ZEUS138…" at bounding box center [232, 150] width 465 height 301
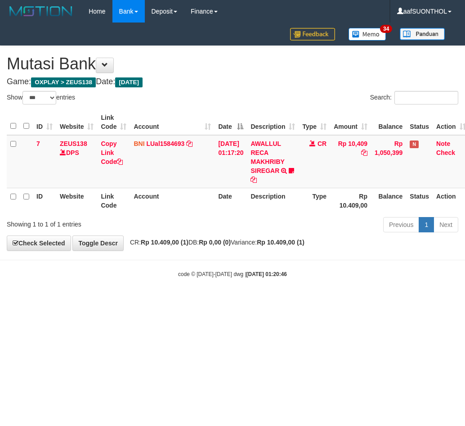
select select "***"
drag, startPoint x: 220, startPoint y: 334, endPoint x: 215, endPoint y: 331, distance: 5.5
click at [216, 301] on html "Toggle navigation Home Bank Account List Load By Website Group [OXPLAY] ZEUS138…" at bounding box center [232, 150] width 465 height 301
select select "***"
click at [179, 301] on html "Toggle navigation Home Bank Account List Load By Website Group [OXPLAY] ZEUS138…" at bounding box center [232, 150] width 465 height 301
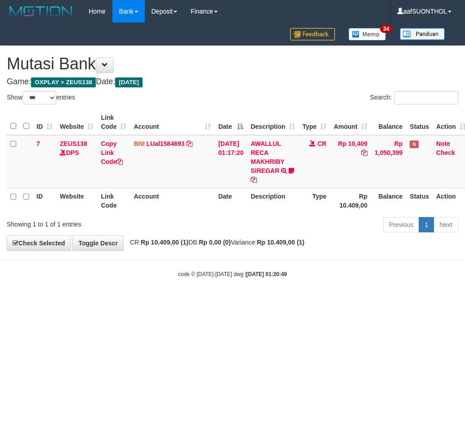
select select "***"
click at [186, 301] on html "Toggle navigation Home Bank Account List Load By Website Group [OXPLAY] ZEUS138…" at bounding box center [232, 150] width 465 height 301
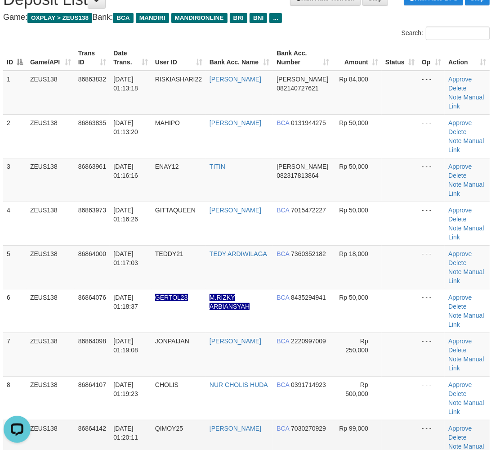
scroll to position [100, 4]
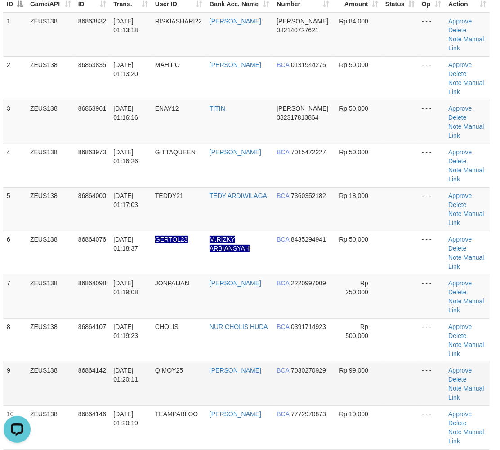
click at [393, 362] on td at bounding box center [400, 384] width 36 height 44
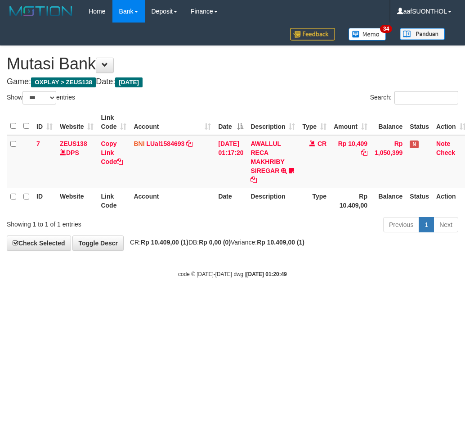
select select "***"
click at [116, 301] on html "Toggle navigation Home Bank Account List Load By Website Group [OXPLAY] ZEUS138…" at bounding box center [232, 150] width 465 height 301
select select "***"
click at [108, 301] on html "Toggle navigation Home Bank Account List Load By Website Group [OXPLAY] ZEUS138…" at bounding box center [232, 150] width 465 height 301
drag, startPoint x: 109, startPoint y: 310, endPoint x: 97, endPoint y: 311, distance: 12.2
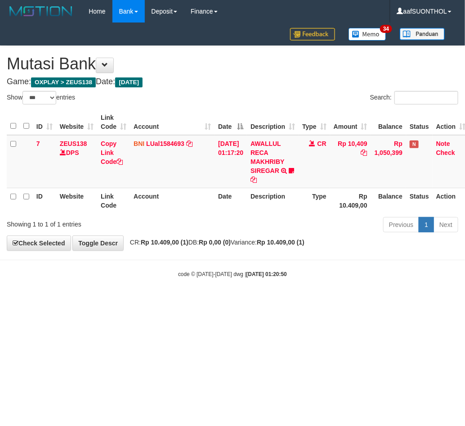
click at [104, 301] on html "Toggle navigation Home Bank Account List Load By Website Group [OXPLAY] ZEUS138…" at bounding box center [232, 150] width 465 height 301
click at [97, 301] on html "Toggle navigation Home Bank Account List Load By Website Group [OXPLAY] ZEUS138…" at bounding box center [232, 150] width 465 height 301
click at [103, 301] on html "Toggle navigation Home Bank Account List Load By Website Group [OXPLAY] ZEUS138…" at bounding box center [232, 150] width 465 height 301
select select "***"
drag, startPoint x: 236, startPoint y: 325, endPoint x: 232, endPoint y: 328, distance: 5.0
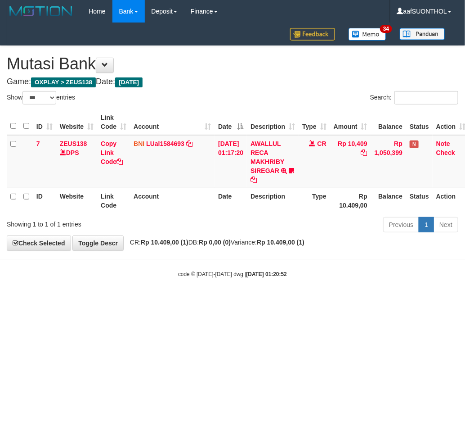
click at [235, 301] on html "Toggle navigation Home Bank Account List Load By Website Group [OXPLAY] ZEUS138…" at bounding box center [232, 150] width 465 height 301
click at [231, 301] on html "Toggle navigation Home Bank Account List Load By Website Group [OXPLAY] ZEUS138…" at bounding box center [232, 150] width 465 height 301
click at [226, 301] on html "Toggle navigation Home Bank Account List Load By Website Group [OXPLAY] ZEUS138…" at bounding box center [232, 150] width 465 height 301
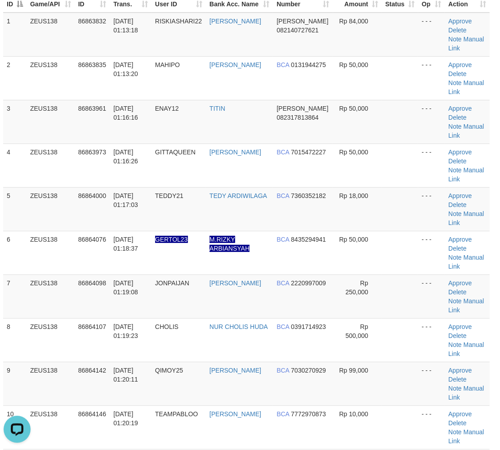
drag, startPoint x: 389, startPoint y: 308, endPoint x: 410, endPoint y: 308, distance: 21.1
click at [391, 362] on td at bounding box center [400, 384] width 36 height 44
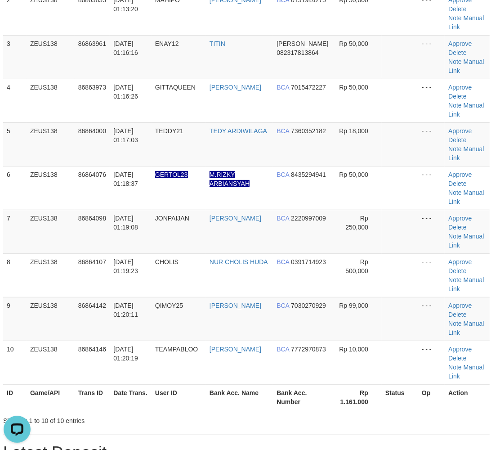
scroll to position [200, 4]
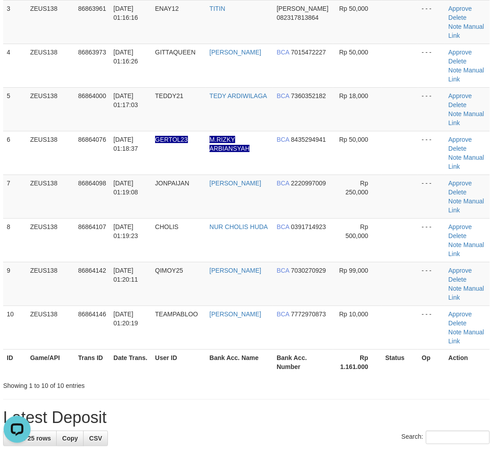
click at [265, 349] on th "Bank Acc. Name" at bounding box center [239, 362] width 67 height 26
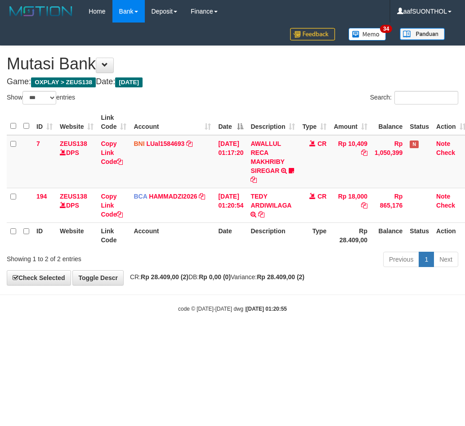
select select "***"
click at [246, 330] on body "Toggle navigation Home Bank Account List Load By Website Group [OXPLAY] ZEUS138…" at bounding box center [232, 167] width 465 height 335
click at [244, 332] on body "Toggle navigation Home Bank Account List Load By Website Group [OXPLAY] ZEUS138…" at bounding box center [232, 167] width 465 height 335
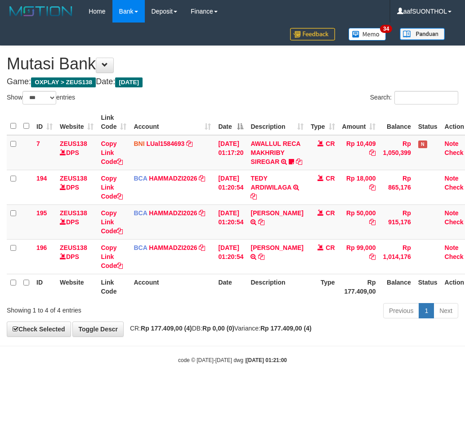
select select "***"
drag, startPoint x: 289, startPoint y: 273, endPoint x: 148, endPoint y: 355, distance: 163.3
click at [265, 260] on icon at bounding box center [261, 256] width 6 height 6
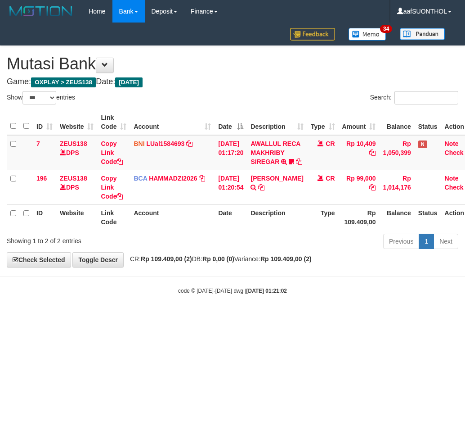
select select "***"
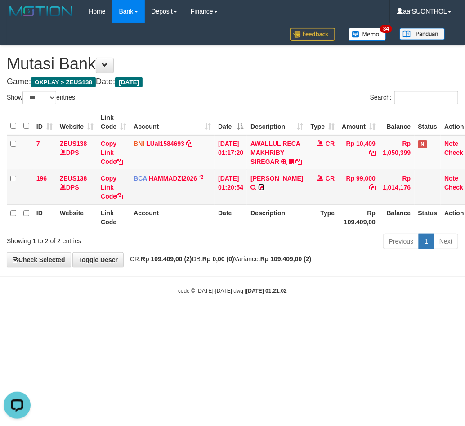
click at [265, 190] on icon at bounding box center [261, 187] width 6 height 6
drag, startPoint x: 286, startPoint y: 204, endPoint x: 254, endPoint y: 218, distance: 35.0
click at [265, 190] on icon at bounding box center [261, 187] width 6 height 6
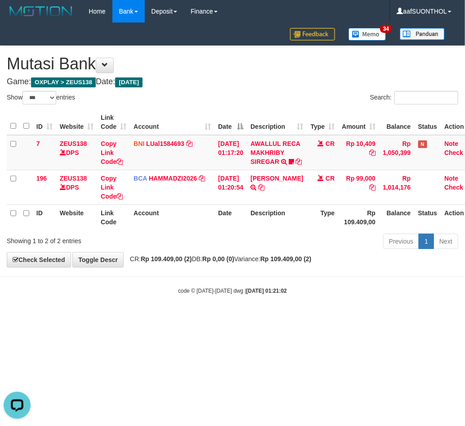
drag, startPoint x: 116, startPoint y: 325, endPoint x: 128, endPoint y: 330, distance: 13.1
click at [120, 317] on body "Toggle navigation Home Bank Account List Load By Website Group [OXPLAY] ZEUS138…" at bounding box center [232, 158] width 465 height 317
drag, startPoint x: 125, startPoint y: 329, endPoint x: 135, endPoint y: 343, distance: 16.7
click at [119, 317] on body "Toggle navigation Home Bank Account List Load By Website Group [OXPLAY] ZEUS138…" at bounding box center [232, 158] width 465 height 317
drag, startPoint x: 127, startPoint y: 333, endPoint x: 149, endPoint y: 350, distance: 28.0
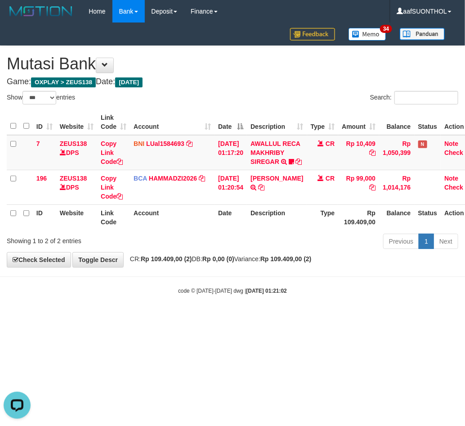
click at [126, 317] on body "Toggle navigation Home Bank Account List Load By Website Group [OXPLAY] ZEUS138…" at bounding box center [232, 158] width 465 height 317
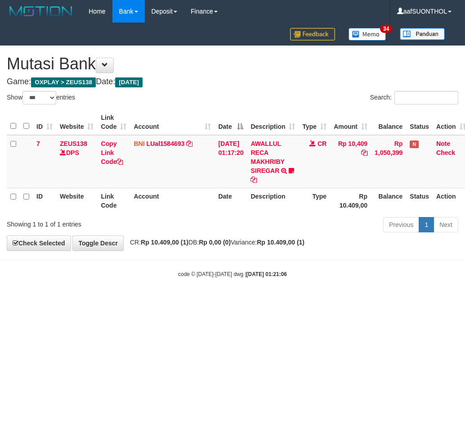
select select "***"
drag, startPoint x: 186, startPoint y: 367, endPoint x: 170, endPoint y: 355, distance: 20.2
click at [160, 301] on html "Toggle navigation Home Bank Account List Load By Website Group [OXPLAY] ZEUS138…" at bounding box center [232, 150] width 465 height 301
select select "***"
click at [147, 301] on html "Toggle navigation Home Bank Account List Load By Website Group [OXPLAY] ZEUS138…" at bounding box center [232, 150] width 465 height 301
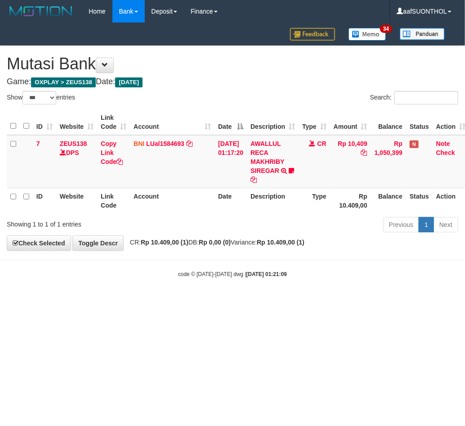
click at [130, 301] on html "Toggle navigation Home Bank Account List Load By Website Group [OXPLAY] ZEUS138…" at bounding box center [232, 150] width 465 height 301
drag, startPoint x: 127, startPoint y: 391, endPoint x: 121, endPoint y: 381, distance: 11.9
click at [121, 301] on html "Toggle navigation Home Bank Account List Load By Website Group [OXPLAY] ZEUS138…" at bounding box center [232, 150] width 465 height 301
select select "***"
click at [304, 301] on html "Toggle navigation Home Bank Account List Load By Website Group [OXPLAY] ZEUS138…" at bounding box center [232, 150] width 465 height 301
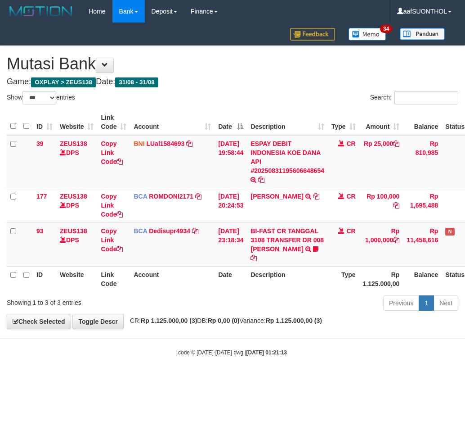
select select "***"
click at [314, 379] on html "Toggle navigation Home Bank Account List Load By Website Group [OXPLAY] ZEUS138…" at bounding box center [232, 189] width 465 height 379
drag, startPoint x: 308, startPoint y: 367, endPoint x: 303, endPoint y: 366, distance: 5.1
click at [303, 366] on body "Toggle navigation Home Bank Account List Load By Website Group [OXPLAY] ZEUS138…" at bounding box center [232, 189] width 465 height 379
click at [286, 363] on body "Toggle navigation Home Bank Account List Load By Website Group [OXPLAY] ZEUS138…" at bounding box center [232, 189] width 465 height 379
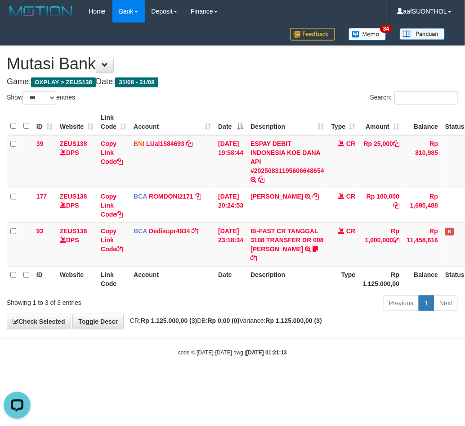
click at [287, 367] on body "Toggle navigation Home Bank Account List Load By Website Group [OXPLAY] ZEUS138…" at bounding box center [232, 189] width 465 height 379
click at [283, 360] on body "Toggle navigation Home Bank Account List Load By Website Group [OXPLAY] ZEUS138…" at bounding box center [232, 189] width 465 height 379
click at [286, 362] on body "Toggle navigation Home Bank Account List Load By Website Group [OXPLAY] ZEUS138…" at bounding box center [232, 189] width 465 height 379
click at [282, 350] on strong "2025/09/01 01:21:13" at bounding box center [267, 352] width 40 height 6
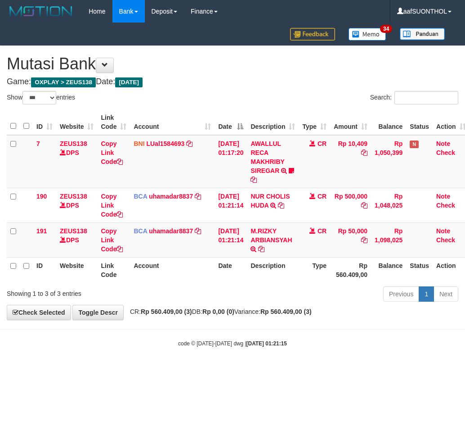
select select "***"
drag, startPoint x: 233, startPoint y: 313, endPoint x: 237, endPoint y: 295, distance: 18.4
click at [232, 308] on strong "Rp 0,00 (0)" at bounding box center [218, 311] width 32 height 7
select select "***"
drag, startPoint x: 289, startPoint y: 201, endPoint x: 214, endPoint y: 253, distance: 91.1
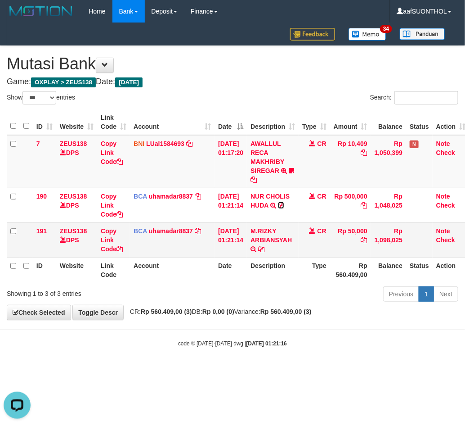
click at [284, 202] on icon at bounding box center [281, 205] width 6 height 6
drag, startPoint x: 172, startPoint y: 313, endPoint x: 159, endPoint y: 310, distance: 14.0
click at [158, 310] on strong "Rp 560.409,00 (3)" at bounding box center [166, 311] width 51 height 7
drag, startPoint x: 160, startPoint y: 312, endPoint x: 211, endPoint y: 336, distance: 56.0
click at [160, 312] on strong "Rp 560.409,00 (3)" at bounding box center [166, 311] width 51 height 7
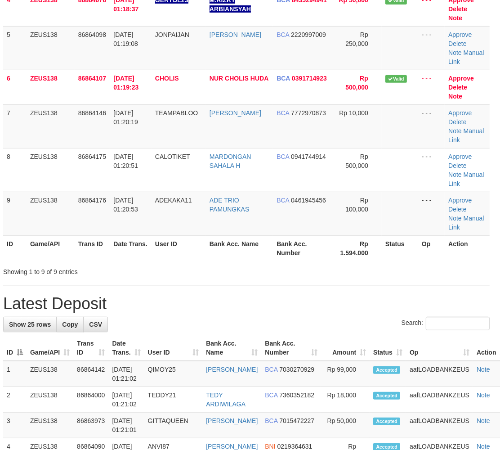
scroll to position [200, 4]
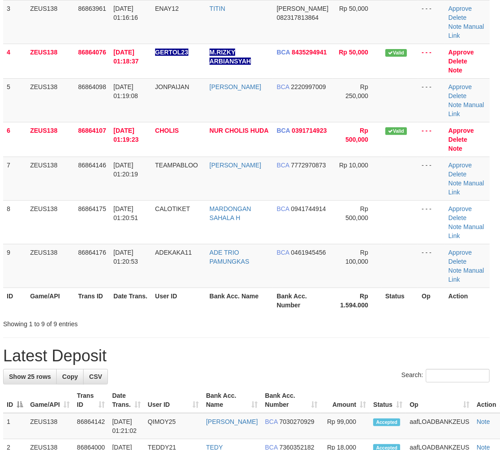
drag, startPoint x: 421, startPoint y: 295, endPoint x: 507, endPoint y: 285, distance: 87.0
click at [428, 347] on h1 "Latest Deposit" at bounding box center [246, 356] width 487 height 18
drag, startPoint x: 322, startPoint y: 342, endPoint x: 323, endPoint y: 330, distance: 12.2
click at [315, 387] on tr "ID Game/API Trans ID Date Trans. User ID Bank Acc. Name Bank Acc. Number Amount…" at bounding box center [256, 400] width 507 height 26
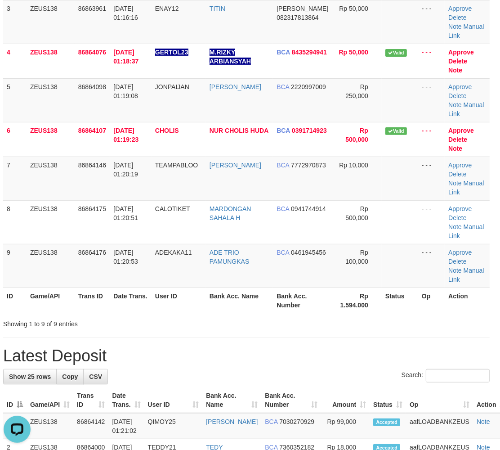
drag, startPoint x: 429, startPoint y: 298, endPoint x: 434, endPoint y: 299, distance: 5.0
click at [434, 347] on h1 "Latest Deposit" at bounding box center [246, 356] width 487 height 18
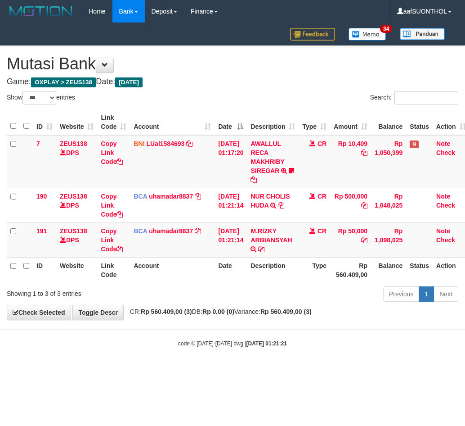
select select "***"
click at [239, 331] on body "Toggle navigation Home Bank Account List Load By Website Group [OXPLAY] ZEUS138…" at bounding box center [232, 185] width 465 height 370
click at [245, 360] on body "Toggle navigation Home Bank Account List Load By Website Group [OXPLAY] ZEUS138…" at bounding box center [232, 185] width 465 height 370
click at [243, 359] on body "Toggle navigation Home Bank Account List Load By Website Group [OXPLAY] ZEUS138…" at bounding box center [232, 185] width 465 height 370
click at [246, 360] on body "Toggle navigation Home Bank Account List Load By Website Group [OXPLAY] ZEUS138…" at bounding box center [232, 185] width 465 height 370
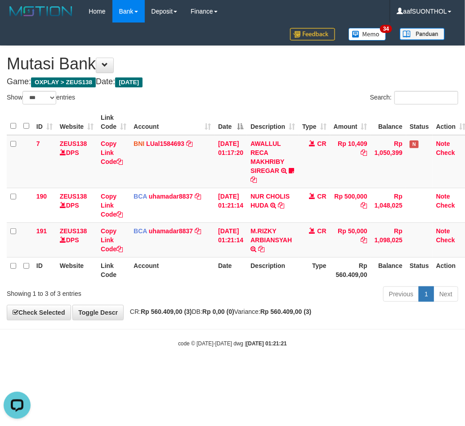
drag, startPoint x: 247, startPoint y: 356, endPoint x: 261, endPoint y: 351, distance: 15.8
click at [247, 355] on body "Toggle navigation Home Bank Account List Load By Website Group [OXPLAY] ZEUS138…" at bounding box center [232, 185] width 465 height 370
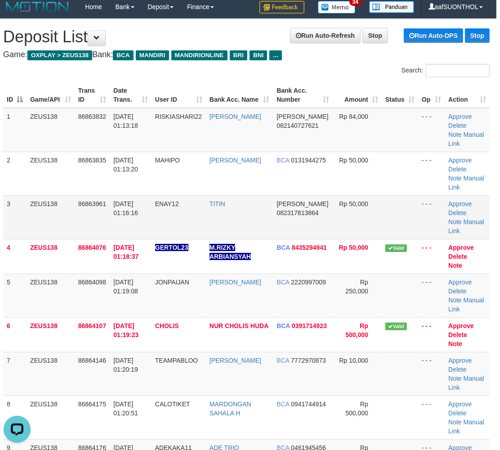
scroll to position [0, 4]
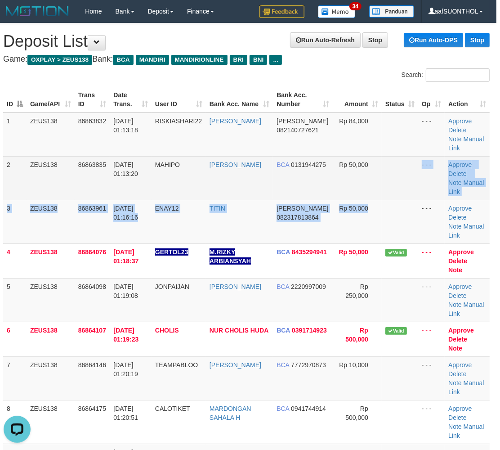
drag, startPoint x: 383, startPoint y: 186, endPoint x: 381, endPoint y: 176, distance: 9.8
click at [381, 176] on tbody "1 ZEUS138 86863832 01/09/2025 01:13:18 RISKIASHARI22 RIZKY ASHARI DANA 08214072…" at bounding box center [246, 299] width 487 height 375
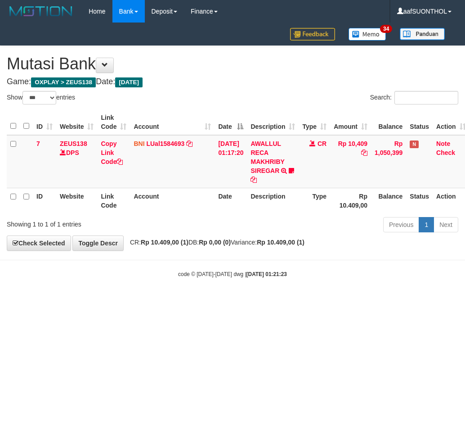
select select "***"
click at [207, 301] on html "Toggle navigation Home Bank Account List Load By Website Group [OXPLAY] ZEUS138…" at bounding box center [232, 150] width 465 height 301
click at [206, 301] on html "Toggle navigation Home Bank Account List Load By Website Group [OXPLAY] ZEUS138…" at bounding box center [232, 150] width 465 height 301
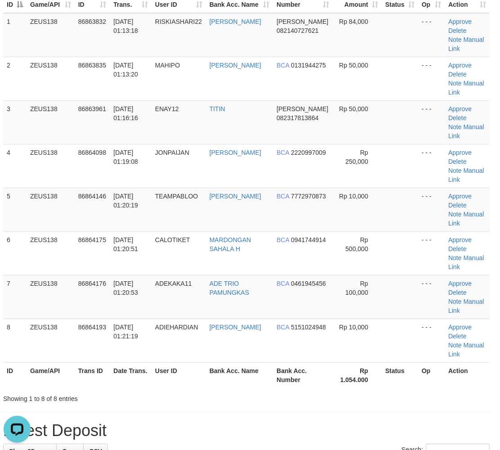
scroll to position [100, 4]
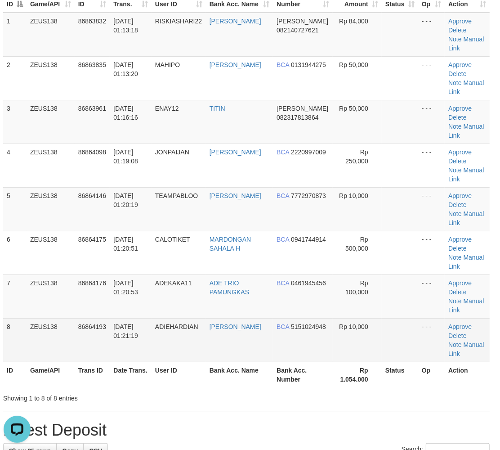
click at [367, 325] on td "Rp 10,000" at bounding box center [357, 340] width 49 height 44
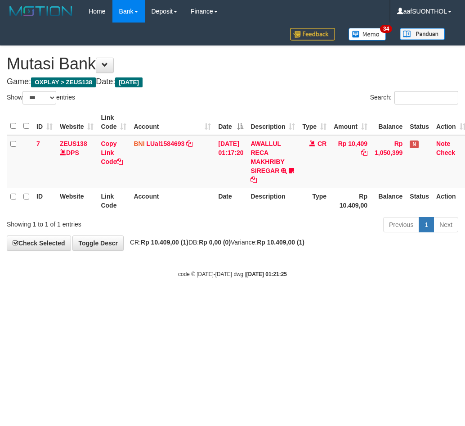
select select "***"
click at [252, 301] on html "Toggle navigation Home Bank Account List Load By Website Group [OXPLAY] ZEUS138…" at bounding box center [232, 150] width 465 height 301
click at [253, 301] on html "Toggle navigation Home Bank Account List Load By Website Group [OXPLAY] ZEUS138…" at bounding box center [232, 150] width 465 height 301
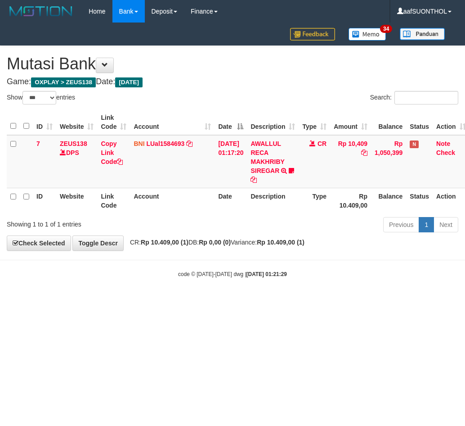
select select "***"
drag, startPoint x: 234, startPoint y: 380, endPoint x: 213, endPoint y: 380, distance: 21.1
click at [218, 301] on html "Toggle navigation Home Bank Account List Load By Website Group [OXPLAY] ZEUS138…" at bounding box center [232, 150] width 465 height 301
select select "***"
click at [233, 301] on html "Toggle navigation Home Bank Account List Load By Website Group [OXPLAY] ZEUS138…" at bounding box center [232, 150] width 465 height 301
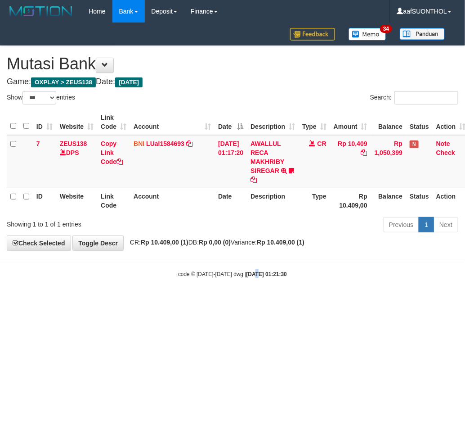
click at [243, 301] on html "Toggle navigation Home Bank Account List Load By Website Group [OXPLAY] ZEUS138…" at bounding box center [232, 150] width 465 height 301
drag, startPoint x: 237, startPoint y: 392, endPoint x: 232, endPoint y: 392, distance: 4.9
click at [232, 301] on html "Toggle navigation Home Bank Account List Load By Website Group [OXPLAY] ZEUS138…" at bounding box center [232, 150] width 465 height 301
click at [237, 301] on html "Toggle navigation Home Bank Account List Load By Website Group [OXPLAY] ZEUS138…" at bounding box center [232, 150] width 465 height 301
click at [236, 301] on html "Toggle navigation Home Bank Account List Load By Website Group [OXPLAY] ZEUS138…" at bounding box center [232, 150] width 465 height 301
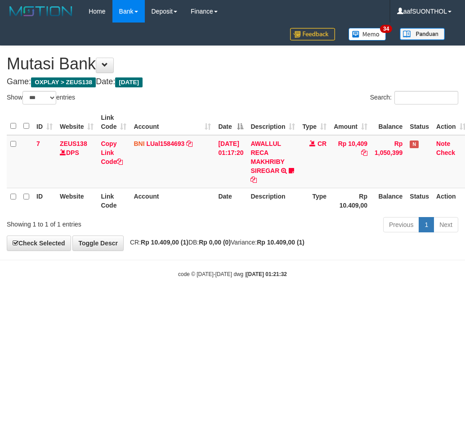
select select "***"
click at [159, 301] on html "Toggle navigation Home Bank Account List Load By Website Group [OXPLAY] ZEUS138…" at bounding box center [232, 150] width 465 height 301
click at [158, 301] on html "Toggle navigation Home Bank Account List Load By Website Group [OXPLAY] ZEUS138…" at bounding box center [232, 150] width 465 height 301
click at [163, 301] on html "Toggle navigation Home Bank Account List Load By Website Group [OXPLAY] ZEUS138…" at bounding box center [232, 150] width 465 height 301
click at [154, 301] on html "Toggle navigation Home Bank Account List Load By Website Group [OXPLAY] ZEUS138…" at bounding box center [232, 150] width 465 height 301
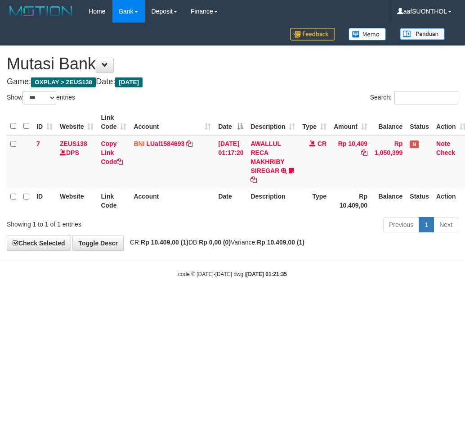
select select "***"
drag, startPoint x: 0, startPoint y: 0, endPoint x: 149, endPoint y: 391, distance: 418.0
click at [149, 301] on html "Toggle navigation Home Bank Account List Load By Website Group [OXPLAY] ZEUS138…" at bounding box center [232, 150] width 465 height 301
click at [152, 301] on html "Toggle navigation Home Bank Account List Load By Website Group [OXPLAY] ZEUS138…" at bounding box center [232, 150] width 465 height 301
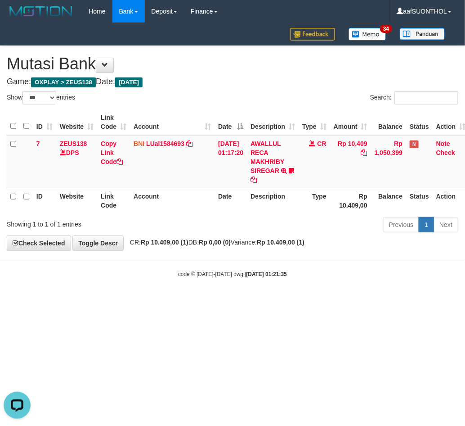
drag, startPoint x: 154, startPoint y: 381, endPoint x: 148, endPoint y: 378, distance: 6.0
click at [148, 301] on html "Toggle navigation Home Bank Account List Load By Website Group [OXPLAY] ZEUS138…" at bounding box center [232, 150] width 465 height 301
click at [152, 301] on html "Toggle navigation Home Bank Account List Load By Website Group [OXPLAY] ZEUS138…" at bounding box center [232, 150] width 465 height 301
select select "***"
drag, startPoint x: 188, startPoint y: 333, endPoint x: 182, endPoint y: 334, distance: 6.4
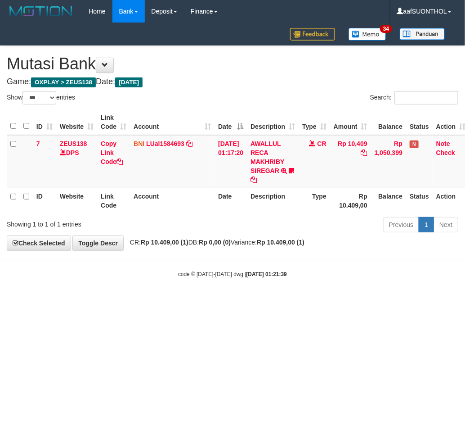
click at [186, 301] on html "Toggle navigation Home Bank Account List Load By Website Group [OXPLAY] ZEUS138…" at bounding box center [232, 150] width 465 height 301
click at [225, 301] on html "Toggle navigation Home Bank Account List Load By Website Group [OXPLAY] ZEUS138…" at bounding box center [232, 150] width 465 height 301
drag, startPoint x: 235, startPoint y: 329, endPoint x: 203, endPoint y: 327, distance: 32.0
click at [234, 301] on html "Toggle navigation Home Bank Account List Load By Website Group [OXPLAY] ZEUS138…" at bounding box center [232, 150] width 465 height 301
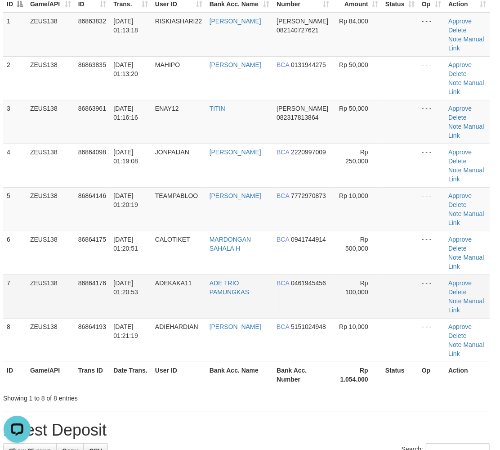
drag, startPoint x: 392, startPoint y: 288, endPoint x: 391, endPoint y: 295, distance: 6.9
click at [387, 288] on td at bounding box center [400, 296] width 36 height 44
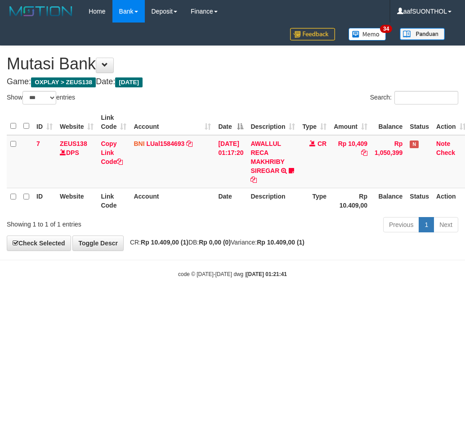
select select "***"
click at [289, 301] on html "Toggle navigation Home Bank Account List Load By Website Group [OXPLAY] ZEUS138…" at bounding box center [232, 150] width 465 height 301
click at [265, 301] on html "Toggle navigation Home Bank Account List Load By Website Group [OXPLAY] ZEUS138…" at bounding box center [232, 150] width 465 height 301
select select "***"
click at [274, 301] on html "Toggle navigation Home Bank Account List Load By Website Group [OXPLAY] ZEUS138…" at bounding box center [232, 150] width 465 height 301
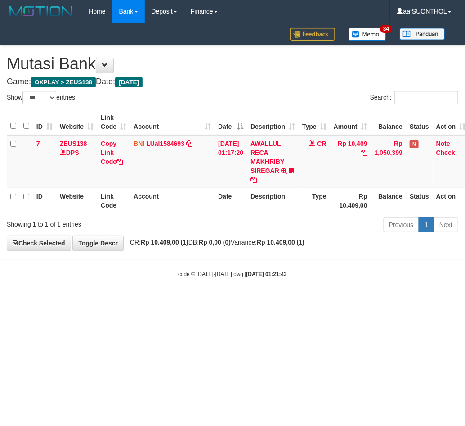
click at [252, 301] on html "Toggle navigation Home Bank Account List Load By Website Group [OXPLAY] ZEUS138…" at bounding box center [232, 150] width 465 height 301
click at [268, 301] on html "Toggle navigation Home Bank Account List Load By Website Group [OXPLAY] ZEUS138…" at bounding box center [232, 150] width 465 height 301
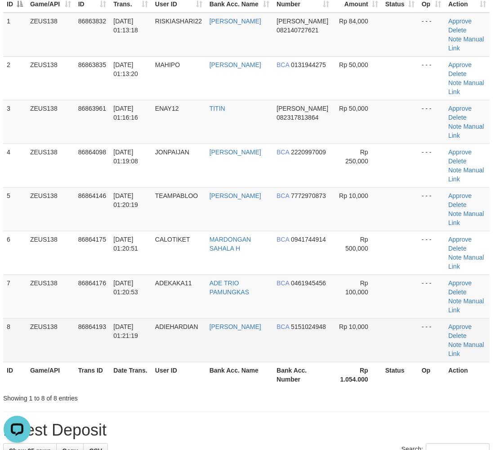
drag, startPoint x: 393, startPoint y: 325, endPoint x: 404, endPoint y: 328, distance: 11.1
click at [390, 325] on td at bounding box center [400, 340] width 36 height 44
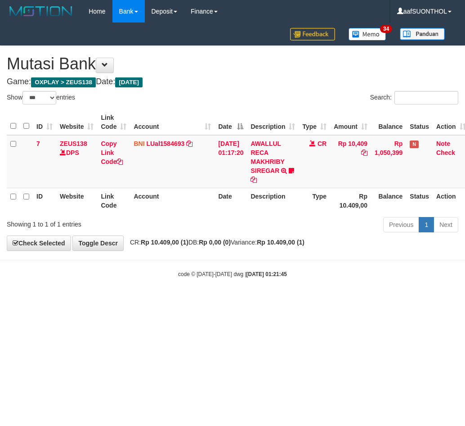
select select "***"
click at [281, 300] on body "Toggle navigation Home Bank Account List Load By Website Group [OXPLAY] ZEUS138…" at bounding box center [232, 150] width 465 height 301
drag, startPoint x: 278, startPoint y: 311, endPoint x: 268, endPoint y: 306, distance: 10.7
click at [268, 301] on html "Toggle navigation Home Bank Account List Load By Website Group [OXPLAY] ZEUS138…" at bounding box center [232, 150] width 465 height 301
select select "***"
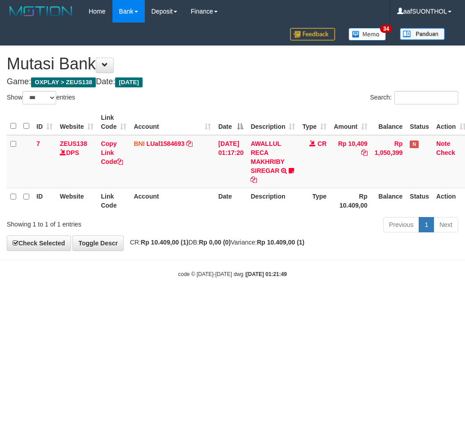
select select "***"
drag, startPoint x: 275, startPoint y: 331, endPoint x: 270, endPoint y: 328, distance: 6.5
click at [274, 301] on html "Toggle navigation Home Bank Account List Load By Website Group [OXPLAY] ZEUS138…" at bounding box center [232, 150] width 465 height 301
select select "***"
drag, startPoint x: 237, startPoint y: 280, endPoint x: 221, endPoint y: 284, distance: 16.2
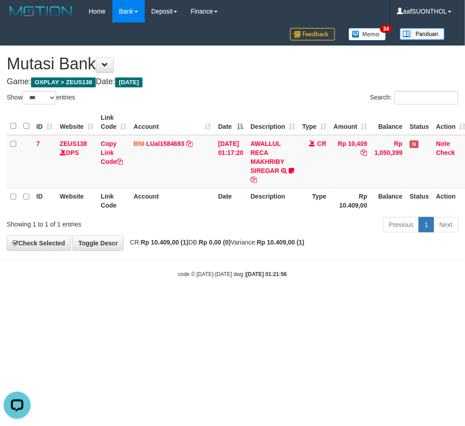
click at [236, 280] on body "Toggle navigation Home Bank Account List Load By Website Group [OXPLAY] ZEUS138…" at bounding box center [232, 150] width 465 height 301
click at [217, 298] on body "Toggle navigation Home Bank Account List Load By Website Group [OXPLAY] ZEUS138…" at bounding box center [232, 150] width 465 height 301
click at [216, 297] on body "Toggle navigation Home Bank Account List Load By Website Group [OXPLAY] ZEUS138…" at bounding box center [232, 150] width 465 height 301
drag, startPoint x: 245, startPoint y: 303, endPoint x: 232, endPoint y: 301, distance: 13.2
click at [245, 301] on html "Toggle navigation Home Bank Account List Load By Website Group [OXPLAY] ZEUS138…" at bounding box center [232, 150] width 465 height 301
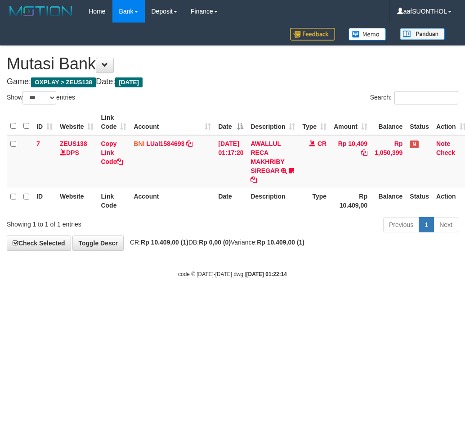
select select "***"
click at [248, 301] on html "Toggle navigation Home Bank Account List Load By Website Group [OXPLAY] ZEUS138…" at bounding box center [232, 150] width 465 height 301
select select "***"
click at [236, 301] on html "Toggle navigation Home Bank Account List Load By Website Group [OXPLAY] ZEUS138…" at bounding box center [232, 150] width 465 height 301
select select "***"
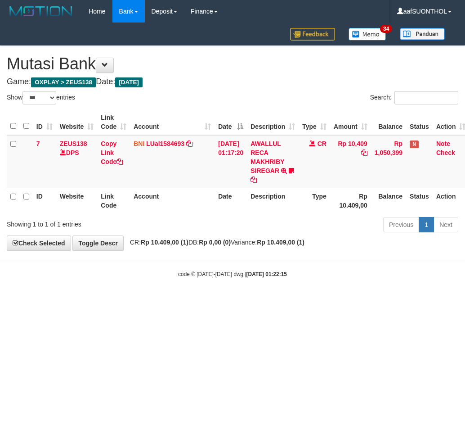
click at [225, 301] on html "Toggle navigation Home Bank Account List Load By Website Group [OXPLAY] ZEUS138…" at bounding box center [232, 150] width 465 height 301
select select "***"
click at [236, 301] on html "Toggle navigation Home Bank Account List Load By Website Group [OXPLAY] ZEUS138…" at bounding box center [232, 150] width 465 height 301
select select "***"
click at [225, 301] on html "Toggle navigation Home Bank Account List Load By Website Group [OXPLAY] ZEUS138…" at bounding box center [232, 150] width 465 height 301
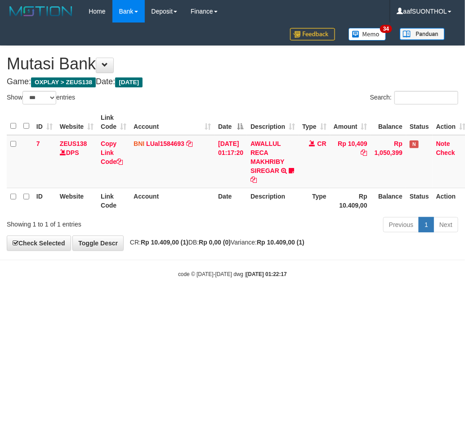
click at [220, 301] on html "Toggle navigation Home Bank Account List Load By Website Group [OXPLAY] ZEUS138…" at bounding box center [232, 150] width 465 height 301
select select "***"
click at [226, 301] on html "Toggle navigation Home Bank Account List Load By Website Group [OXPLAY] ZEUS138…" at bounding box center [232, 150] width 465 height 301
select select "***"
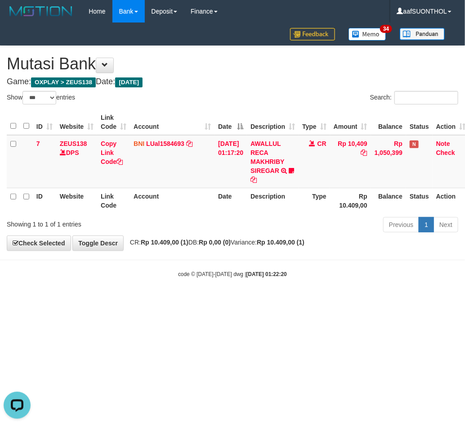
click at [229, 301] on html "Toggle navigation Home Bank Account List Load By Website Group [OXPLAY] ZEUS138…" at bounding box center [232, 150] width 465 height 301
click at [228, 301] on html "Toggle navigation Home Bank Account List Load By Website Group [OXPLAY] ZEUS138…" at bounding box center [232, 150] width 465 height 301
select select "***"
click at [231, 301] on html "Toggle navigation Home Bank Account List Load By Website Group [OXPLAY] ZEUS138…" at bounding box center [232, 150] width 465 height 301
click at [225, 301] on html "Toggle navigation Home Bank Account List Load By Website Group [OXPLAY] ZEUS138…" at bounding box center [232, 150] width 465 height 301
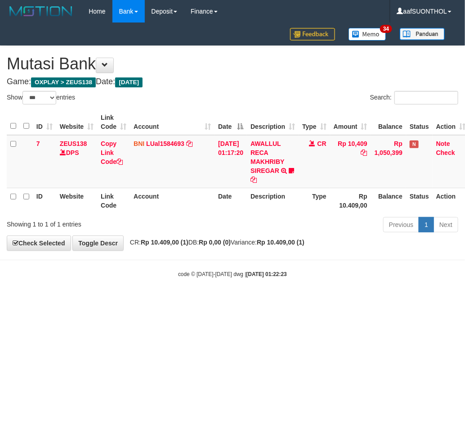
drag, startPoint x: 240, startPoint y: 364, endPoint x: 234, endPoint y: 370, distance: 8.6
click at [238, 301] on html "Toggle navigation Home Bank Account List Load By Website Group [OXPLAY] ZEUS138…" at bounding box center [232, 150] width 465 height 301
select select "***"
click at [230, 301] on html "Toggle navigation Home Bank Account List Load By Website Group [OXPLAY] ZEUS138…" at bounding box center [232, 150] width 465 height 301
select select "***"
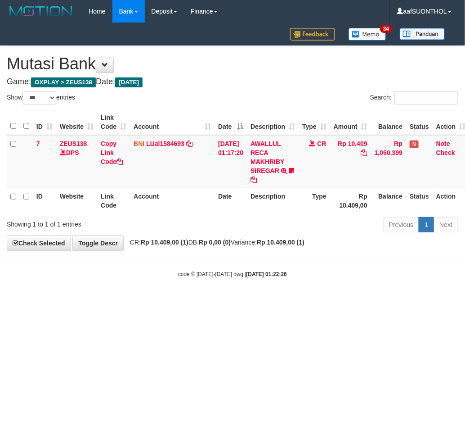
drag, startPoint x: 157, startPoint y: 324, endPoint x: 164, endPoint y: 322, distance: 7.5
click at [160, 301] on html "Toggle navigation Home Bank Account List Load By Website Group [OXPLAY] ZEUS138…" at bounding box center [232, 150] width 465 height 301
select select "***"
click at [241, 301] on html "Toggle navigation Home Bank Account List Load By Website Group [OXPLAY] ZEUS138…" at bounding box center [232, 150] width 465 height 301
click at [240, 301] on html "Toggle navigation Home Bank Account List Load By Website Group [OXPLAY] ZEUS138…" at bounding box center [232, 150] width 465 height 301
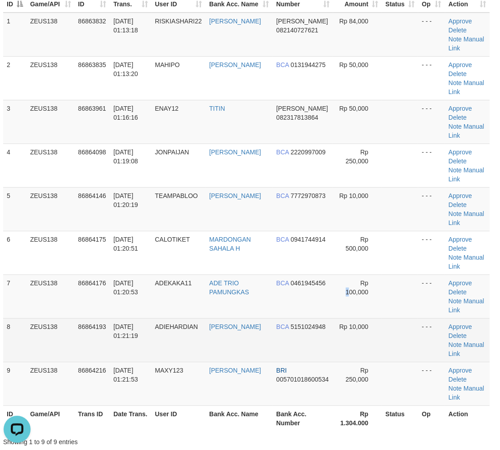
drag, startPoint x: 349, startPoint y: 307, endPoint x: 372, endPoint y: 324, distance: 29.0
click at [350, 313] on td "Rp 100,000" at bounding box center [357, 296] width 49 height 44
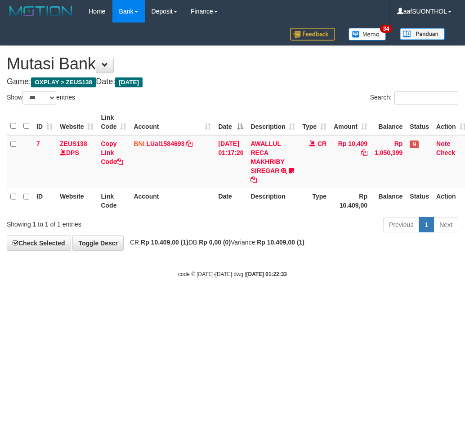
select select "***"
drag, startPoint x: 217, startPoint y: 337, endPoint x: 214, endPoint y: 331, distance: 7.3
click at [215, 301] on html "Toggle navigation Home Bank Account List Load By Website Group [OXPLAY] ZEUS138…" at bounding box center [232, 150] width 465 height 301
select select "***"
drag, startPoint x: 195, startPoint y: 318, endPoint x: 189, endPoint y: 321, distance: 6.6
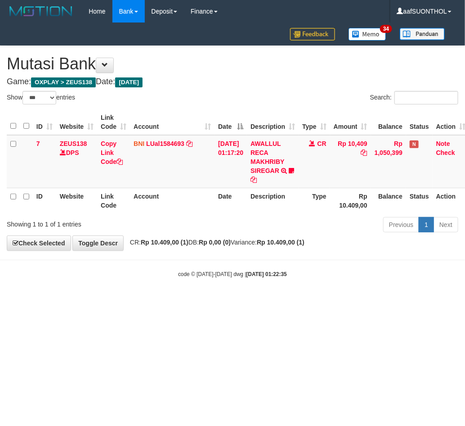
click at [190, 301] on html "Toggle navigation Home Bank Account List Load By Website Group [OXPLAY] ZEUS138…" at bounding box center [232, 150] width 465 height 301
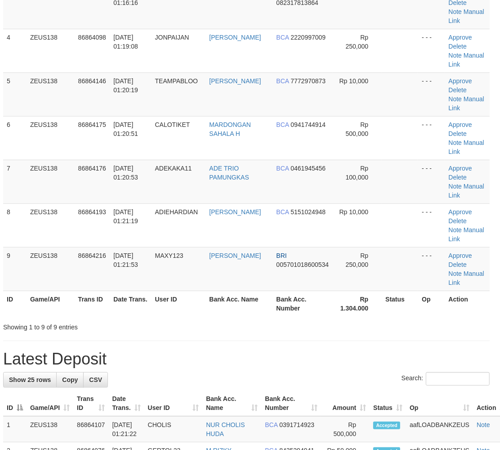
scroll to position [100, 4]
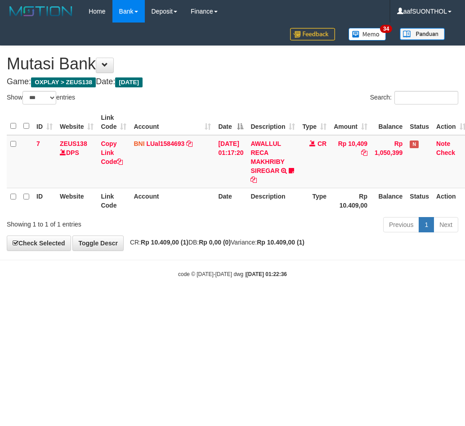
select select "***"
click at [244, 301] on html "Toggle navigation Home Bank Account List Load By Website Group [OXPLAY] ZEUS138…" at bounding box center [232, 150] width 465 height 301
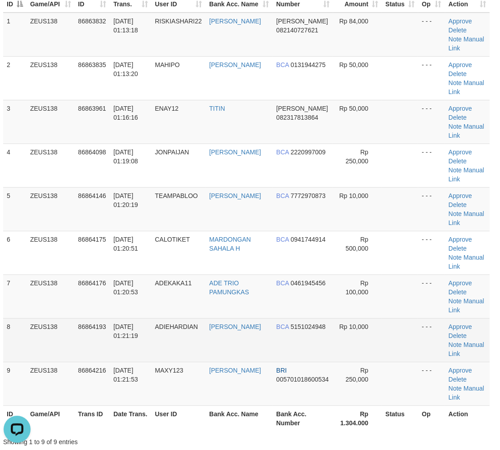
click at [320, 332] on td "BCA 5151024948" at bounding box center [303, 340] width 61 height 44
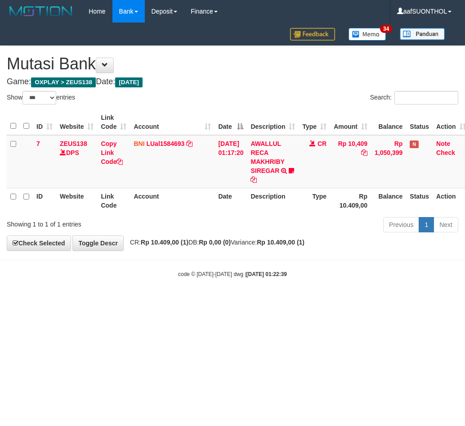
select select "***"
click at [160, 301] on html "Toggle navigation Home Bank Account List Load By Website Group [OXPLAY] ZEUS138…" at bounding box center [232, 150] width 465 height 301
click at [159, 301] on html "Toggle navigation Home Bank Account List Load By Website Group [OXPLAY] ZEUS138…" at bounding box center [232, 150] width 465 height 301
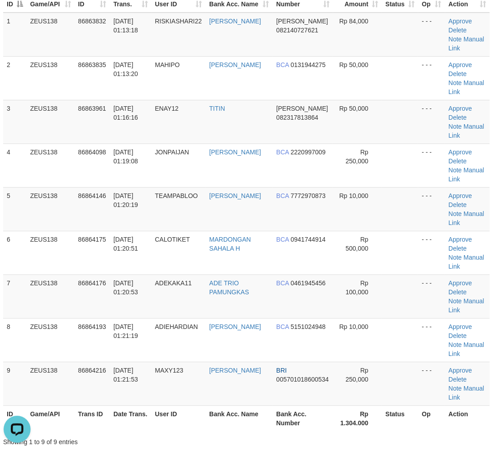
drag, startPoint x: 359, startPoint y: 314, endPoint x: 507, endPoint y: 319, distance: 148.6
click at [361, 314] on td "Rp 100,000" at bounding box center [357, 296] width 49 height 44
drag, startPoint x: 318, startPoint y: 302, endPoint x: 328, endPoint y: 303, distance: 9.9
click at [320, 302] on td "BCA 0461945456" at bounding box center [303, 296] width 61 height 44
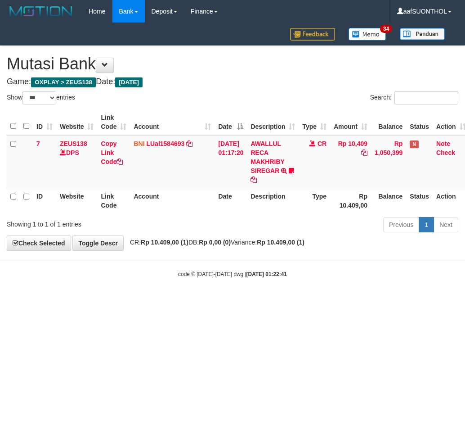
select select "***"
drag, startPoint x: 0, startPoint y: 0, endPoint x: 198, endPoint y: 335, distance: 389.2
click at [198, 301] on html "Toggle navigation Home Bank Account List Load By Website Group [OXPLAY] ZEUS138…" at bounding box center [232, 150] width 465 height 301
select select "***"
drag, startPoint x: 224, startPoint y: 308, endPoint x: 218, endPoint y: 313, distance: 8.0
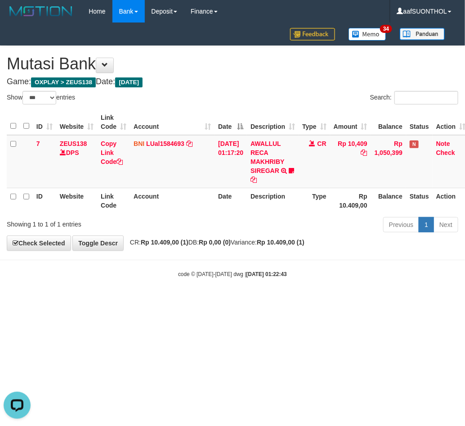
click at [221, 301] on html "Toggle navigation Home Bank Account List Load By Website Group [OXPLAY] ZEUS138…" at bounding box center [232, 150] width 465 height 301
click at [211, 301] on html "Toggle navigation Home Bank Account List Load By Website Group [OXPLAY] ZEUS138…" at bounding box center [232, 150] width 465 height 301
click at [204, 301] on html "Toggle navigation Home Bank Account List Load By Website Group [OXPLAY] ZEUS138…" at bounding box center [232, 150] width 465 height 301
drag, startPoint x: 202, startPoint y: 306, endPoint x: 200, endPoint y: 300, distance: 6.4
click at [202, 301] on html "Toggle navigation Home Bank Account List Load By Website Group [OXPLAY] ZEUS138…" at bounding box center [232, 150] width 465 height 301
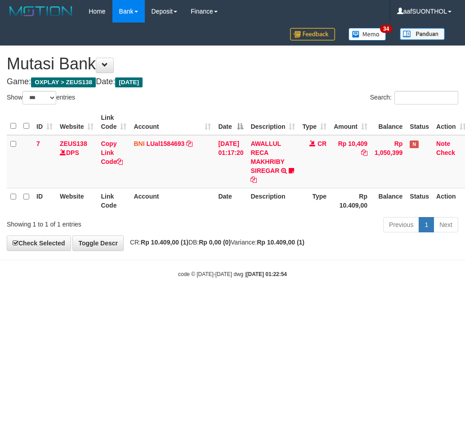
select select "***"
click at [256, 299] on body "Toggle navigation Home Bank Account List Load By Website Group [OXPLAY] ZEUS138…" at bounding box center [232, 150] width 465 height 301
drag, startPoint x: 330, startPoint y: 289, endPoint x: 320, endPoint y: 289, distance: 9.9
click at [323, 289] on body "Toggle navigation Home Bank Account List Load By Website Group [OXPLAY] ZEUS138…" at bounding box center [232, 150] width 465 height 301
click at [347, 293] on body "Toggle navigation Home Bank Account List Load By Website Group [OXPLAY] ZEUS138…" at bounding box center [232, 150] width 465 height 301
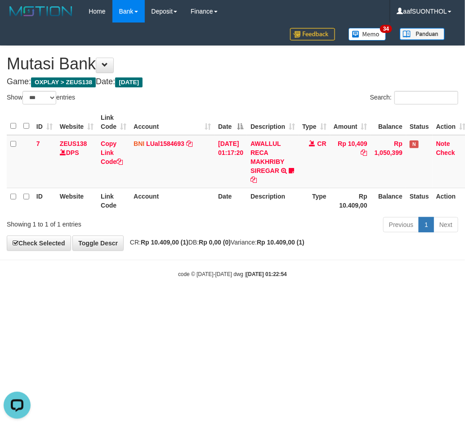
click at [352, 292] on body "Toggle navigation Home Bank Account List Load By Website Group [OXPLAY] ZEUS138…" at bounding box center [232, 150] width 465 height 301
click at [346, 293] on body "Toggle navigation Home Bank Account List Load By Website Group [OXPLAY] ZEUS138…" at bounding box center [232, 150] width 465 height 301
drag, startPoint x: 339, startPoint y: 294, endPoint x: 345, endPoint y: 296, distance: 6.7
click at [338, 294] on body "Toggle navigation Home Bank Account List Load By Website Group [OXPLAY] ZEUS138…" at bounding box center [232, 150] width 465 height 301
drag, startPoint x: 343, startPoint y: 295, endPoint x: 355, endPoint y: 301, distance: 12.7
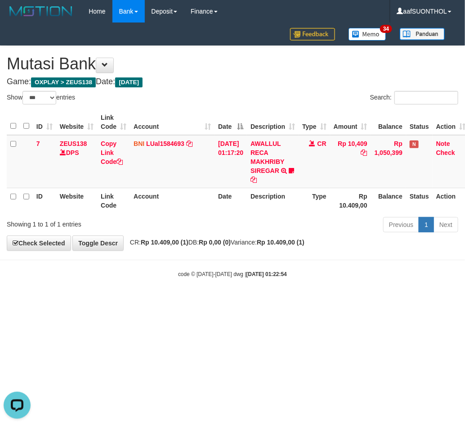
click at [338, 295] on body "Toggle navigation Home Bank Account List Load By Website Group [OXPLAY] ZEUS138…" at bounding box center [232, 150] width 465 height 301
click at [351, 298] on body "Toggle navigation Home Bank Account List Load By Website Group [OXPLAY] ZEUS138…" at bounding box center [232, 150] width 465 height 301
click at [347, 291] on body "Toggle navigation Home Bank Account List Load By Website Group [OXPLAY] ZEUS138…" at bounding box center [232, 150] width 465 height 301
select select "***"
click at [242, 301] on html "Toggle navigation Home Bank Account List Load By Website Group [OXPLAY] ZEUS138…" at bounding box center [232, 150] width 465 height 301
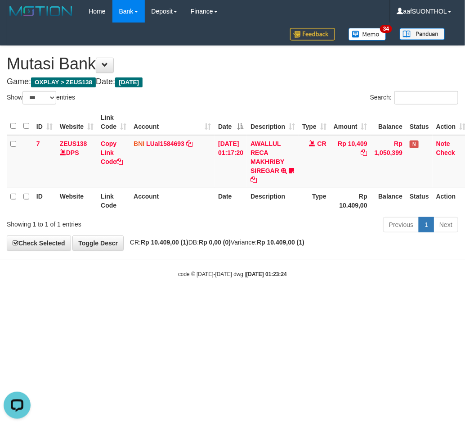
drag, startPoint x: 240, startPoint y: 322, endPoint x: 242, endPoint y: 328, distance: 6.4
click at [238, 301] on html "Toggle navigation Home Bank Account List Load By Website Group [OXPLAY] ZEUS138…" at bounding box center [232, 150] width 465 height 301
select select "***"
click at [110, 301] on html "Toggle navigation Home Bank Account List Load By Website Group [OXPLAY] ZEUS138…" at bounding box center [232, 150] width 465 height 301
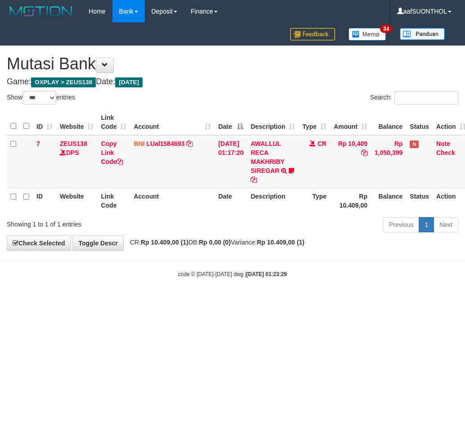
select select "***"
drag, startPoint x: 99, startPoint y: 307, endPoint x: 114, endPoint y: 313, distance: 16.0
click at [100, 301] on html "Toggle navigation Home Bank Account List Load By Website Group [OXPLAY] ZEUS138…" at bounding box center [232, 150] width 465 height 301
click at [152, 293] on body "Toggle navigation Home Bank Account List Load By Website Group [OXPLAY] ZEUS138…" at bounding box center [232, 150] width 465 height 301
drag, startPoint x: 97, startPoint y: 295, endPoint x: 104, endPoint y: 299, distance: 7.9
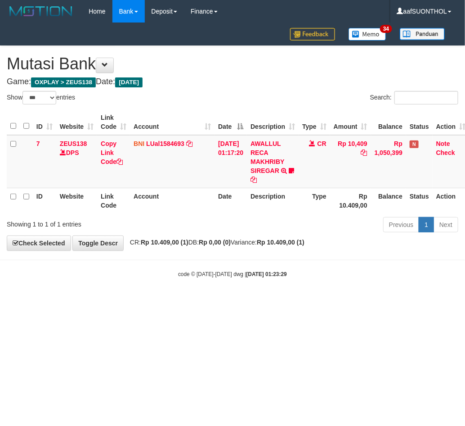
click at [97, 296] on body "Toggle navigation Home Bank Account List Load By Website Group [OXPLAY] ZEUS138…" at bounding box center [232, 150] width 465 height 301
click at [91, 293] on body "Toggle navigation Home Bank Account List Load By Website Group [OXPLAY] ZEUS138…" at bounding box center [232, 150] width 465 height 301
drag, startPoint x: 86, startPoint y: 290, endPoint x: 92, endPoint y: 294, distance: 6.9
click at [86, 290] on body "Toggle navigation Home Bank Account List Load By Website Group [OXPLAY] ZEUS138…" at bounding box center [232, 150] width 465 height 301
click at [83, 291] on body "Toggle navigation Home Bank Account List Load By Website Group [OXPLAY] ZEUS138…" at bounding box center [232, 150] width 465 height 301
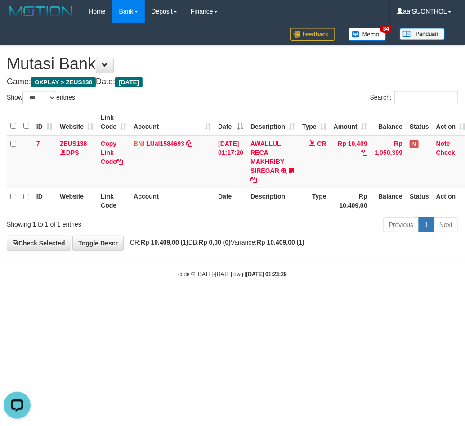
click at [83, 292] on body "Toggle navigation Home Bank Account List Load By Website Group [OXPLAY] ZEUS138…" at bounding box center [232, 150] width 465 height 301
click at [84, 286] on body "Toggle navigation Home Bank Account List Load By Website Group [OXPLAY] ZEUS138…" at bounding box center [232, 150] width 465 height 301
click at [93, 286] on body "Toggle navigation Home Bank Account List Load By Website Group [OXPLAY] ZEUS138…" at bounding box center [232, 150] width 465 height 301
click at [98, 285] on body "Toggle navigation Home Bank Account List Load By Website Group [OXPLAY] ZEUS138…" at bounding box center [232, 150] width 465 height 301
click at [90, 286] on body "Toggle navigation Home Bank Account List Load By Website Group [OXPLAY] ZEUS138…" at bounding box center [232, 150] width 465 height 301
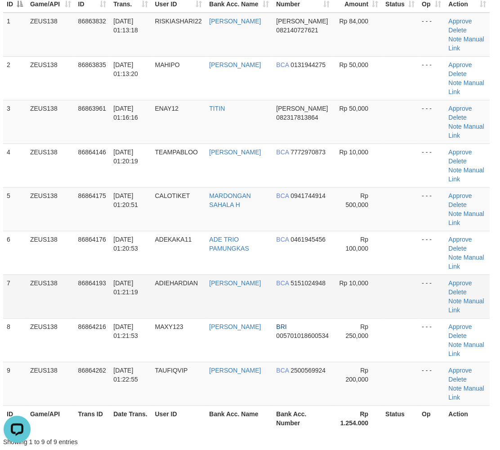
drag, startPoint x: 278, startPoint y: 310, endPoint x: 294, endPoint y: 315, distance: 16.5
click at [281, 311] on td "BCA 5151024948" at bounding box center [303, 296] width 61 height 44
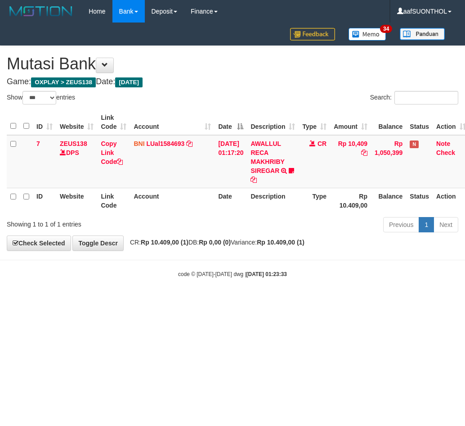
select select "***"
drag, startPoint x: 178, startPoint y: 320, endPoint x: 182, endPoint y: 322, distance: 4.7
click at [173, 301] on html "Toggle navigation Home Bank Account List Load By Website Group [OXPLAY] ZEUS138…" at bounding box center [232, 150] width 465 height 301
click at [179, 301] on html "Toggle navigation Home Bank Account List Load By Website Group [OXPLAY] ZEUS138…" at bounding box center [232, 150] width 465 height 301
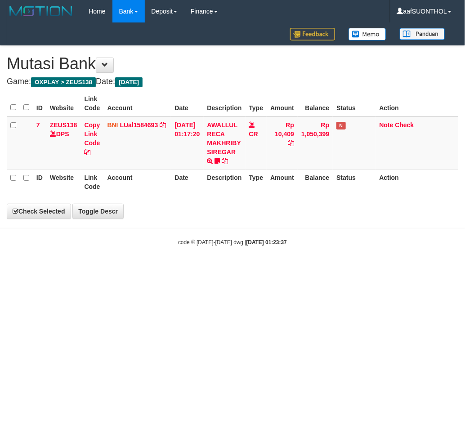
select select "***"
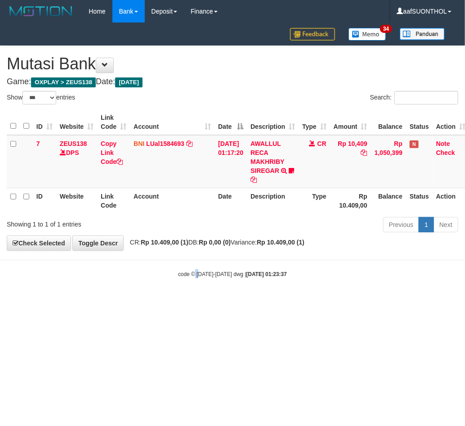
drag, startPoint x: 198, startPoint y: 327, endPoint x: 188, endPoint y: 325, distance: 10.4
click at [189, 301] on html "Toggle navigation Home Bank Account List Load By Website Group [OXPLAY] ZEUS138…" at bounding box center [232, 150] width 465 height 301
select select "***"
click at [310, 301] on html "Toggle navigation Home Bank Account List Load By Website Group [OXPLAY] ZEUS138…" at bounding box center [232, 150] width 465 height 301
drag, startPoint x: 299, startPoint y: 349, endPoint x: 311, endPoint y: 367, distance: 21.7
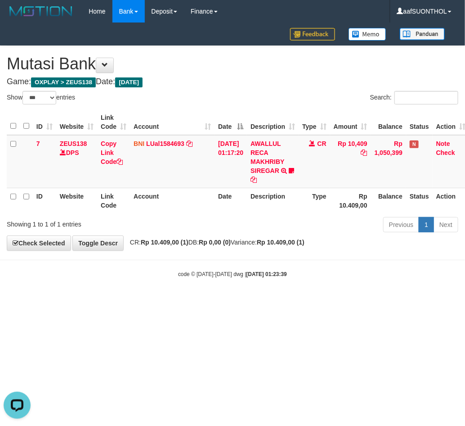
click at [298, 301] on html "Toggle navigation Home Bank Account List Load By Website Group [OXPLAY] ZEUS138…" at bounding box center [232, 150] width 465 height 301
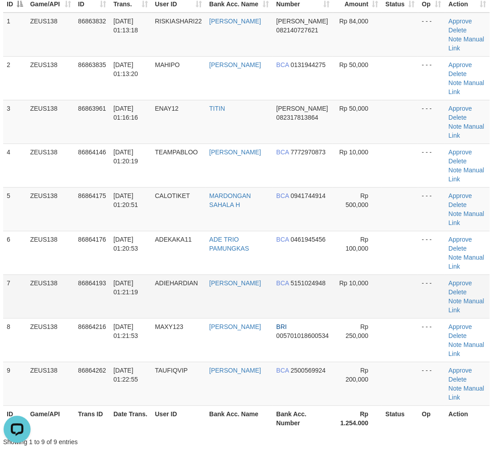
click at [357, 314] on td "Rp 10,000" at bounding box center [357, 296] width 49 height 44
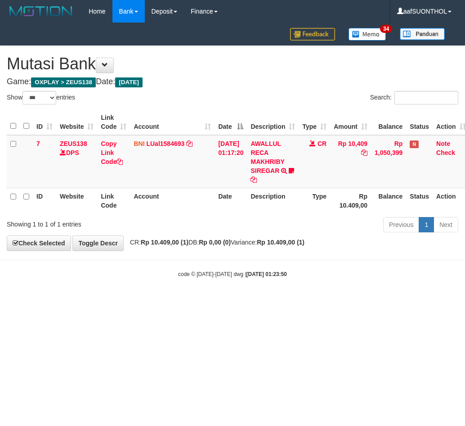
select select "***"
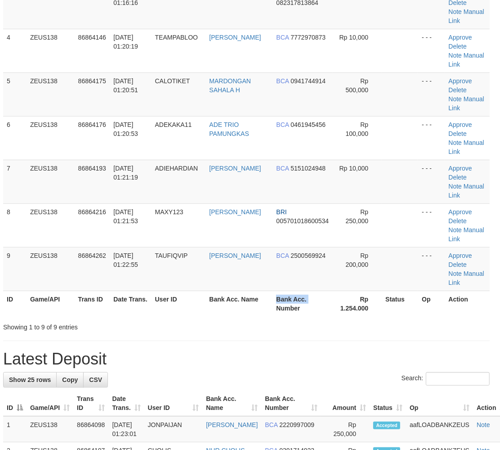
drag, startPoint x: 269, startPoint y: 306, endPoint x: 396, endPoint y: 303, distance: 126.9
click at [270, 306] on tr "ID Game/API Trans ID Date Trans. User ID Bank Acc. Name Bank Acc. Number Rp 1.2…" at bounding box center [246, 304] width 487 height 26
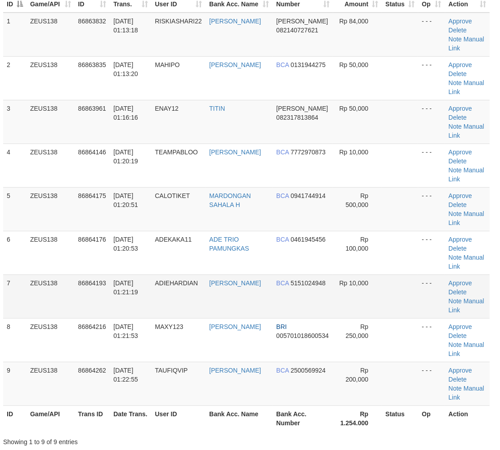
click at [366, 309] on td "Rp 10,000" at bounding box center [357, 296] width 49 height 44
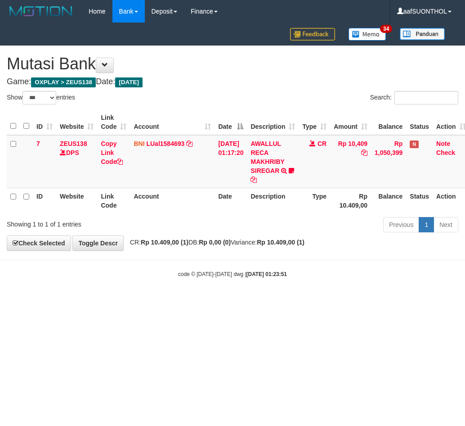
select select "***"
drag, startPoint x: 234, startPoint y: 336, endPoint x: 225, endPoint y: 331, distance: 10.5
click at [225, 301] on html "Toggle navigation Home Bank Account List Load By Website Group [OXPLAY] ZEUS138…" at bounding box center [232, 150] width 465 height 301
select select "***"
drag, startPoint x: 165, startPoint y: 337, endPoint x: 170, endPoint y: 339, distance: 5.6
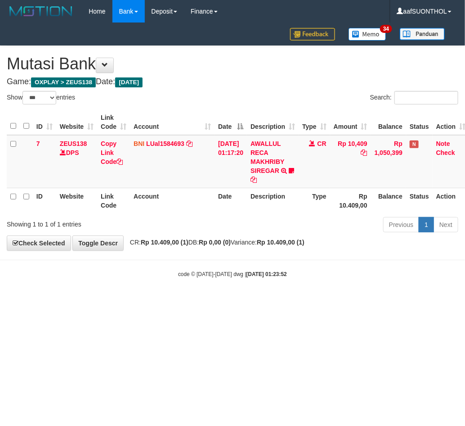
click at [161, 301] on html "Toggle navigation Home Bank Account List Load By Website Group [OXPLAY] ZEUS138…" at bounding box center [232, 150] width 465 height 301
drag, startPoint x: 168, startPoint y: 338, endPoint x: 160, endPoint y: 341, distance: 8.5
click at [163, 301] on html "Toggle navigation Home Bank Account List Load By Website Group [OXPLAY] ZEUS138…" at bounding box center [232, 150] width 465 height 301
click at [142, 301] on html "Toggle navigation Home Bank Account List Load By Website Group [OXPLAY] ZEUS138…" at bounding box center [232, 150] width 465 height 301
drag, startPoint x: 129, startPoint y: 343, endPoint x: 120, endPoint y: 344, distance: 9.5
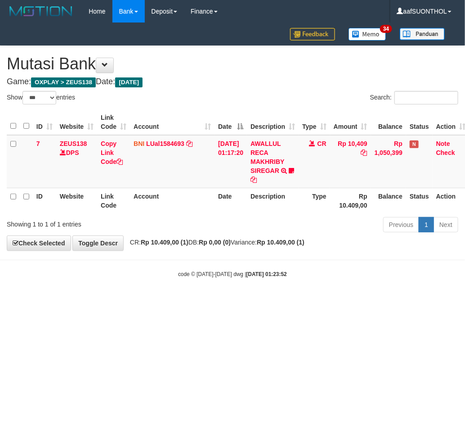
click at [127, 301] on html "Toggle navigation Home Bank Account List Load By Website Group [OXPLAY] ZEUS138…" at bounding box center [232, 150] width 465 height 301
click at [116, 301] on html "Toggle navigation Home Bank Account List Load By Website Group [OXPLAY] ZEUS138…" at bounding box center [232, 150] width 465 height 301
click at [115, 301] on html "Toggle navigation Home Bank Account List Load By Website Group [OXPLAY] ZEUS138…" at bounding box center [232, 150] width 465 height 301
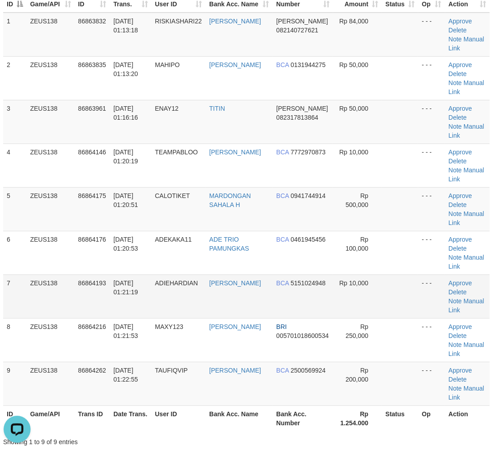
click at [300, 292] on td "BCA 5151024948" at bounding box center [303, 296] width 61 height 44
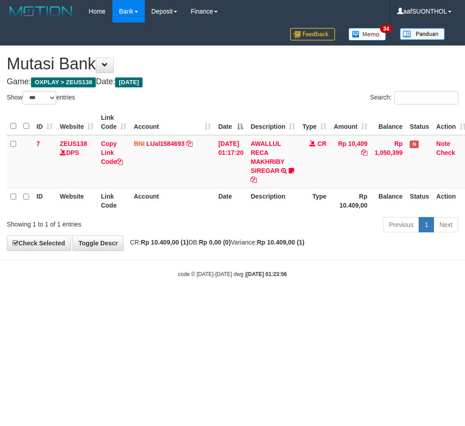
select select "***"
click at [206, 301] on html "Toggle navigation Home Bank Account List Load By Website Group [OXPLAY] ZEUS138…" at bounding box center [232, 150] width 465 height 301
click at [213, 301] on html "Toggle navigation Home Bank Account List Load By Website Group [OXPLAY] ZEUS138…" at bounding box center [232, 150] width 465 height 301
click at [229, 301] on html "Toggle navigation Home Bank Account List Load By Website Group [OXPLAY] ZEUS138…" at bounding box center [232, 150] width 465 height 301
click at [224, 301] on html "Toggle navigation Home Bank Account List Load By Website Group [OXPLAY] ZEUS138…" at bounding box center [232, 150] width 465 height 301
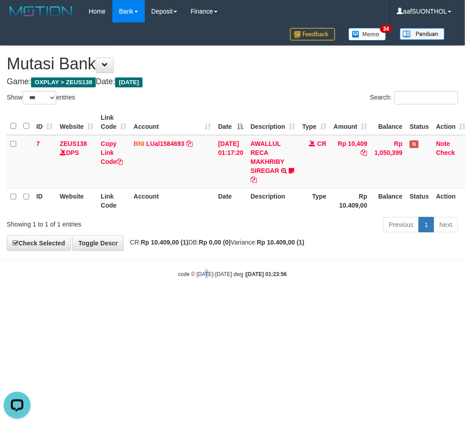
drag, startPoint x: 206, startPoint y: 325, endPoint x: 214, endPoint y: 328, distance: 8.5
click at [206, 301] on html "Toggle navigation Home Bank Account List Load By Website Group [OXPLAY] ZEUS138…" at bounding box center [232, 150] width 465 height 301
drag, startPoint x: 214, startPoint y: 326, endPoint x: 220, endPoint y: 331, distance: 7.7
click at [215, 301] on html "Toggle navigation Home Bank Account List Load By Website Group [OXPLAY] ZEUS138…" at bounding box center [232, 150] width 465 height 301
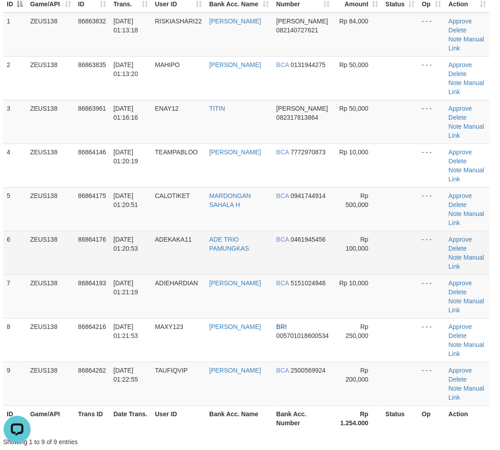
drag, startPoint x: 325, startPoint y: 265, endPoint x: 503, endPoint y: 277, distance: 178.1
click at [326, 266] on td "BCA 0461945456" at bounding box center [303, 253] width 61 height 44
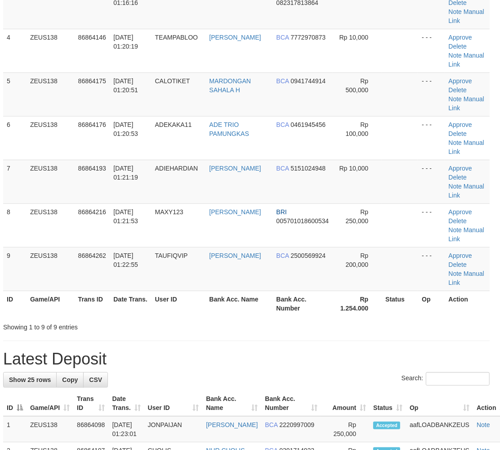
scroll to position [100, 4]
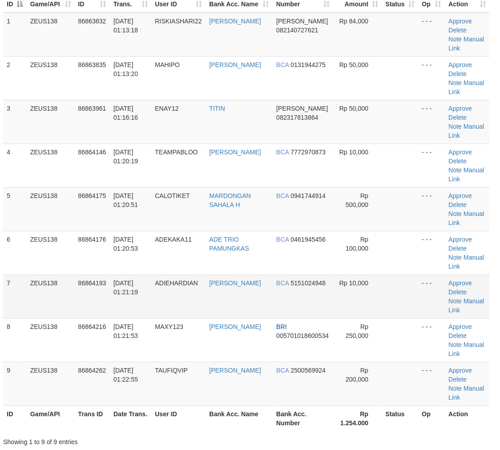
click at [419, 287] on td "- - -" at bounding box center [431, 296] width 27 height 44
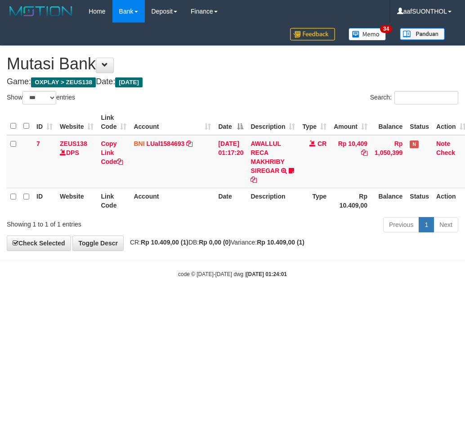
select select "***"
click at [244, 301] on html "Toggle navigation Home Bank Account List Load By Website Group [OXPLAY] ZEUS138…" at bounding box center [232, 150] width 465 height 301
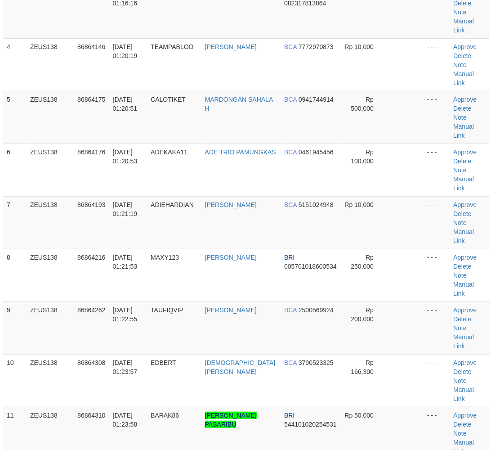
scroll to position [100, 4]
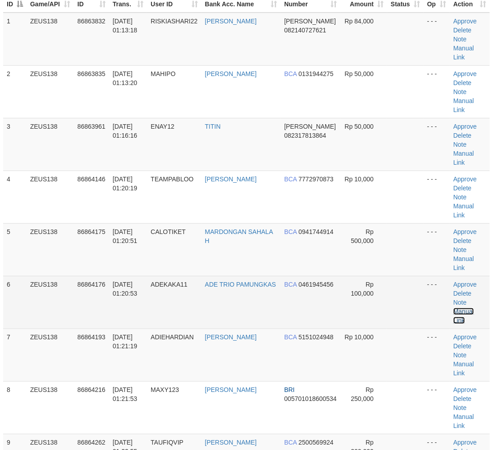
click at [459, 308] on link "Manual Link" at bounding box center [464, 316] width 21 height 16
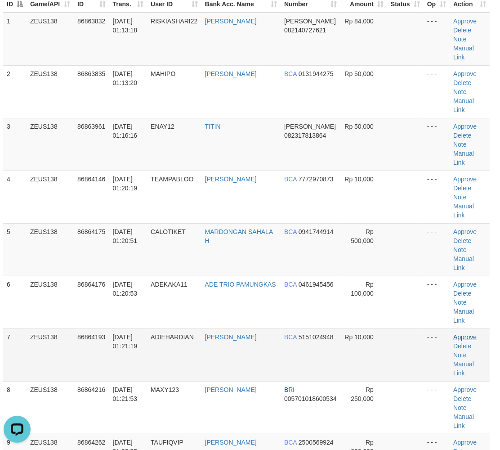
drag, startPoint x: 292, startPoint y: 278, endPoint x: 451, endPoint y: 279, distance: 159.7
click at [306, 333] on span "5151024948" at bounding box center [316, 336] width 35 height 7
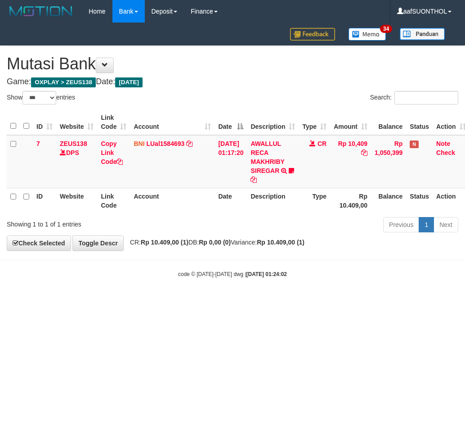
select select "***"
click at [238, 301] on html "Toggle navigation Home Bank Account List Load By Website Group [OXPLAY] ZEUS138…" at bounding box center [232, 150] width 465 height 301
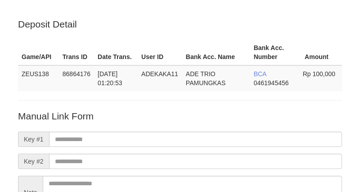
scroll to position [100, 0]
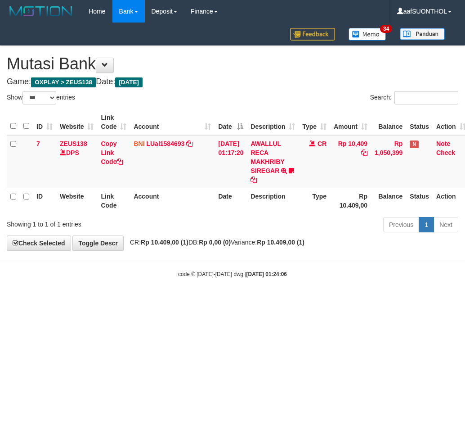
select select "***"
drag, startPoint x: 390, startPoint y: 338, endPoint x: 377, endPoint y: 331, distance: 14.5
click at [388, 301] on html "Toggle navigation Home Bank Account List Load By Website Group [OXPLAY] ZEUS138…" at bounding box center [232, 150] width 465 height 301
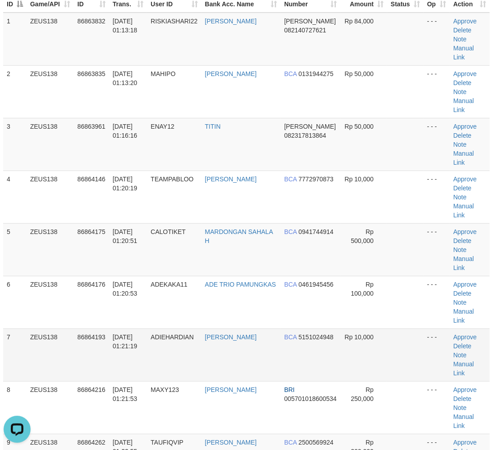
drag, startPoint x: 268, startPoint y: 300, endPoint x: 360, endPoint y: 306, distance: 92.0
click at [270, 328] on td "[PERSON_NAME]" at bounding box center [241, 354] width 79 height 53
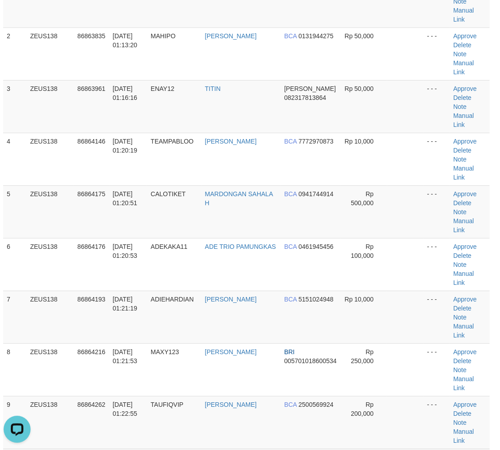
scroll to position [217, 4]
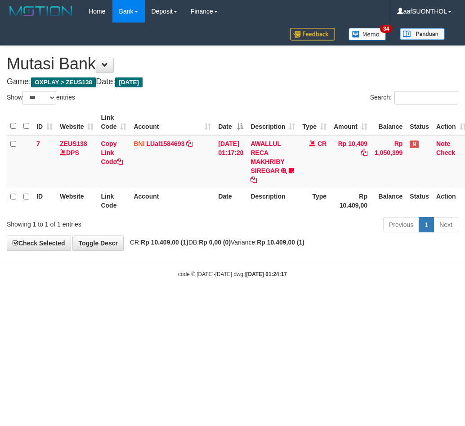
select select "***"
drag, startPoint x: 210, startPoint y: 311, endPoint x: 212, endPoint y: 315, distance: 4.9
click at [208, 301] on html "Toggle navigation Home Bank Account List Load By Website Group [OXPLAY] ZEUS138…" at bounding box center [232, 150] width 465 height 301
select select "***"
drag, startPoint x: 222, startPoint y: 309, endPoint x: 202, endPoint y: 301, distance: 21.9
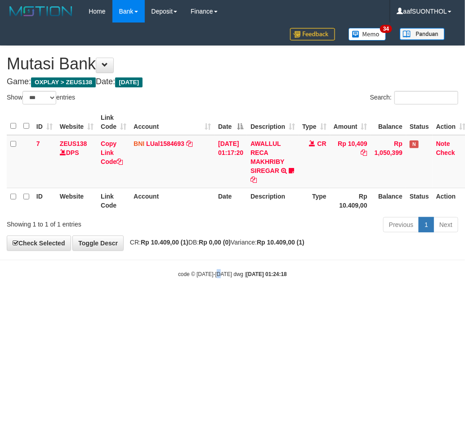
click at [208, 301] on html "Toggle navigation Home Bank Account List Load By Website Group [OXPLAY] ZEUS138…" at bounding box center [232, 150] width 465 height 301
click at [186, 296] on body "Toggle navigation Home Bank Account List Load By Website Group [OXPLAY] ZEUS138…" at bounding box center [232, 150] width 465 height 301
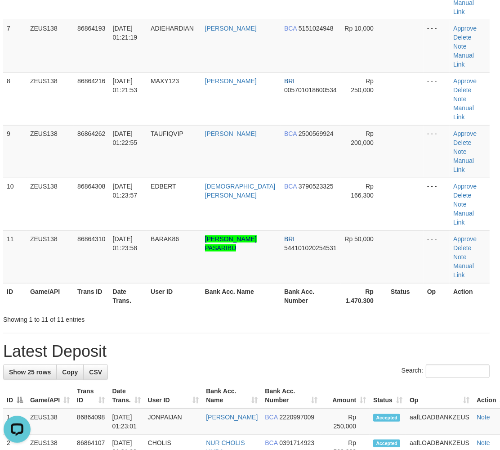
drag, startPoint x: 234, startPoint y: 275, endPoint x: 241, endPoint y: 283, distance: 10.2
click at [227, 364] on div "Search:" at bounding box center [246, 372] width 487 height 16
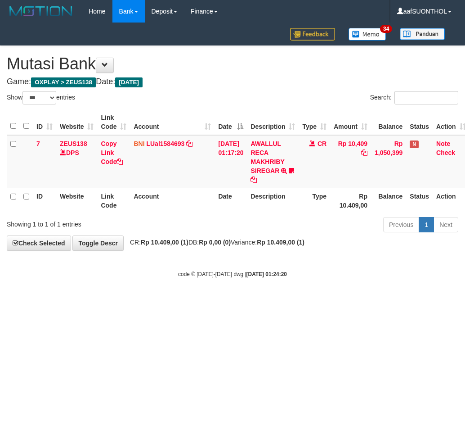
select select "***"
click at [183, 301] on html "Toggle navigation Home Bank Account List Load By Website Group [OXPLAY] ZEUS138…" at bounding box center [232, 150] width 465 height 301
select select "***"
click at [367, 297] on body "Toggle navigation Home Bank Account List Load By Website Group [OXPLAY] ZEUS138…" at bounding box center [232, 150] width 465 height 301
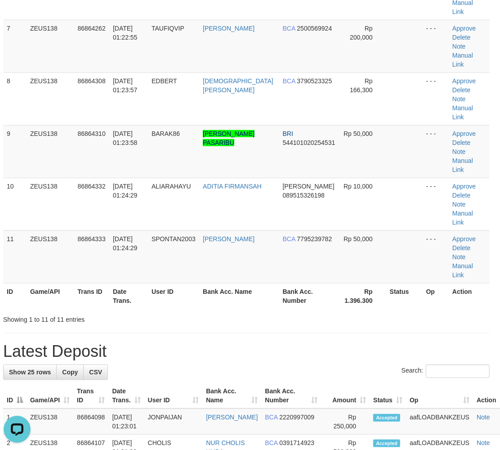
drag, startPoint x: 195, startPoint y: 225, endPoint x: 278, endPoint y: 252, distance: 86.8
click at [208, 233] on div "**********" at bounding box center [246, 362] width 500 height 1495
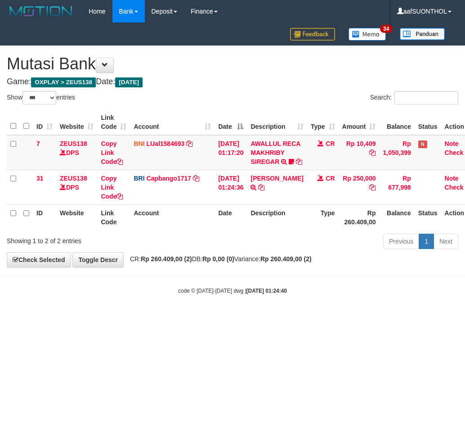
select select "***"
drag, startPoint x: 209, startPoint y: 297, endPoint x: 240, endPoint y: 224, distance: 79.5
click at [210, 297] on body "Toggle navigation Home Bank Account List Load By Website Group [OXPLAY] ZEUS138…" at bounding box center [232, 158] width 465 height 317
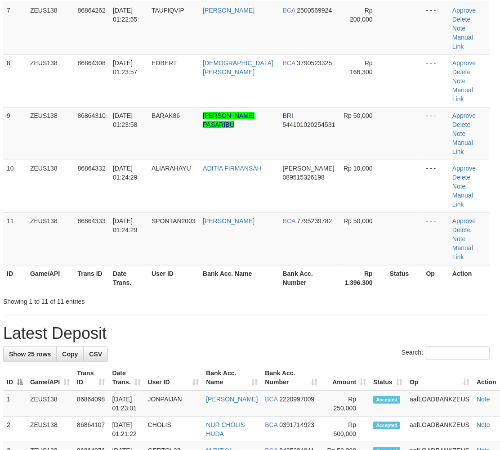
click at [347, 293] on div "Showing 1 to 11 of 11 entries" at bounding box center [246, 299] width 500 height 13
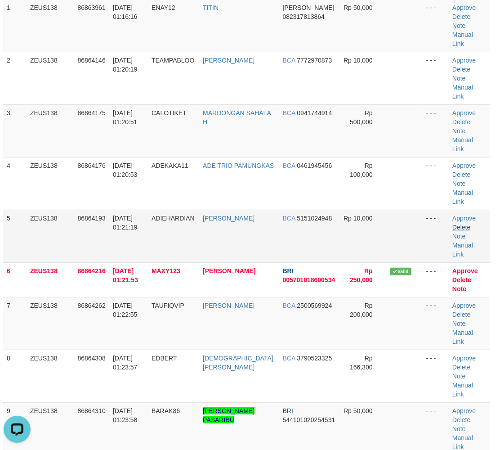
drag, startPoint x: 422, startPoint y: 163, endPoint x: 458, endPoint y: 189, distance: 44.8
click at [427, 169] on td "- - -" at bounding box center [436, 183] width 26 height 53
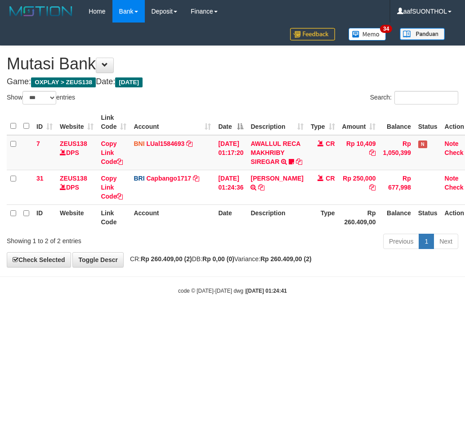
select select "***"
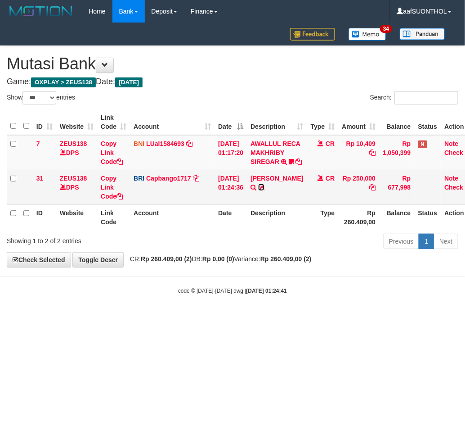
click at [265, 190] on icon at bounding box center [261, 187] width 6 height 6
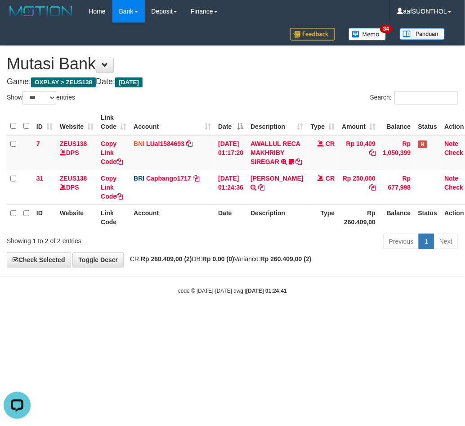
click at [252, 317] on body "Toggle navigation Home Bank Account List Load By Website Group [OXPLAY] ZEUS138…" at bounding box center [232, 158] width 465 height 317
click at [232, 312] on body "Toggle navigation Home Bank Account List Load By Website Group [OXPLAY] ZEUS138…" at bounding box center [232, 158] width 465 height 317
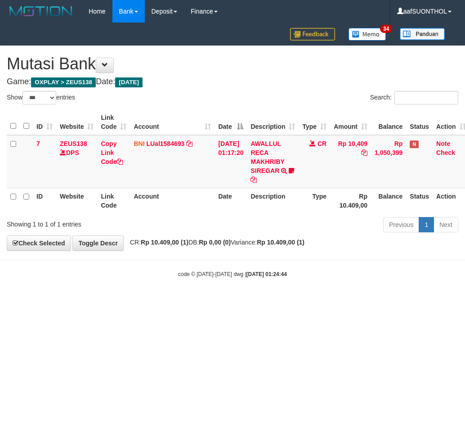
select select "***"
drag, startPoint x: 236, startPoint y: 319, endPoint x: 235, endPoint y: 324, distance: 5.5
click at [236, 301] on html "Toggle navigation Home Bank Account List Load By Website Group [OXPLAY] ZEUS138…" at bounding box center [232, 150] width 465 height 301
drag, startPoint x: 245, startPoint y: 325, endPoint x: 237, endPoint y: 327, distance: 8.2
click at [233, 301] on html "Toggle navigation Home Bank Account List Load By Website Group [OXPLAY] ZEUS138…" at bounding box center [232, 150] width 465 height 301
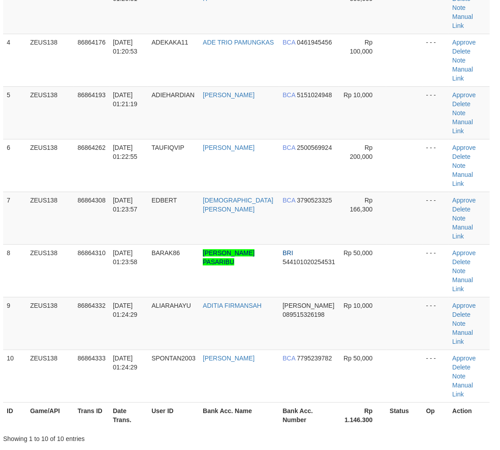
scroll to position [113, 4]
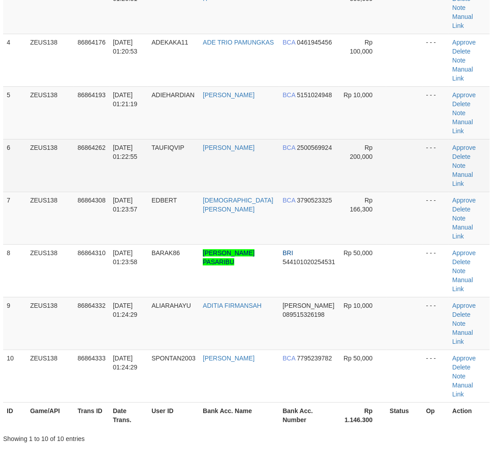
scroll to position [113, 4]
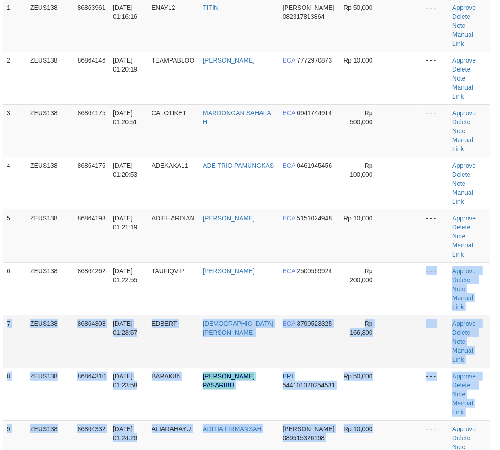
drag, startPoint x: 381, startPoint y: 252, endPoint x: 408, endPoint y: 262, distance: 28.8
click at [383, 254] on tbody "1 ZEUS138 86863961 [DATE] 01:16:16 ENAY12 TITIN [PERSON_NAME] 082317813864 Rp 5…" at bounding box center [246, 262] width 487 height 527
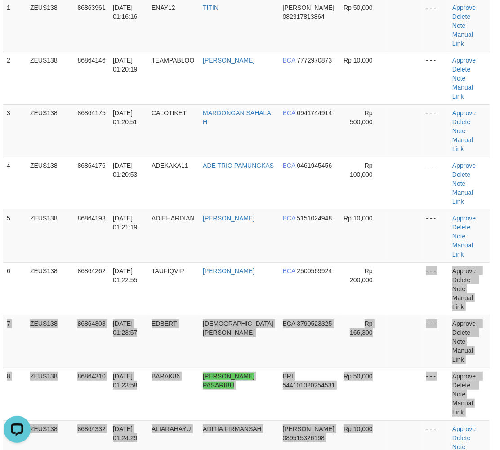
scroll to position [0, 0]
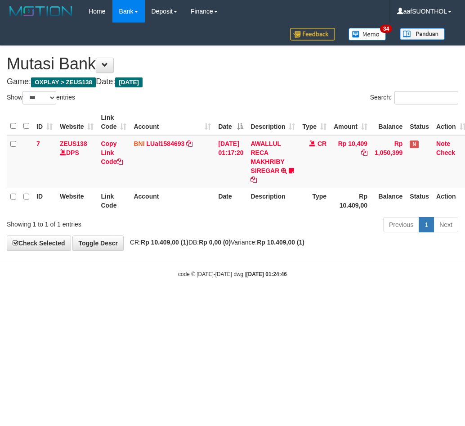
select select "***"
drag, startPoint x: 272, startPoint y: 275, endPoint x: 265, endPoint y: 279, distance: 7.6
click at [270, 276] on strong "[DATE] 01:24:47" at bounding box center [267, 274] width 40 height 6
select select "***"
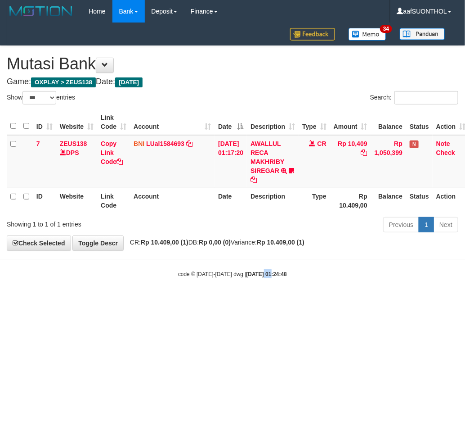
drag, startPoint x: 0, startPoint y: 0, endPoint x: 252, endPoint y: 289, distance: 383.7
click at [253, 287] on body "Toggle navigation Home Bank Account List Load By Website Group [OXPLAY] ZEUS138…" at bounding box center [232, 150] width 465 height 301
drag, startPoint x: 241, startPoint y: 291, endPoint x: 235, endPoint y: 289, distance: 5.6
click at [235, 289] on body "Toggle navigation Home Bank Account List Load By Website Group [OXPLAY] ZEUS138…" at bounding box center [232, 150] width 465 height 301
click at [248, 300] on body "Toggle navigation Home Bank Account List Load By Website Group [OXPLAY] ZEUS138…" at bounding box center [232, 150] width 465 height 301
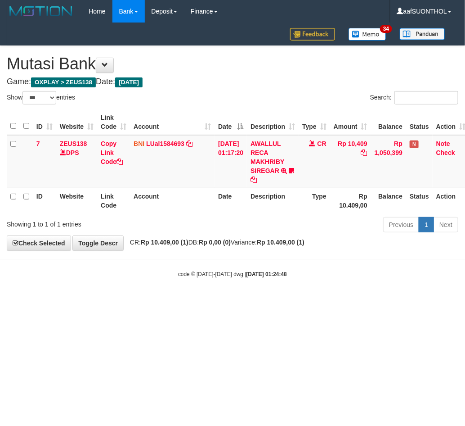
click at [250, 299] on body "Toggle navigation Home Bank Account List Load By Website Group [OXPLAY] ZEUS138…" at bounding box center [232, 150] width 465 height 301
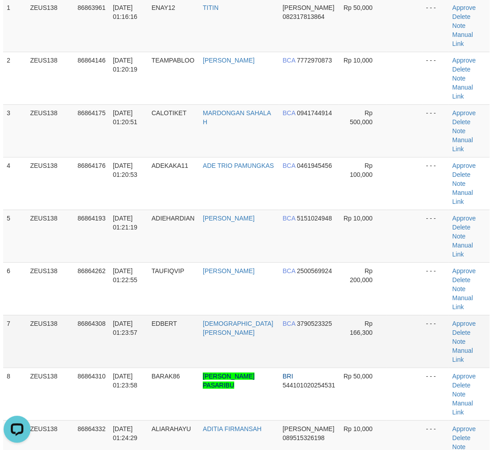
drag, startPoint x: 399, startPoint y: 263, endPoint x: 407, endPoint y: 264, distance: 7.7
click at [400, 315] on td at bounding box center [405, 341] width 36 height 53
drag, startPoint x: 396, startPoint y: 265, endPoint x: 401, endPoint y: 281, distance: 16.2
click at [390, 315] on td at bounding box center [405, 341] width 36 height 53
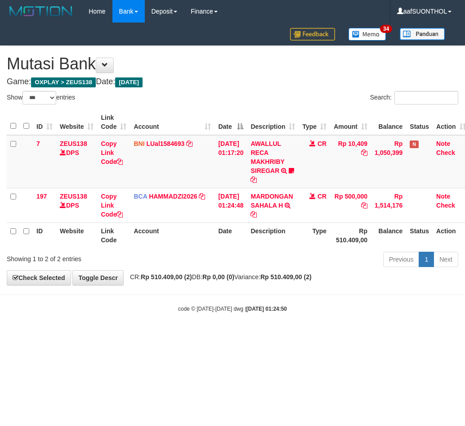
select select "***"
drag, startPoint x: 257, startPoint y: 303, endPoint x: 291, endPoint y: 253, distance: 60.5
click at [248, 298] on body "Toggle navigation Home Bank Account List Load By Website Group [OXPLAY] ZEUS138…" at bounding box center [232, 167] width 465 height 335
select select "***"
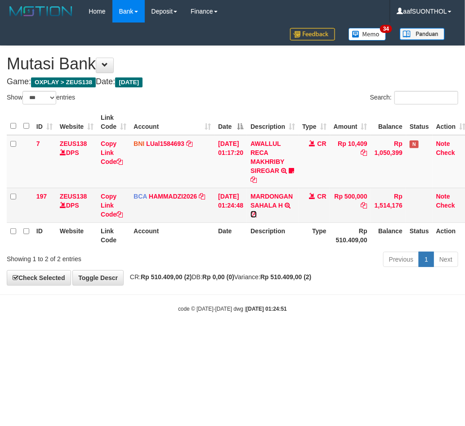
click at [257, 211] on icon at bounding box center [254, 214] width 6 height 6
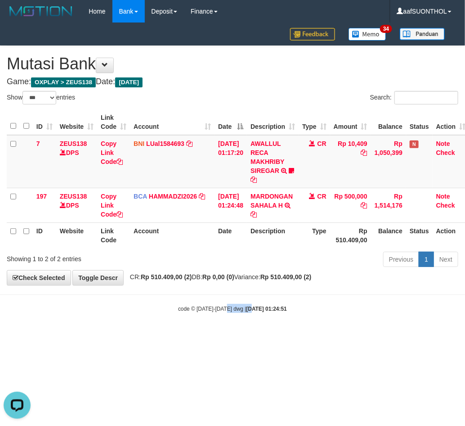
drag, startPoint x: 236, startPoint y: 347, endPoint x: 210, endPoint y: 346, distance: 26.6
click at [227, 335] on html "Toggle navigation Home Bank Account List Load By Website Group [OXPLAY] ZEUS138…" at bounding box center [232, 167] width 465 height 335
click at [194, 335] on html "Toggle navigation Home Bank Account List Load By Website Group [OXPLAY] ZEUS138…" at bounding box center [232, 167] width 465 height 335
drag, startPoint x: 190, startPoint y: 340, endPoint x: 185, endPoint y: 339, distance: 5.0
click at [185, 335] on html "Toggle navigation Home Bank Account List Load By Website Group [OXPLAY] ZEUS138…" at bounding box center [232, 167] width 465 height 335
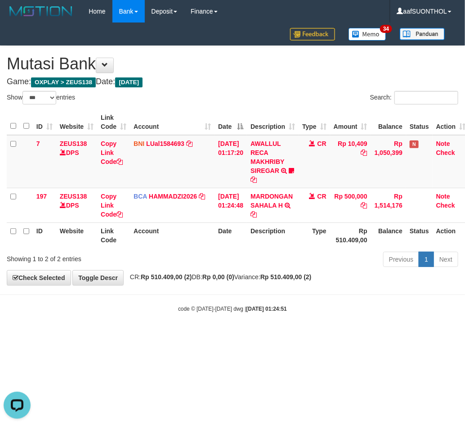
click at [183, 335] on html "Toggle navigation Home Bank Account List Load By Website Group [OXPLAY] ZEUS138…" at bounding box center [232, 167] width 465 height 335
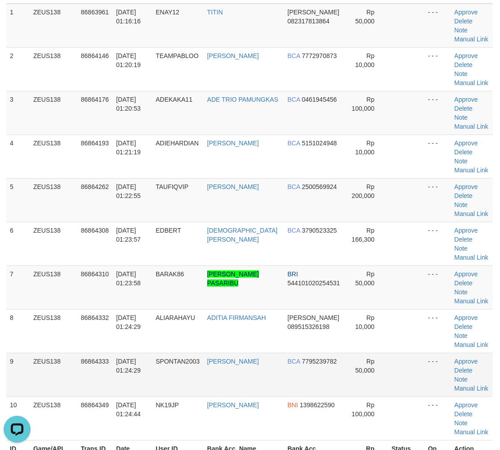
click at [354, 370] on td "Rp 50,000" at bounding box center [366, 375] width 44 height 44
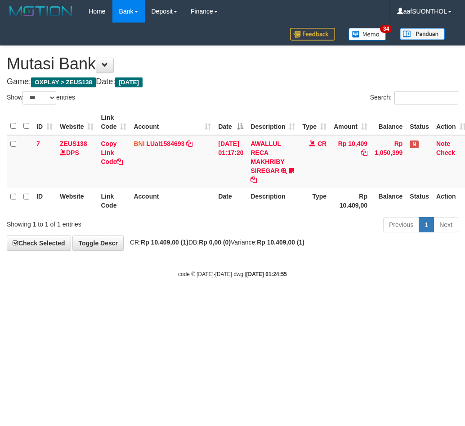
select select "***"
drag, startPoint x: 232, startPoint y: 332, endPoint x: 237, endPoint y: 330, distance: 5.1
click at [229, 301] on html "Toggle navigation Home Bank Account List Load By Website Group [OXPLAY] ZEUS138…" at bounding box center [232, 150] width 465 height 301
select select "***"
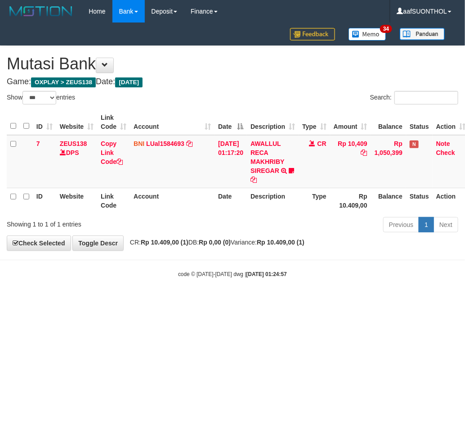
click at [210, 301] on html "Toggle navigation Home Bank Account List Load By Website Group [OXPLAY] ZEUS138…" at bounding box center [232, 150] width 465 height 301
click at [211, 301] on html "Toggle navigation Home Bank Account List Load By Website Group [OXPLAY] ZEUS138…" at bounding box center [232, 150] width 465 height 301
select select "***"
click at [53, 301] on html "Toggle navigation Home Bank Account List Load By Website Group [OXPLAY] ZEUS138…" at bounding box center [232, 150] width 465 height 301
select select "***"
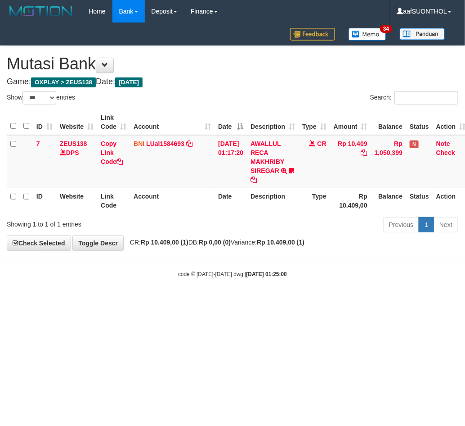
click at [182, 301] on html "Toggle navigation Home Bank Account List Load By Website Group [OXPLAY] ZEUS138…" at bounding box center [232, 150] width 465 height 301
select select "***"
drag, startPoint x: 231, startPoint y: 357, endPoint x: 261, endPoint y: 375, distance: 35.1
click at [247, 301] on html "Toggle navigation Home Bank Account List Load By Website Group [OXPLAY] ZEUS138…" at bounding box center [232, 150] width 465 height 301
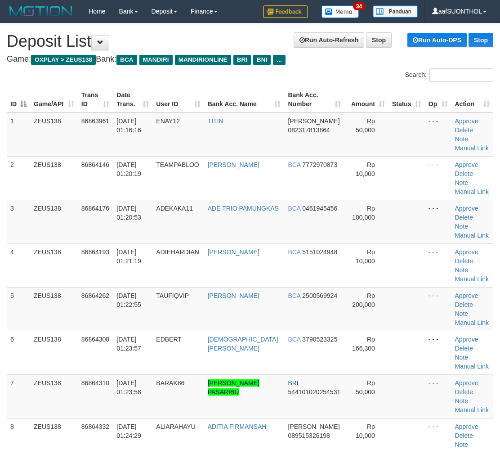
scroll to position [134, 0]
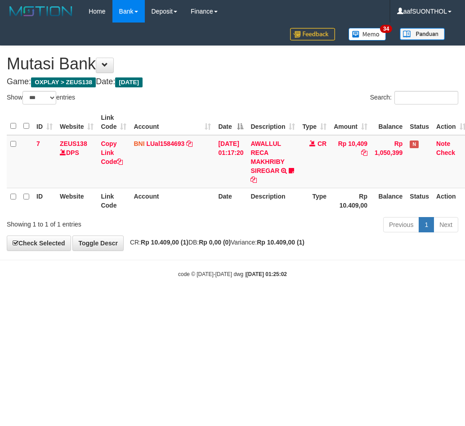
select select "***"
drag, startPoint x: 126, startPoint y: 369, endPoint x: 110, endPoint y: 358, distance: 19.7
click at [125, 301] on html "Toggle navigation Home Bank Account List Load By Website Group [OXPLAY] ZEUS138…" at bounding box center [232, 150] width 465 height 301
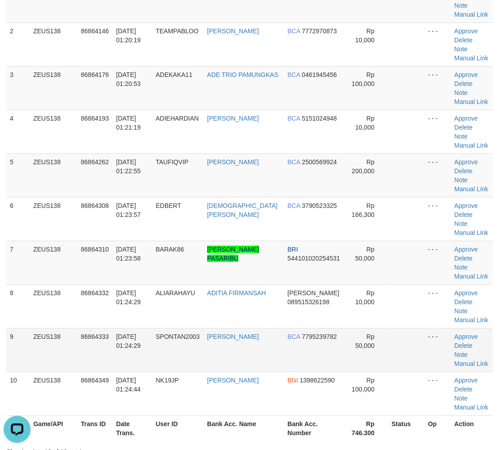
drag, startPoint x: 328, startPoint y: 351, endPoint x: 430, endPoint y: 351, distance: 101.7
click at [352, 361] on tr "9 ZEUS138 86864333 [DATE] 01:24:29 SPONTAN2003 [PERSON_NAME] BCA 7795239782 Rp …" at bounding box center [249, 350] width 487 height 44
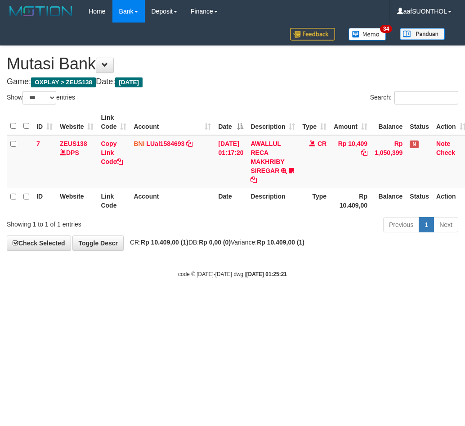
select select "***"
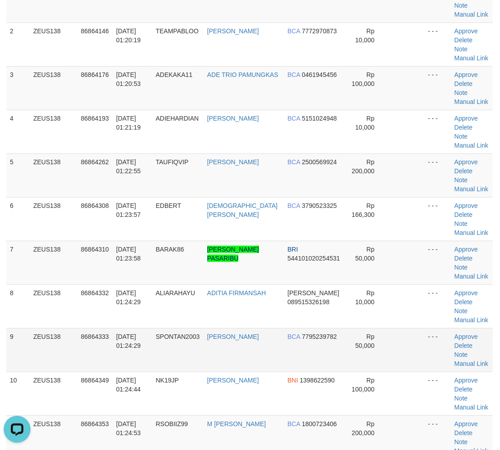
drag, startPoint x: 341, startPoint y: 346, endPoint x: 449, endPoint y: 338, distance: 108.3
click at [356, 346] on td "Rp 50,000" at bounding box center [366, 350] width 44 height 44
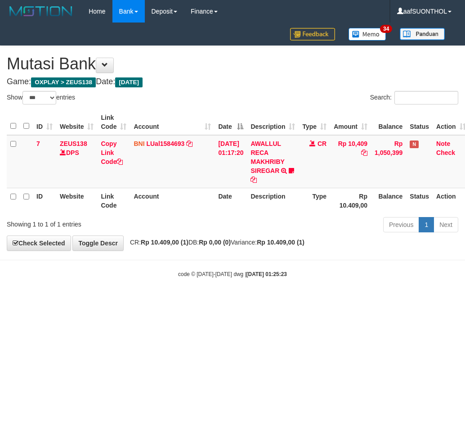
select select "***"
drag, startPoint x: 334, startPoint y: 318, endPoint x: 328, endPoint y: 316, distance: 6.6
click at [341, 301] on html "Toggle navigation Home Bank Account List Load By Website Group [OXPLAY] ZEUS138…" at bounding box center [232, 150] width 465 height 301
click at [283, 301] on html "Toggle navigation Home Bank Account List Load By Website Group [OXPLAY] ZEUS138…" at bounding box center [232, 150] width 465 height 301
click at [255, 301] on html "Toggle navigation Home Bank Account List Load By Website Group [OXPLAY] ZEUS138…" at bounding box center [232, 150] width 465 height 301
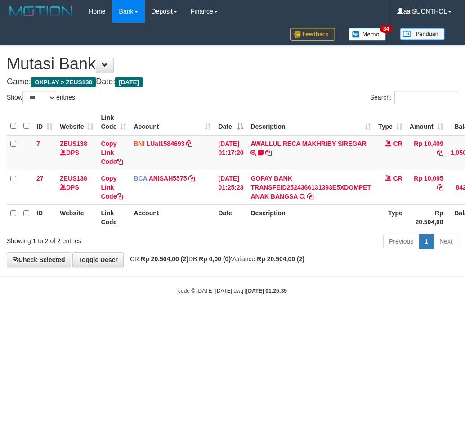
select select "***"
drag, startPoint x: 176, startPoint y: 343, endPoint x: 256, endPoint y: 346, distance: 79.3
click at [178, 317] on html "Toggle navigation Home Bank Account List Load By Website Group [OXPLAY] ZEUS138…" at bounding box center [232, 158] width 465 height 317
select select "***"
click at [120, 317] on html "Toggle navigation Home Bank Account List Load By Website Group [OXPLAY] ZEUS138…" at bounding box center [232, 158] width 465 height 317
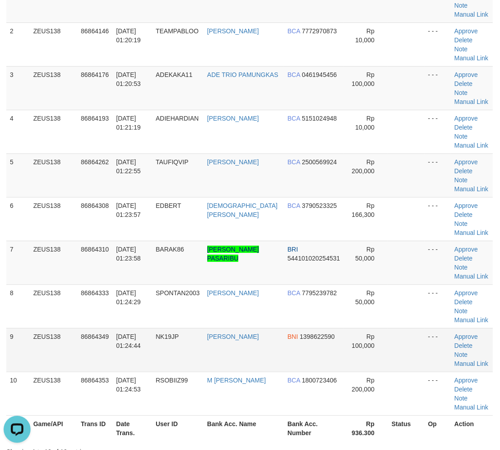
drag, startPoint x: 365, startPoint y: 339, endPoint x: 436, endPoint y: 344, distance: 70.8
click at [368, 343] on span "Rp 100,000" at bounding box center [363, 341] width 23 height 16
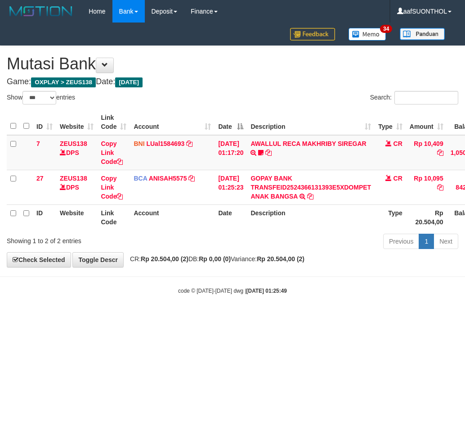
select select "***"
click at [315, 317] on html "Toggle navigation Home Bank Account List Load By Website Group [OXPLAY] ZEUS138…" at bounding box center [232, 158] width 465 height 317
drag, startPoint x: 309, startPoint y: 338, endPoint x: 305, endPoint y: 319, distance: 20.1
click at [306, 317] on html "Toggle navigation Home Bank Account List Load By Website Group [OXPLAY] ZEUS138…" at bounding box center [232, 158] width 465 height 317
drag, startPoint x: 300, startPoint y: 318, endPoint x: 287, endPoint y: 307, distance: 16.9
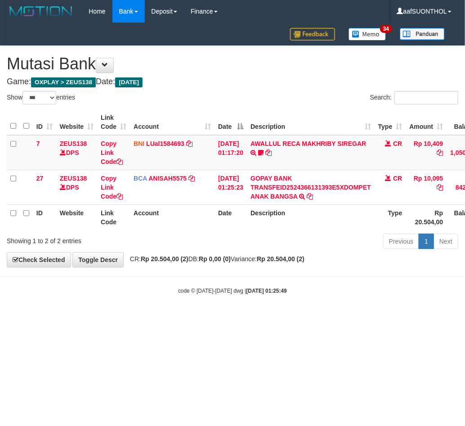
click at [300, 317] on html "Toggle navigation Home Bank Account List Load By Website Group [OXPLAY] ZEUS138…" at bounding box center [232, 158] width 465 height 317
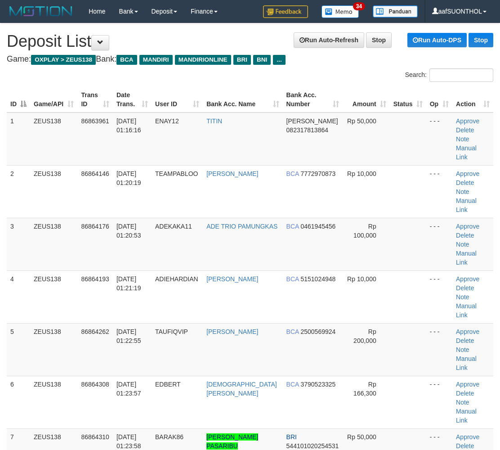
scroll to position [134, 0]
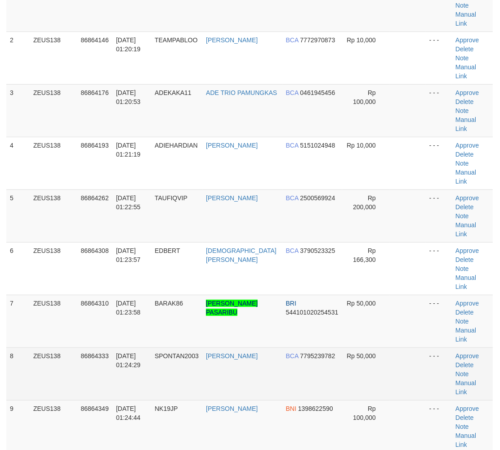
click at [413, 347] on td at bounding box center [408, 373] width 36 height 53
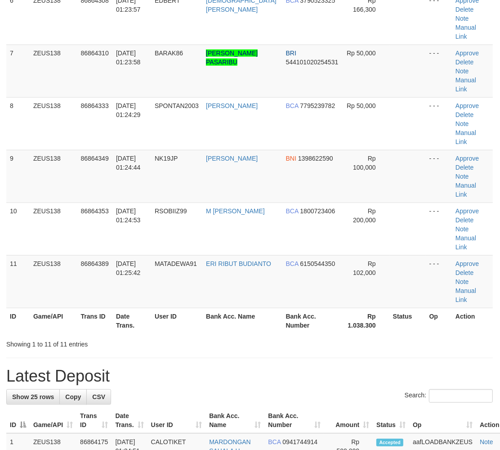
scroll to position [357, 0]
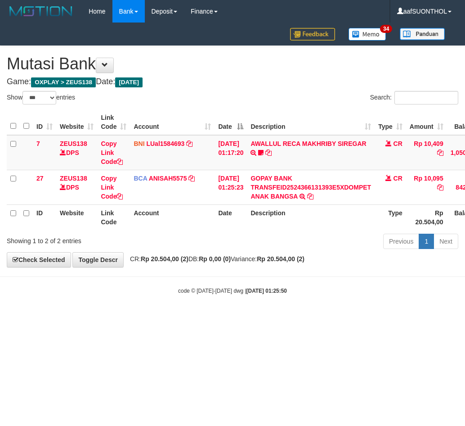
select select "***"
click at [145, 317] on html "Toggle navigation Home Bank Account List Load By Website Group [OXPLAY] ZEUS138…" at bounding box center [232, 158] width 465 height 317
click at [139, 317] on html "Toggle navigation Home Bank Account List Load By Website Group [OXPLAY] ZEUS138…" at bounding box center [232, 158] width 465 height 317
